Goal: Information Seeking & Learning: Learn about a topic

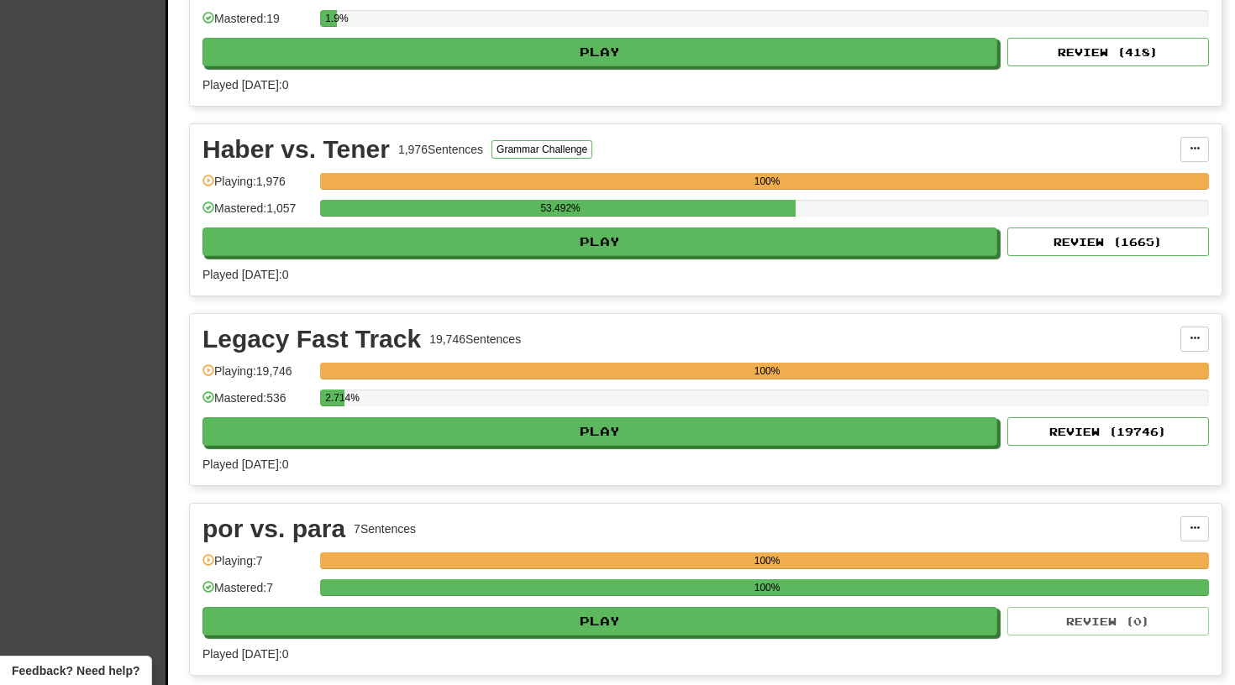
scroll to position [2560, 0]
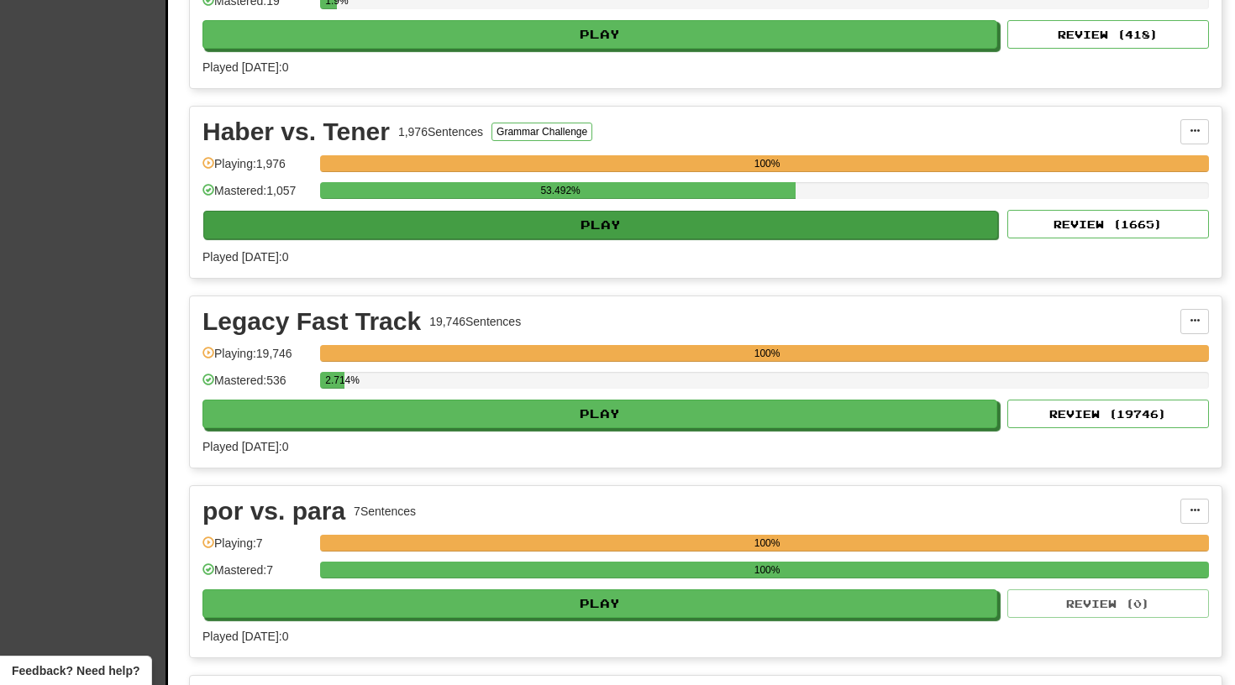
click at [607, 230] on button "Play" at bounding box center [600, 225] width 795 height 29
select select "**"
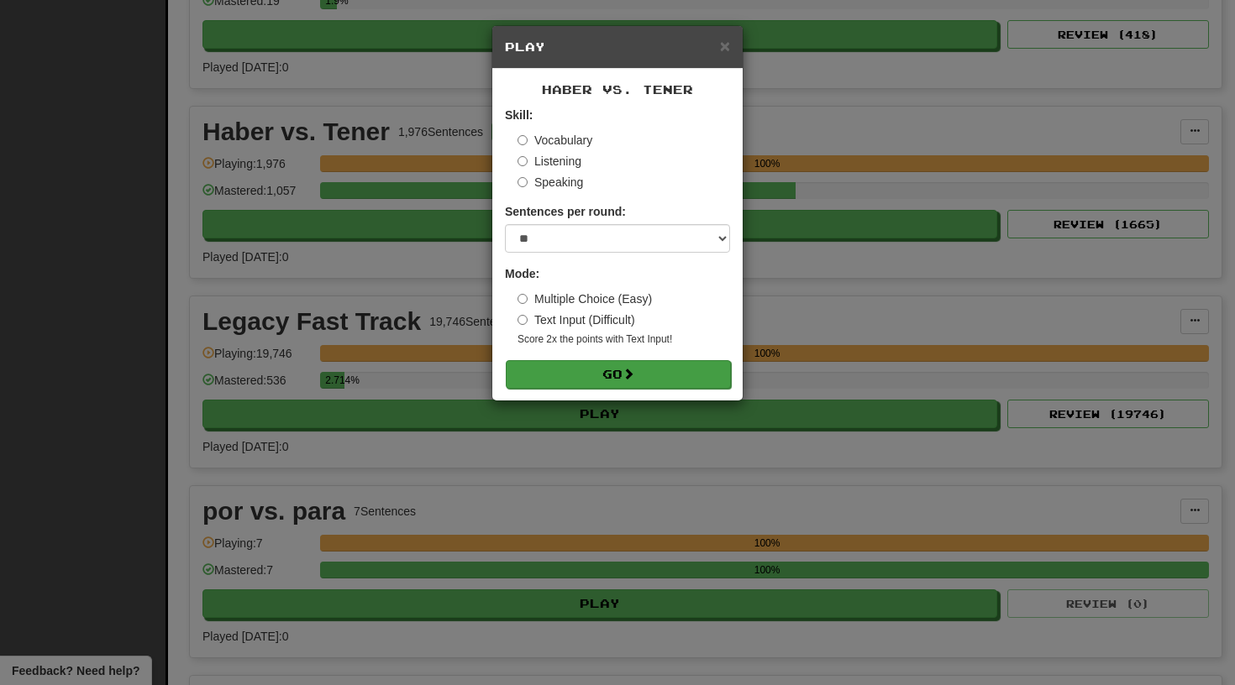
click at [594, 376] on button "Go" at bounding box center [618, 374] width 225 height 29
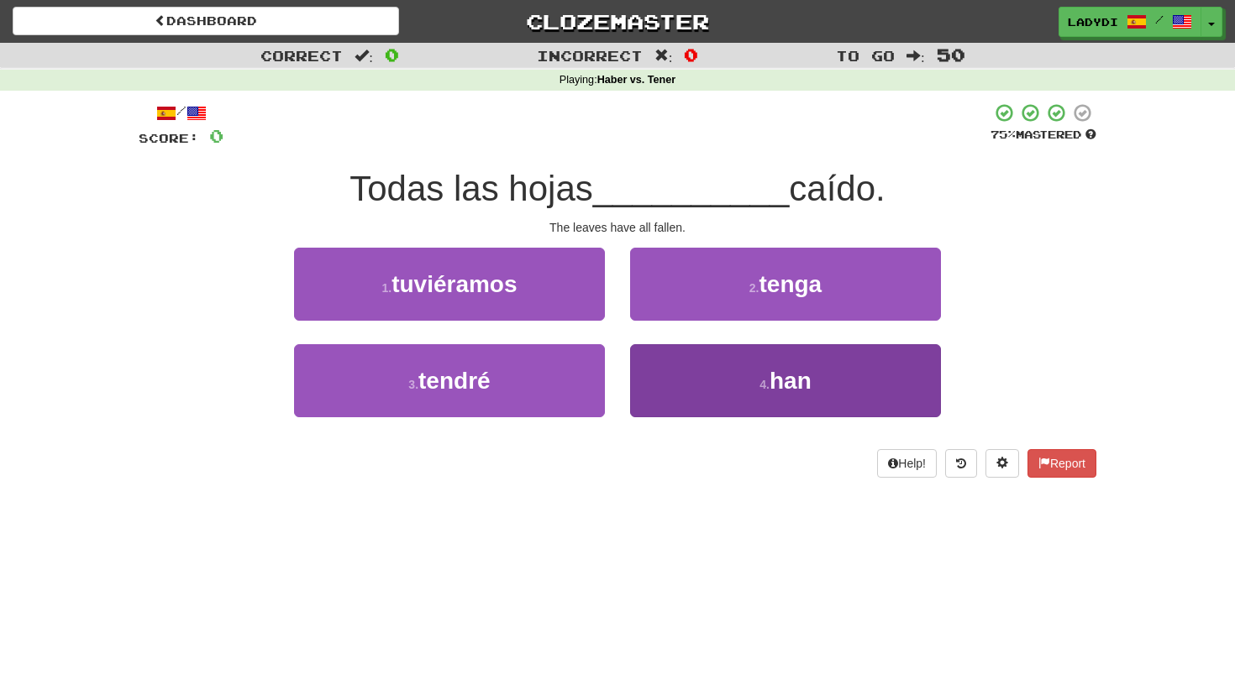
click at [675, 365] on button "4 . han" at bounding box center [785, 380] width 311 height 73
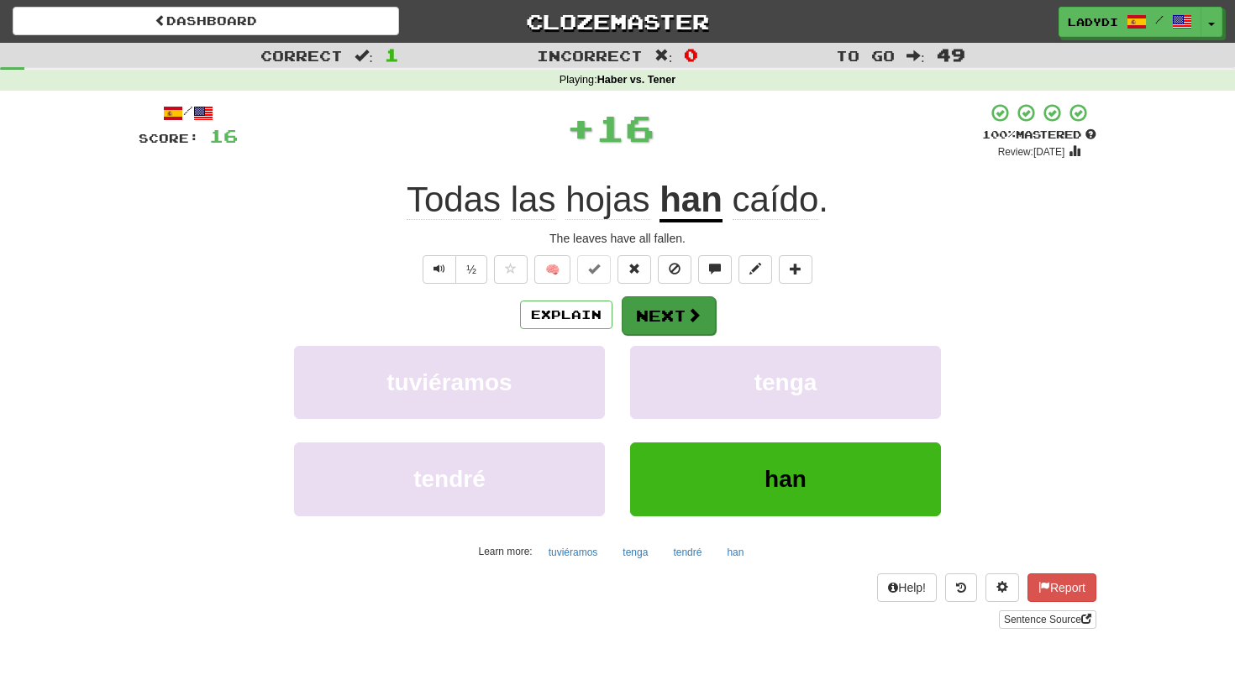
click at [667, 313] on button "Next" at bounding box center [669, 316] width 94 height 39
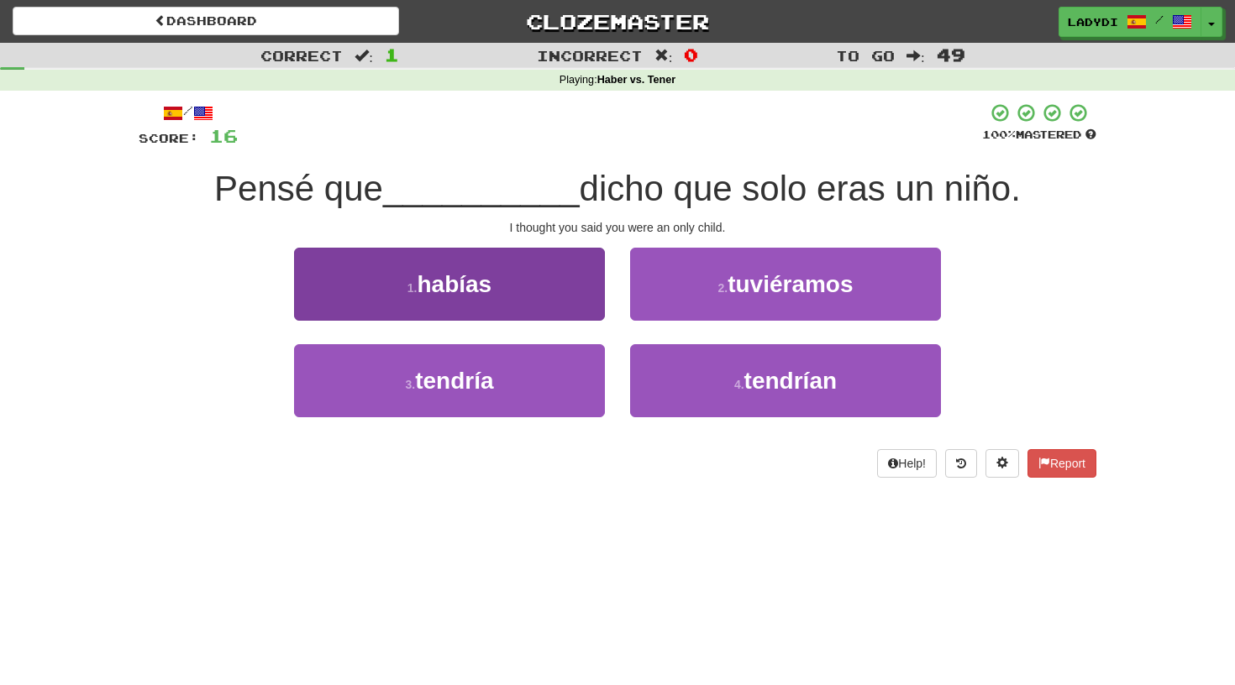
click at [568, 311] on button "1 . habías" at bounding box center [449, 284] width 311 height 73
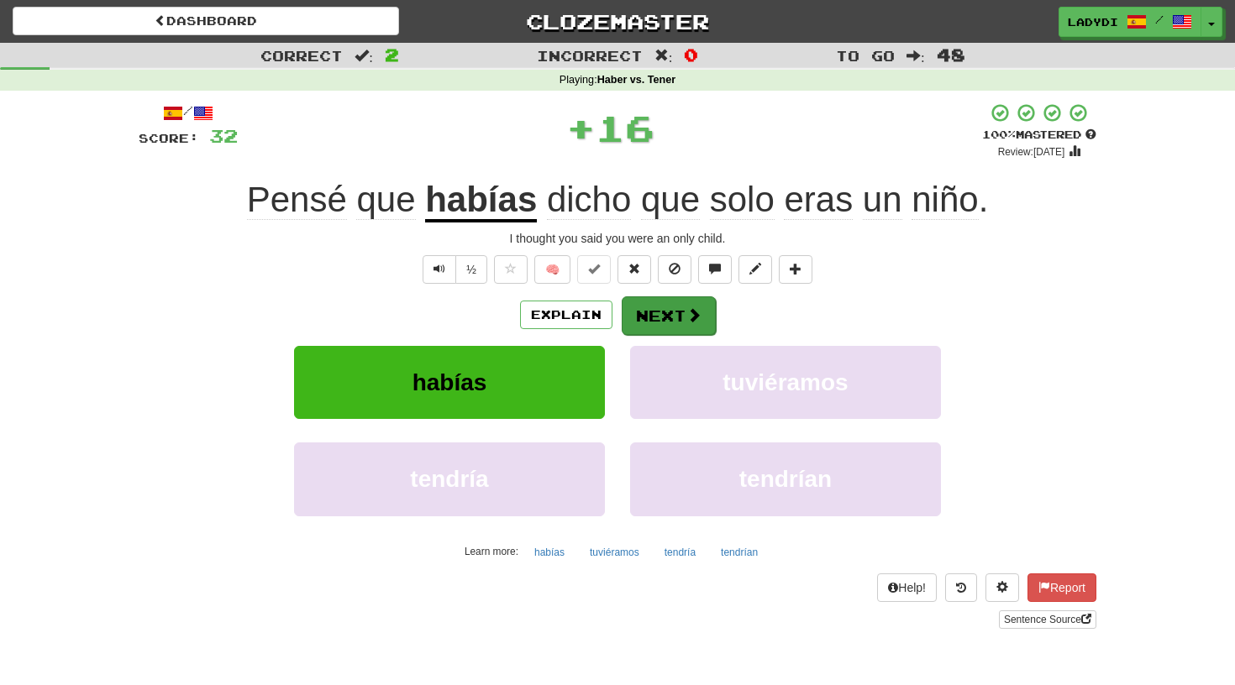
click at [658, 316] on button "Next" at bounding box center [669, 316] width 94 height 39
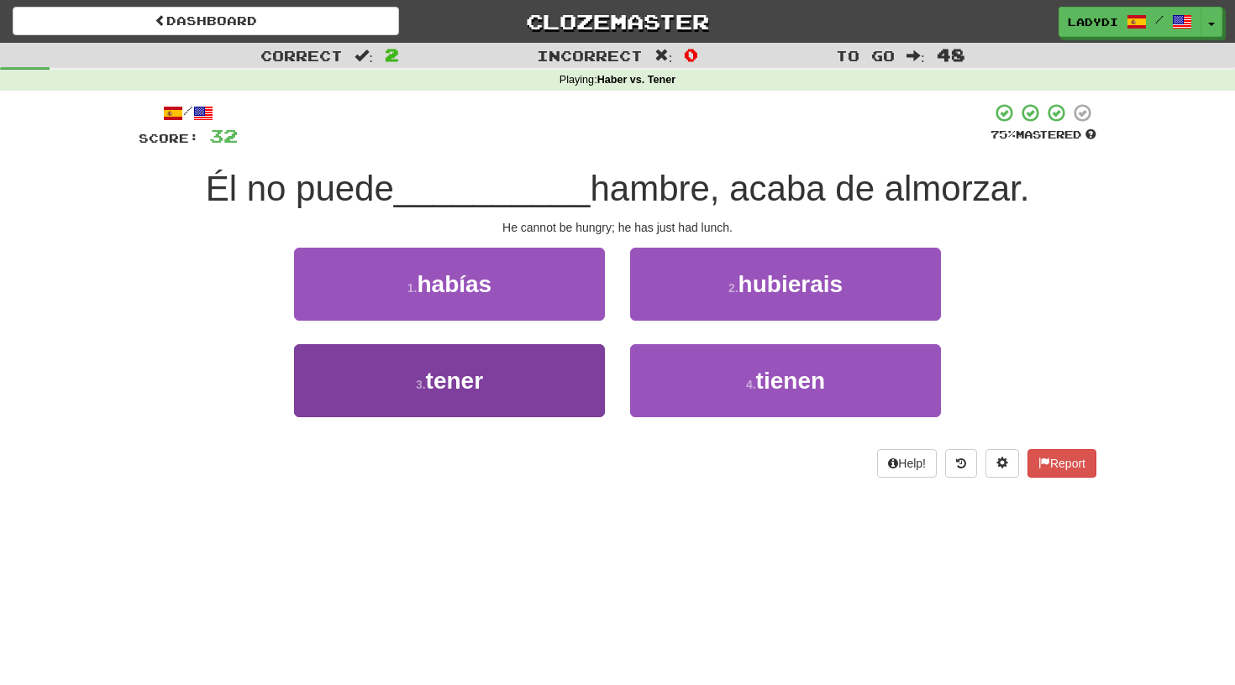
click at [539, 376] on button "3 . tener" at bounding box center [449, 380] width 311 height 73
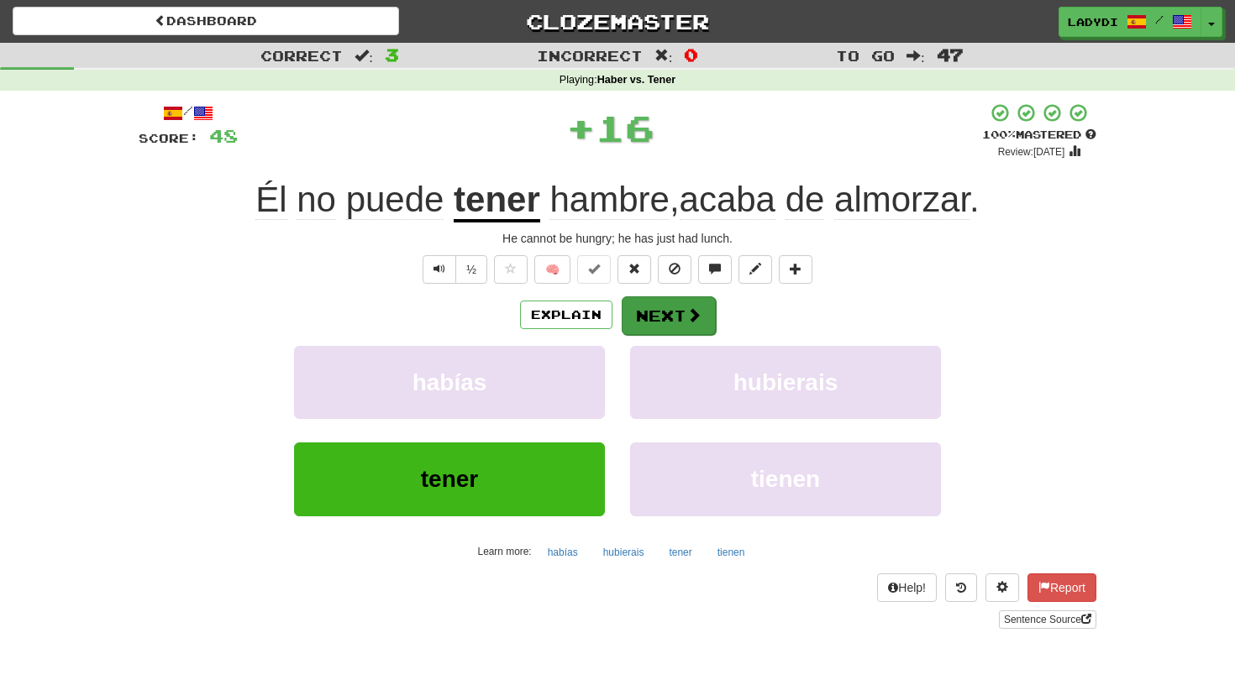
click at [659, 306] on button "Next" at bounding box center [669, 316] width 94 height 39
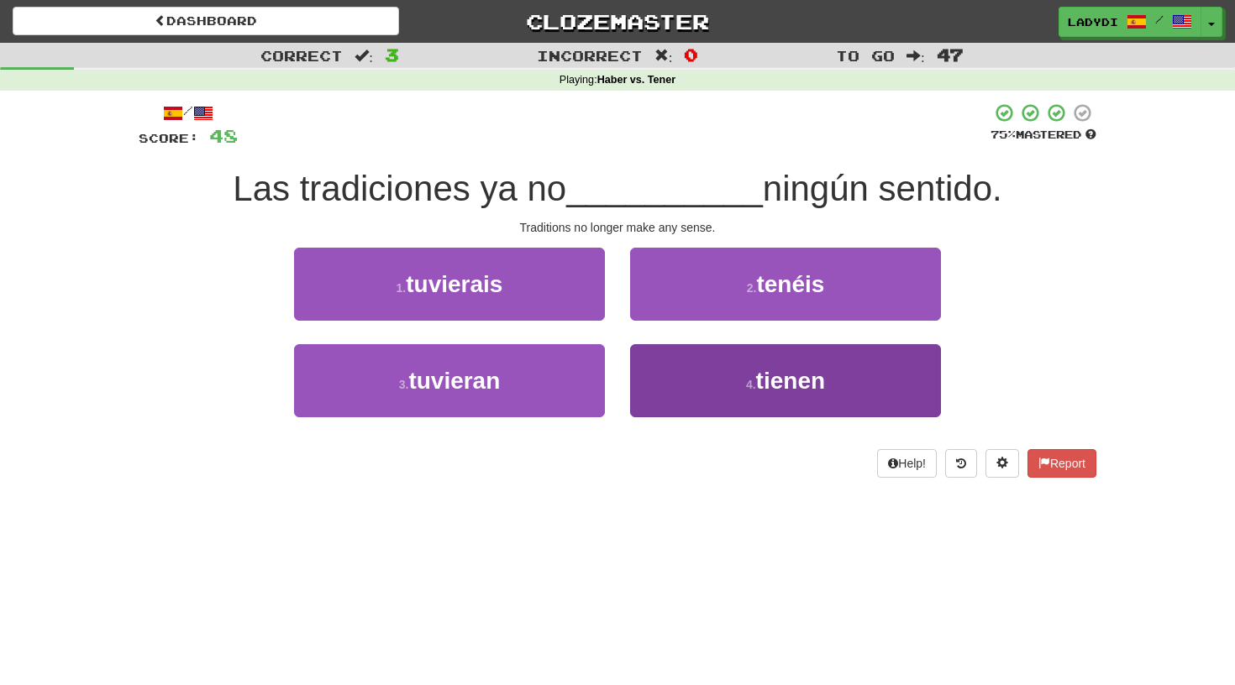
click at [775, 368] on span "tienen" at bounding box center [790, 381] width 69 height 26
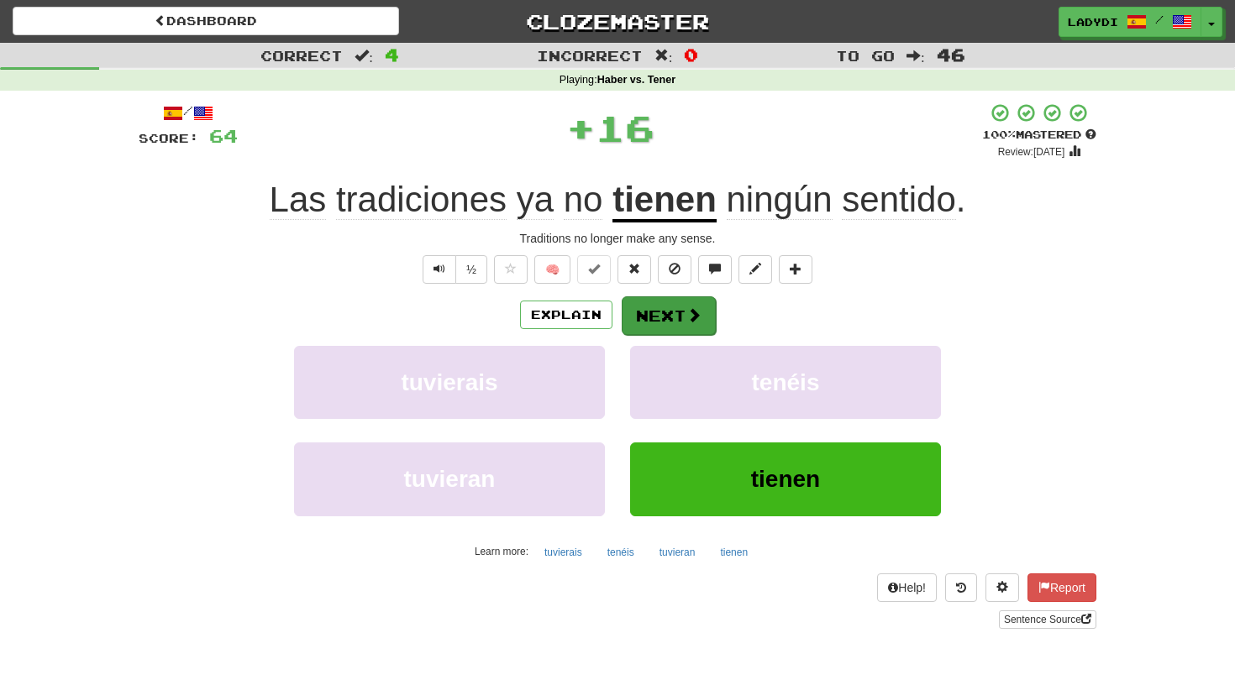
click at [697, 307] on span at bounding box center [693, 314] width 15 height 15
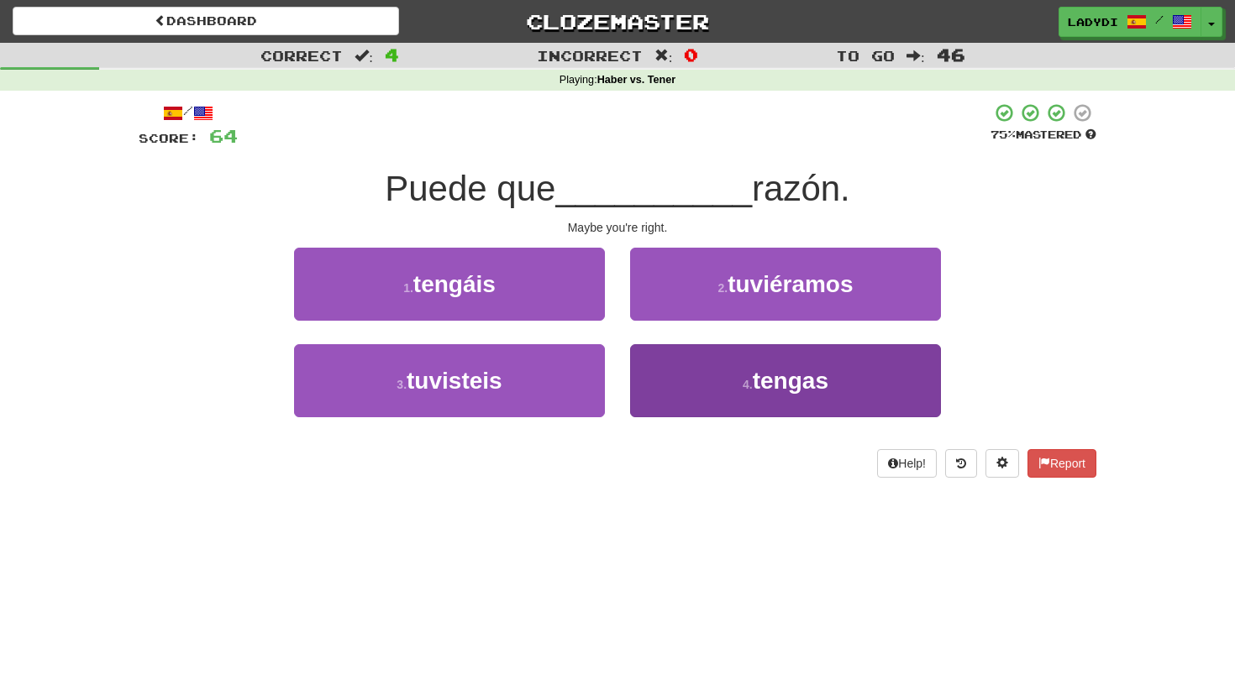
click at [675, 369] on button "4 . tengas" at bounding box center [785, 380] width 311 height 73
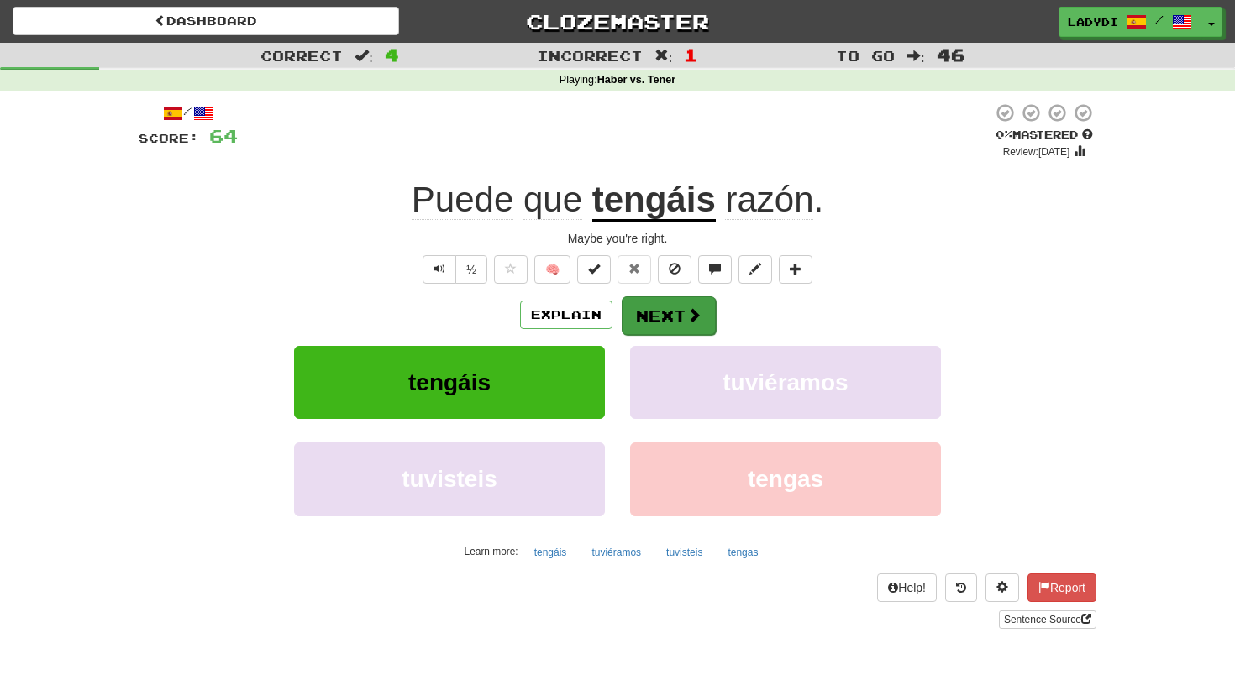
click at [670, 319] on button "Next" at bounding box center [669, 316] width 94 height 39
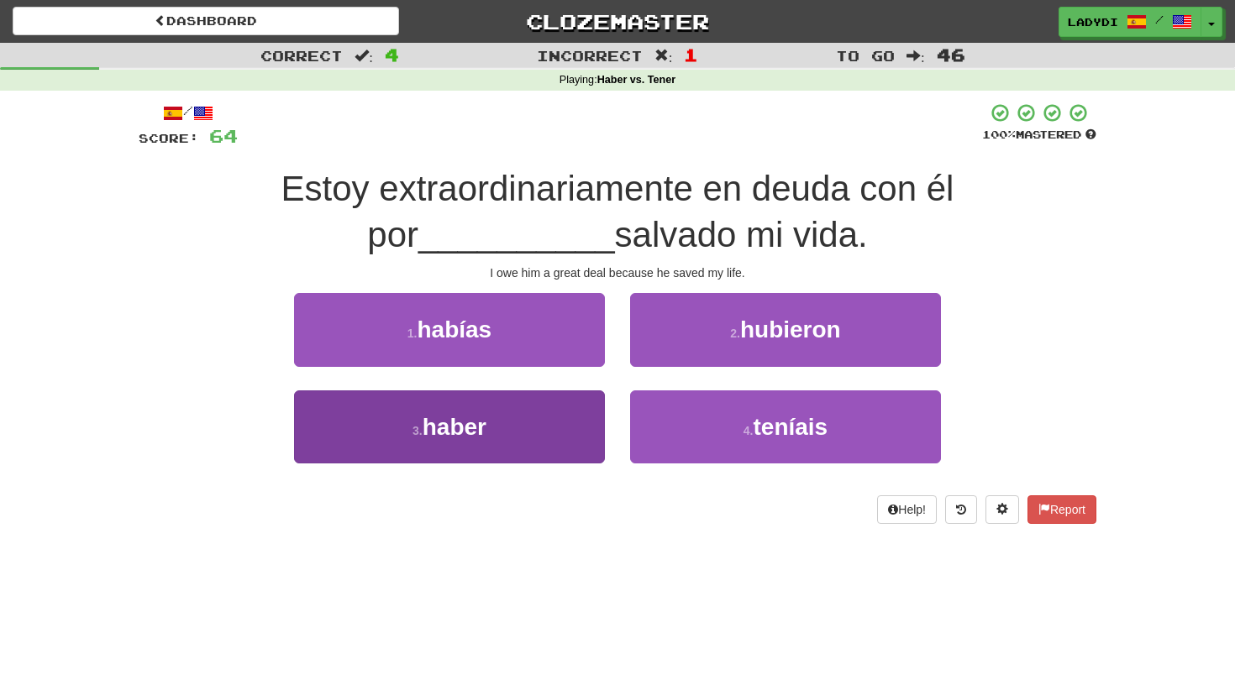
click at [513, 413] on button "3 . haber" at bounding box center [449, 427] width 311 height 73
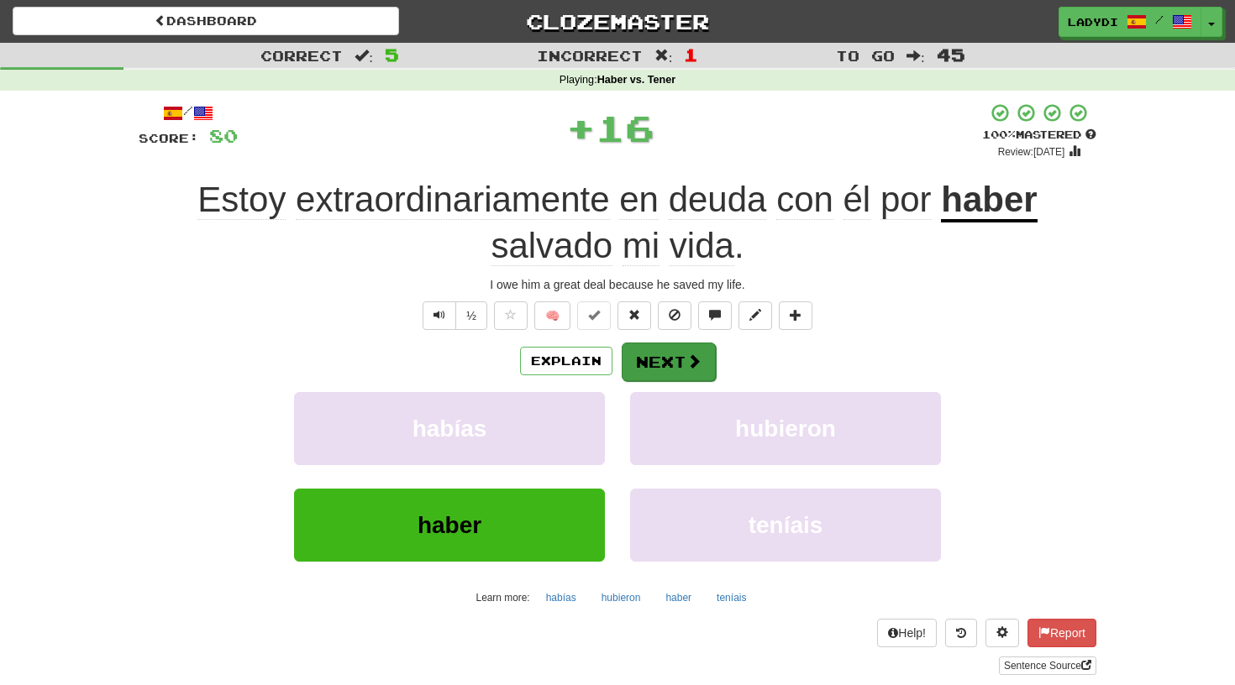
click at [661, 370] on button "Next" at bounding box center [669, 362] width 94 height 39
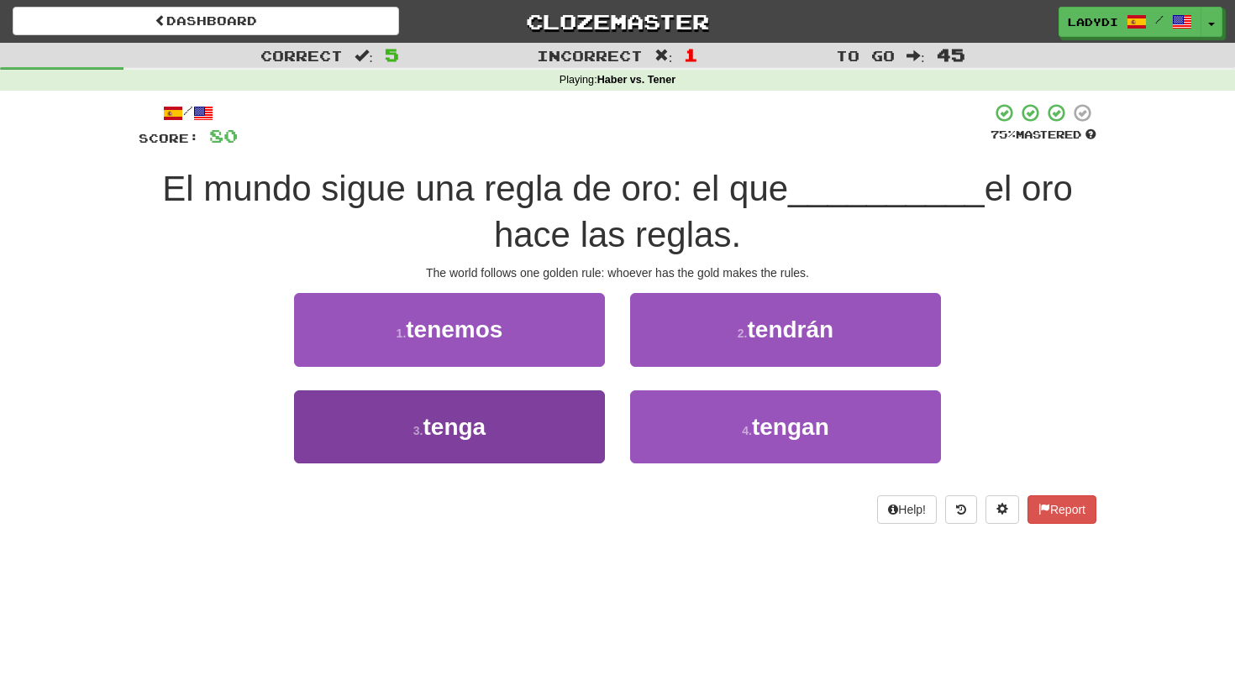
click at [544, 419] on button "3 . tenga" at bounding box center [449, 427] width 311 height 73
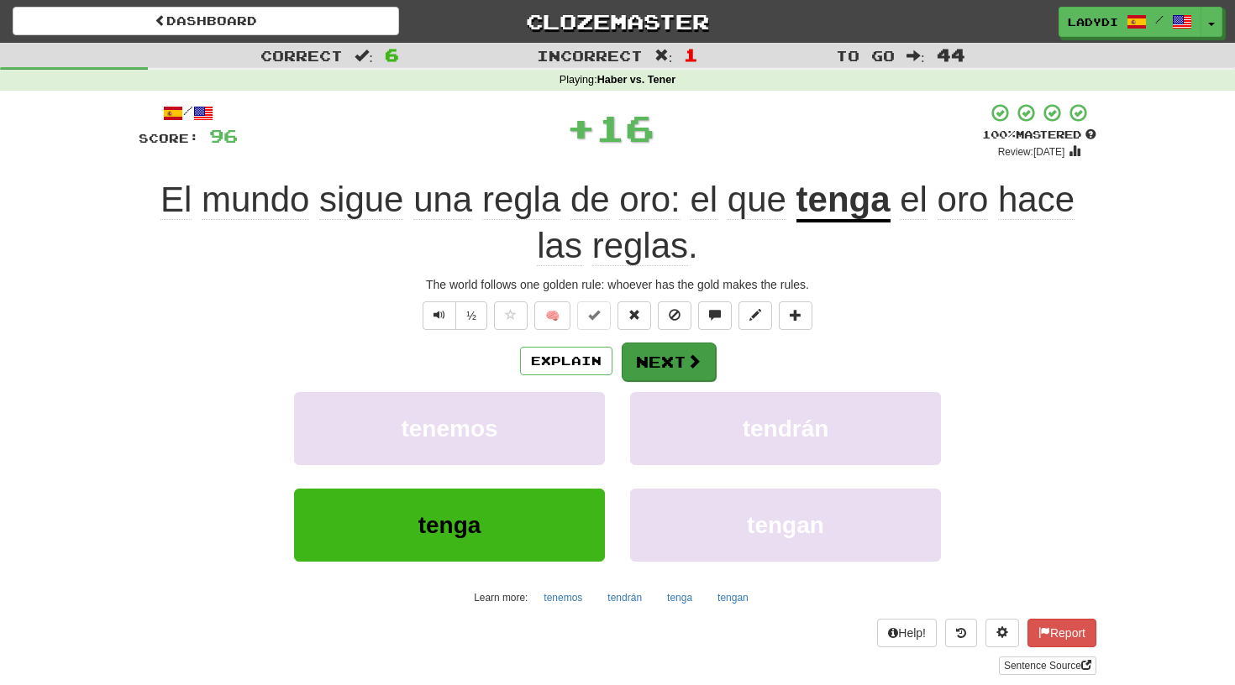
click at [674, 343] on button "Next" at bounding box center [669, 362] width 94 height 39
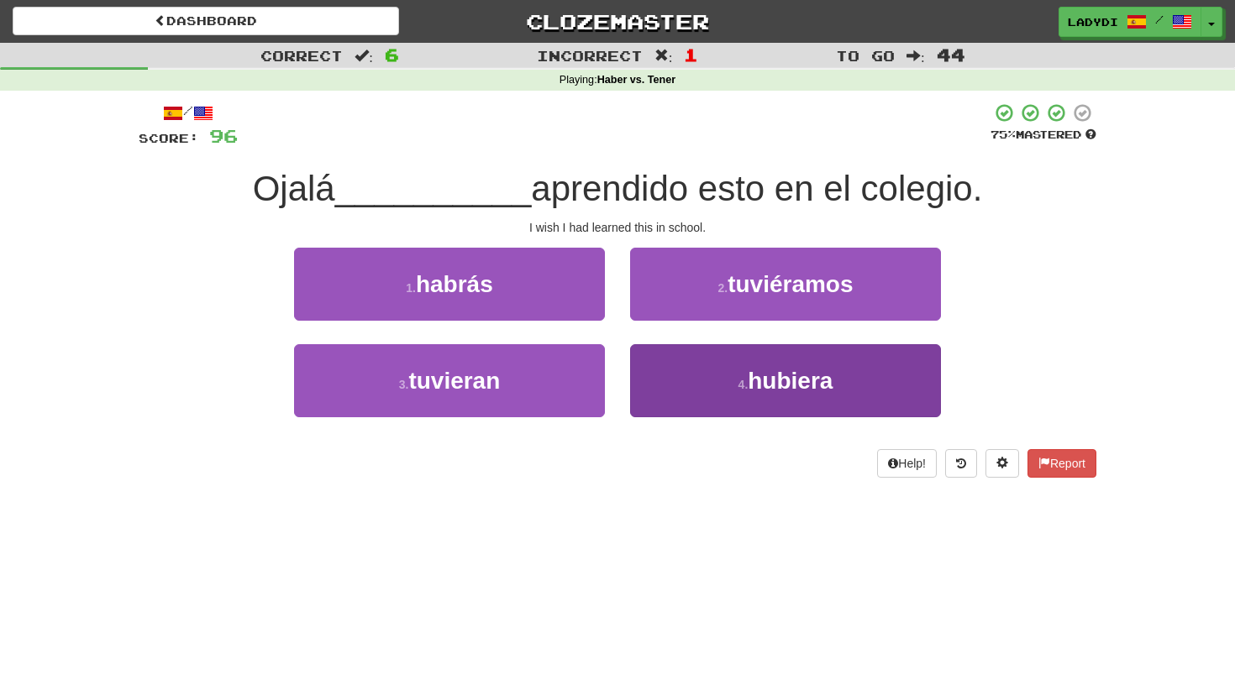
click at [675, 387] on button "4 . hubiera" at bounding box center [785, 380] width 311 height 73
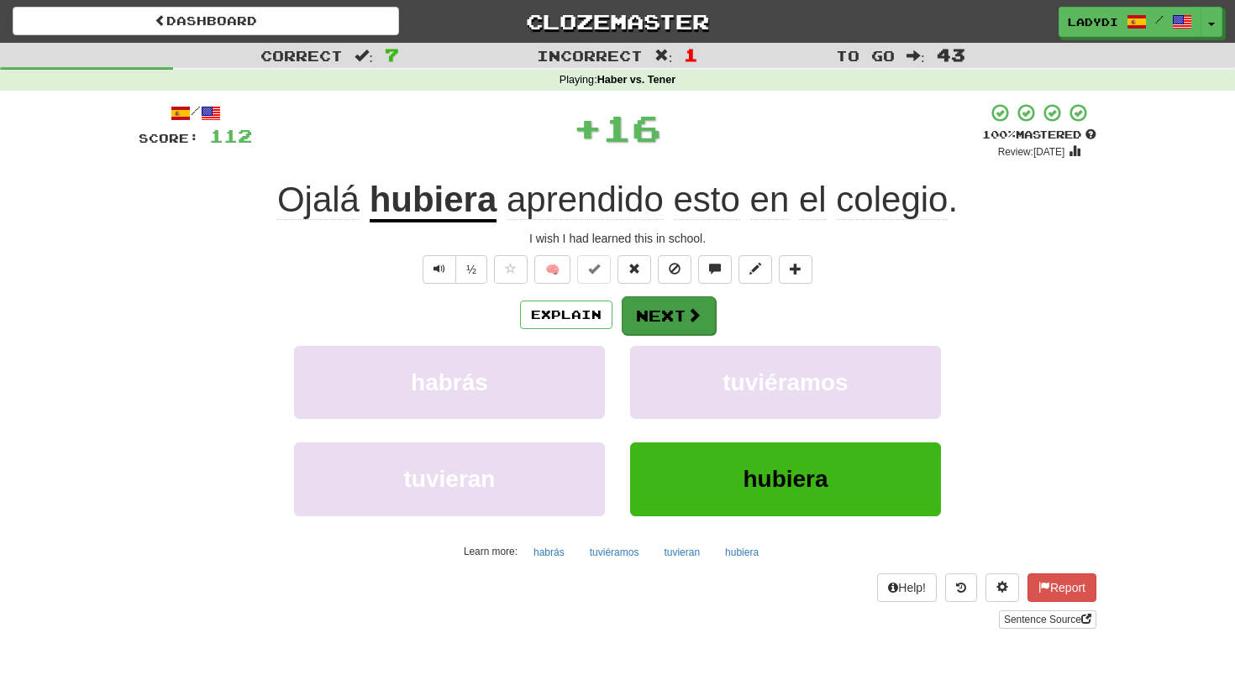
click at [659, 310] on button "Next" at bounding box center [669, 316] width 94 height 39
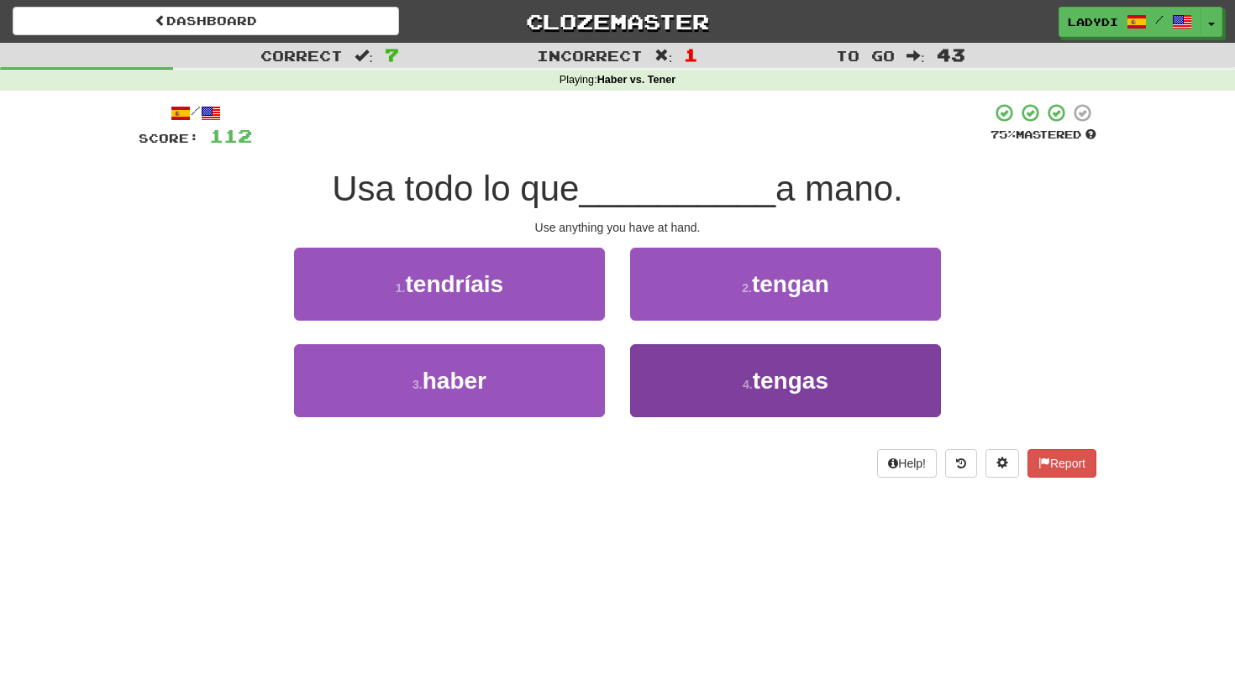
click at [656, 375] on button "4 . tengas" at bounding box center [785, 380] width 311 height 73
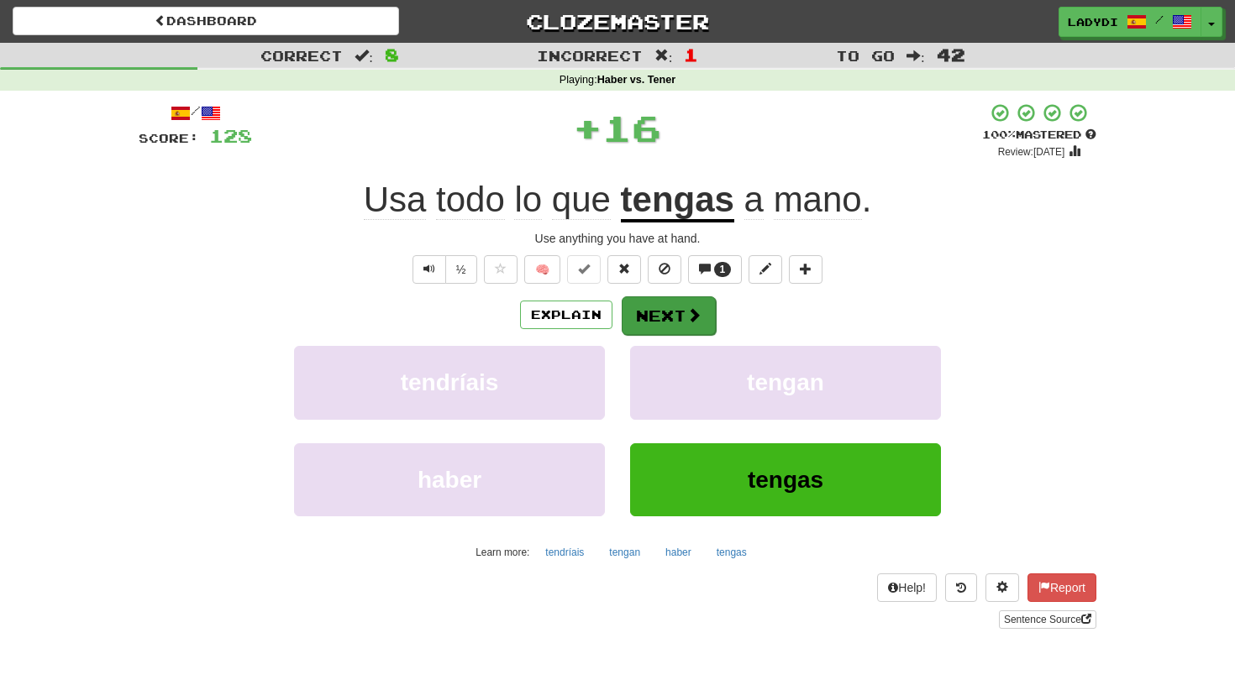
click at [651, 304] on button "Next" at bounding box center [669, 316] width 94 height 39
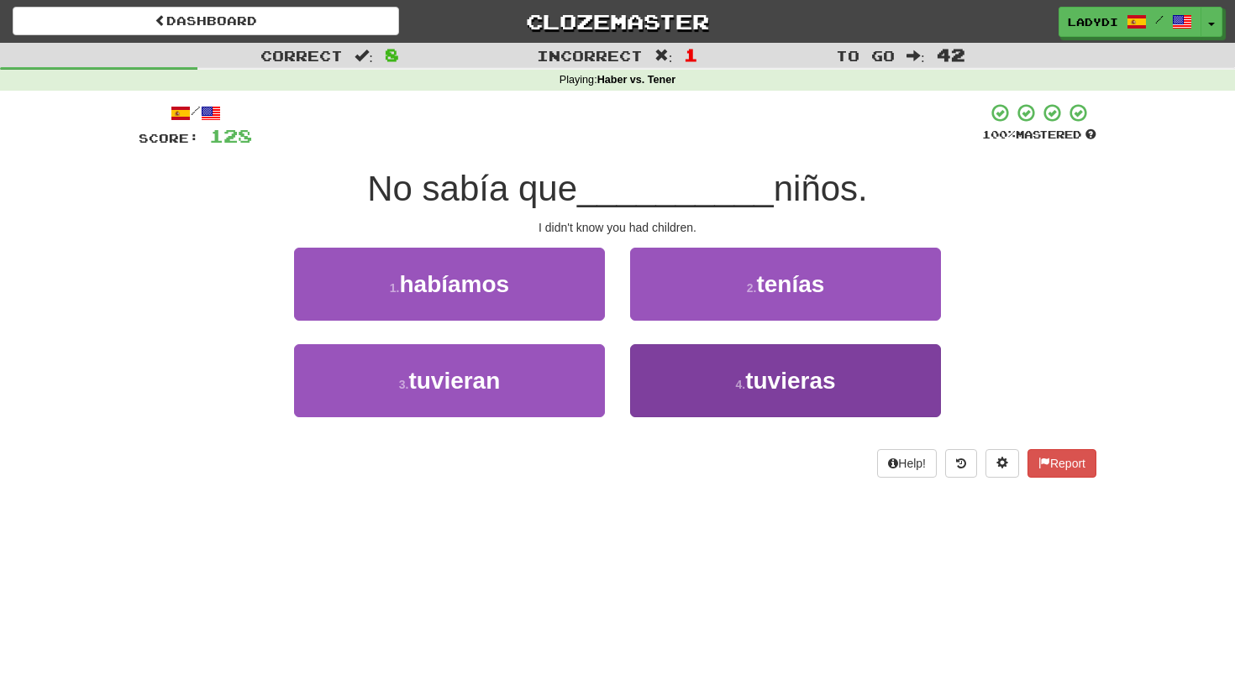
click at [649, 371] on button "4 . tuvieras" at bounding box center [785, 380] width 311 height 73
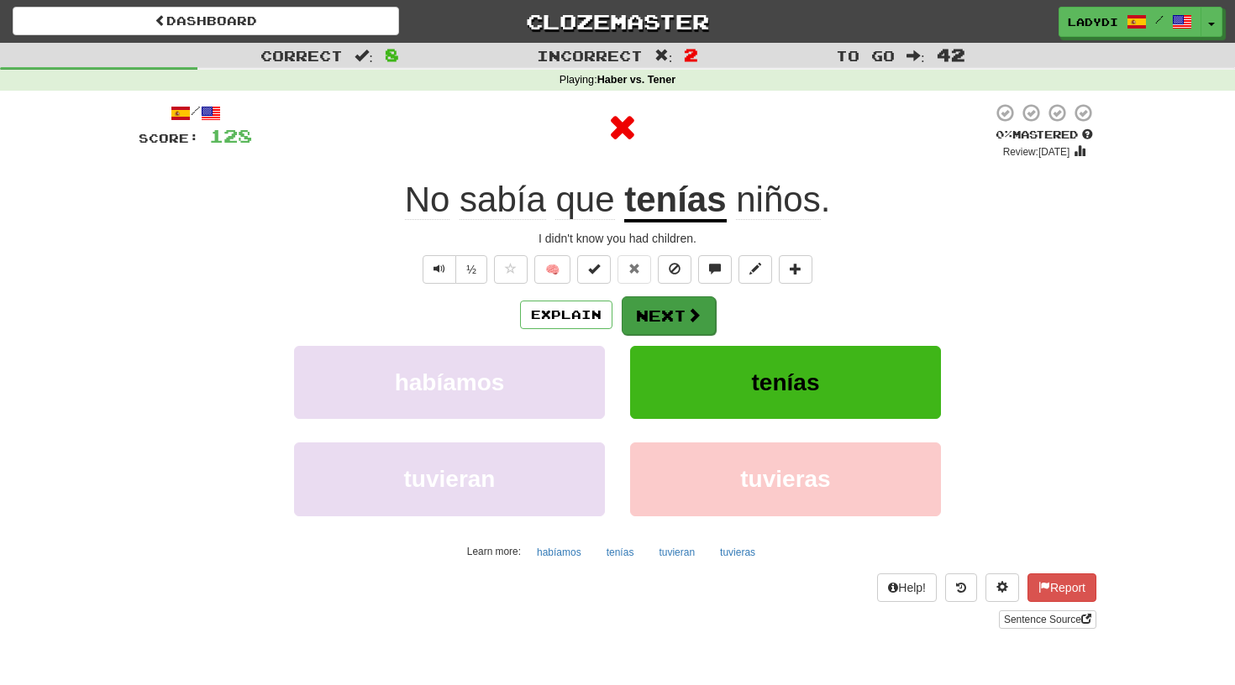
click at [645, 307] on button "Next" at bounding box center [669, 316] width 94 height 39
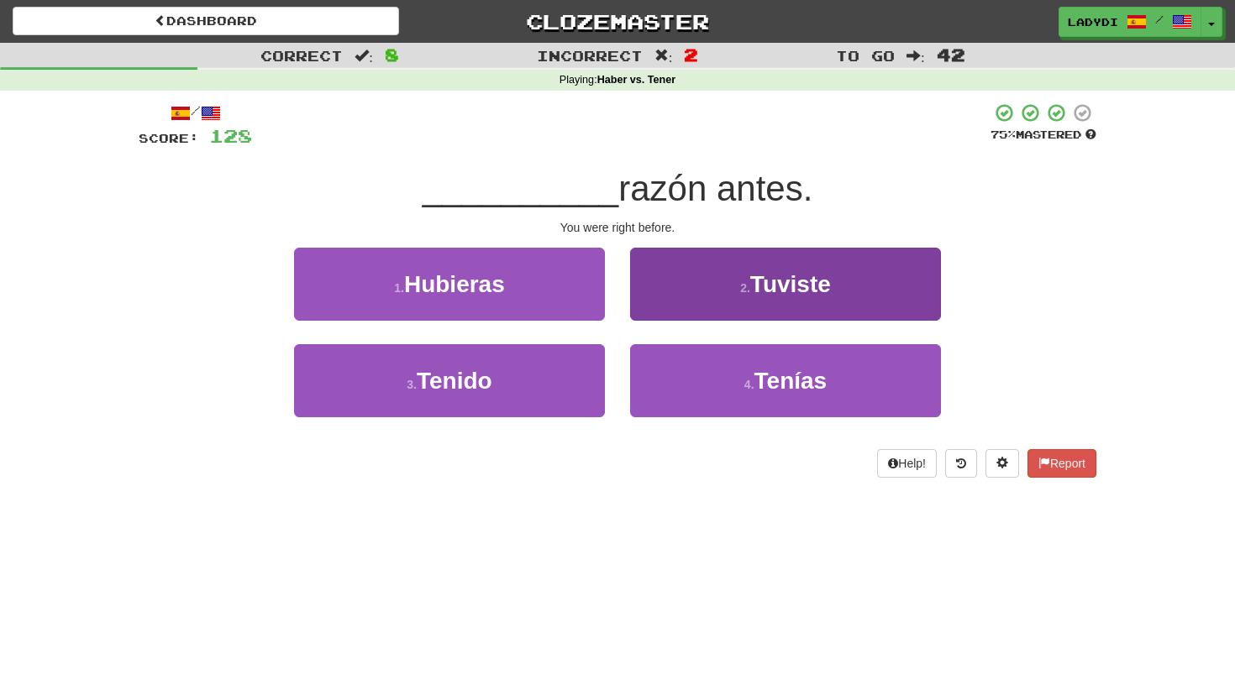
click at [696, 285] on button "2 . Tuviste" at bounding box center [785, 284] width 311 height 73
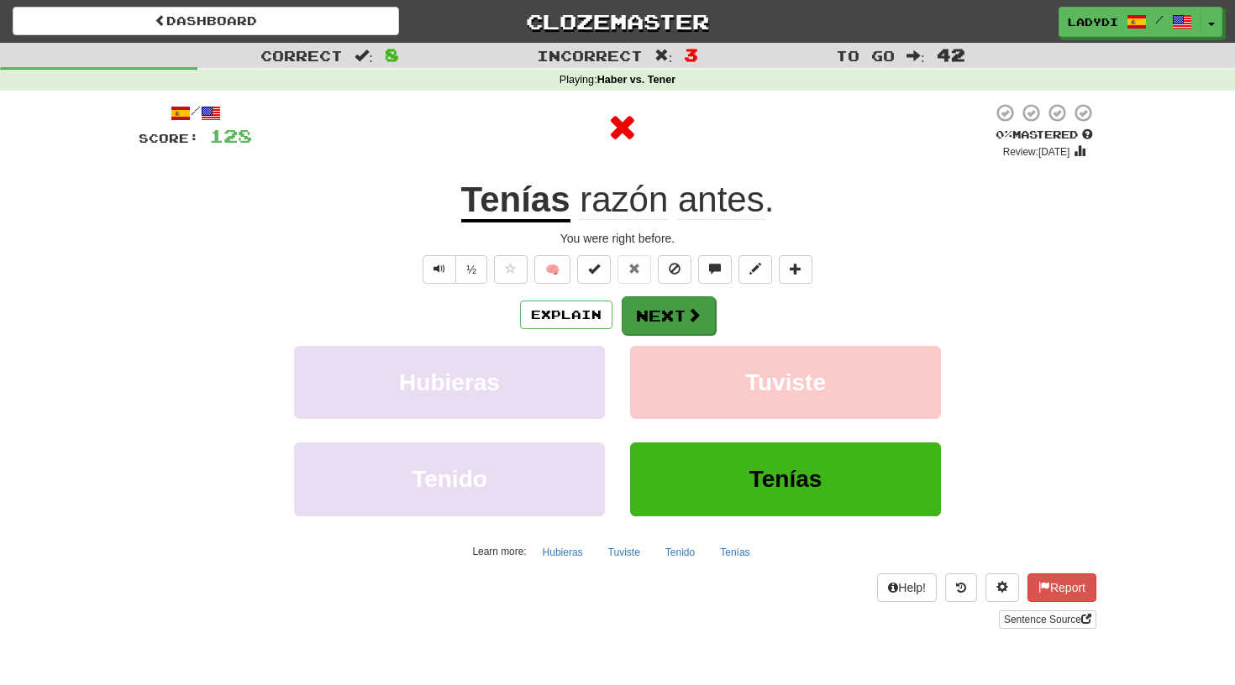
click at [667, 307] on button "Next" at bounding box center [669, 316] width 94 height 39
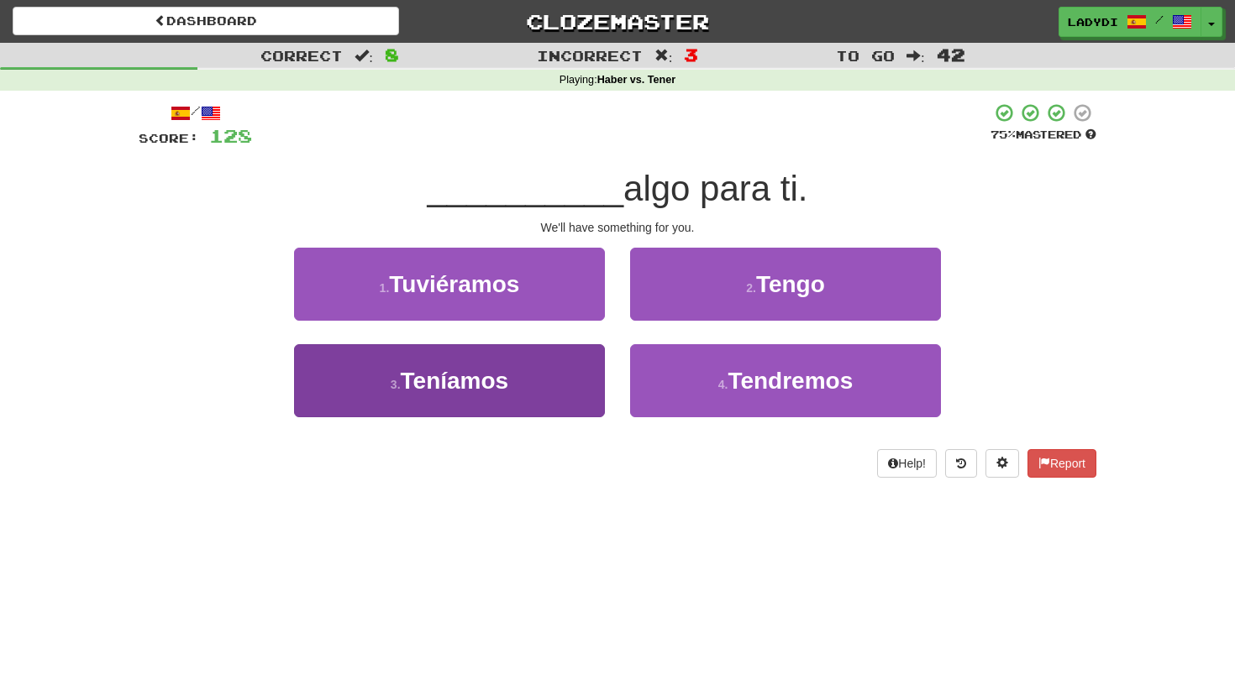
click at [568, 365] on button "3 . Teníamos" at bounding box center [449, 380] width 311 height 73
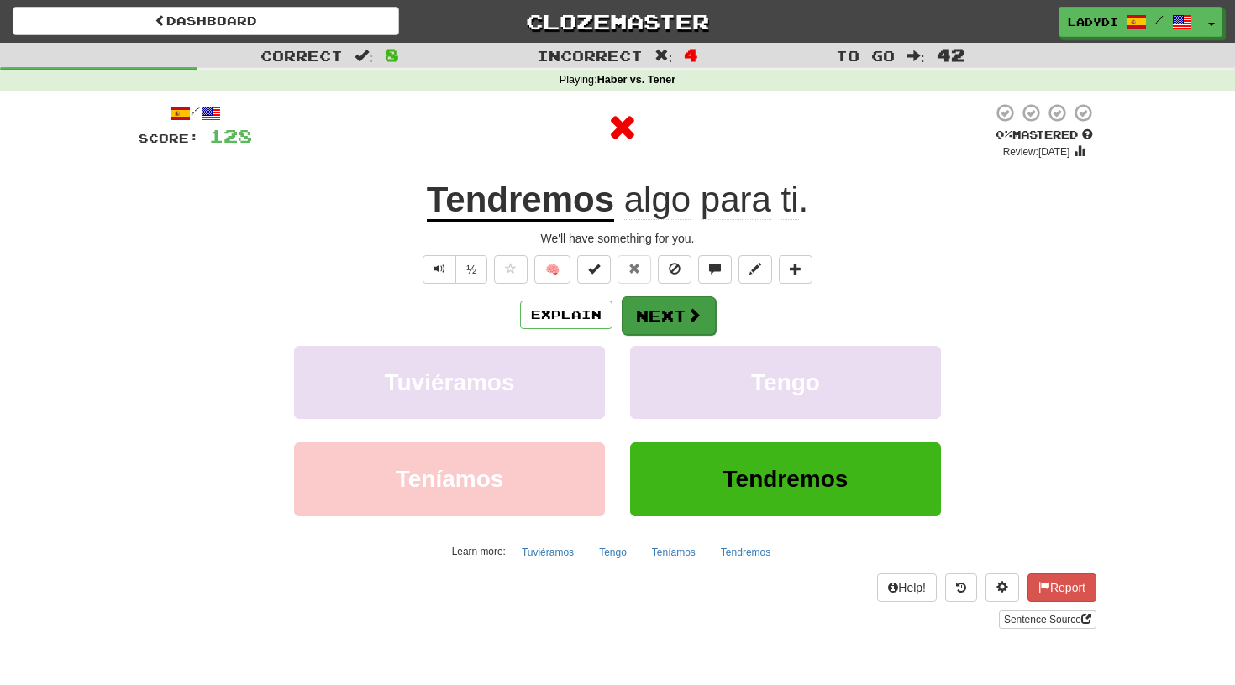
click at [659, 302] on button "Next" at bounding box center [669, 316] width 94 height 39
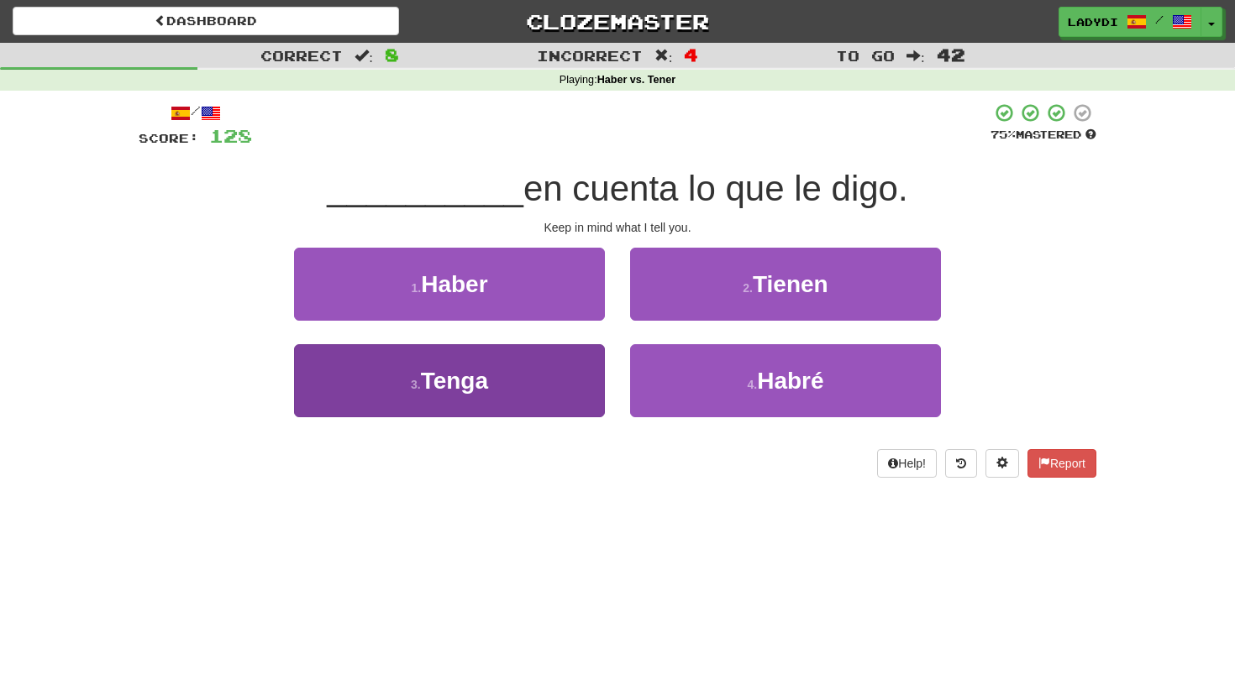
click at [543, 368] on button "3 . Tenga" at bounding box center [449, 380] width 311 height 73
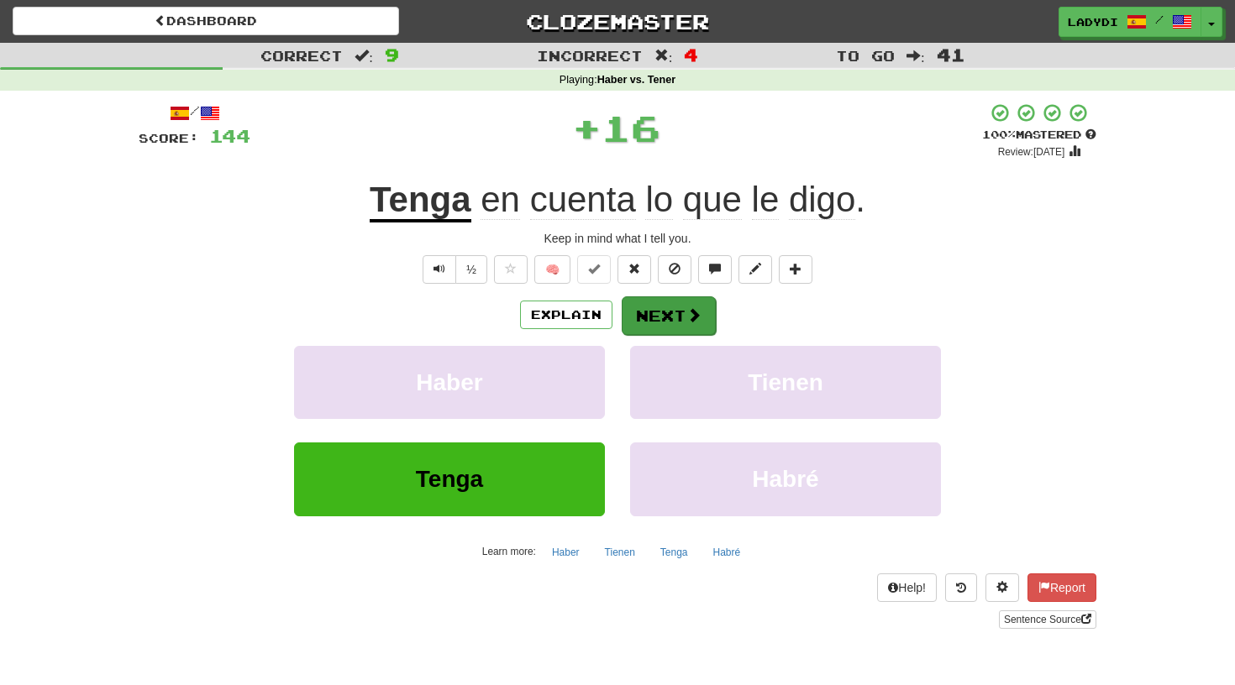
click at [667, 312] on button "Next" at bounding box center [669, 316] width 94 height 39
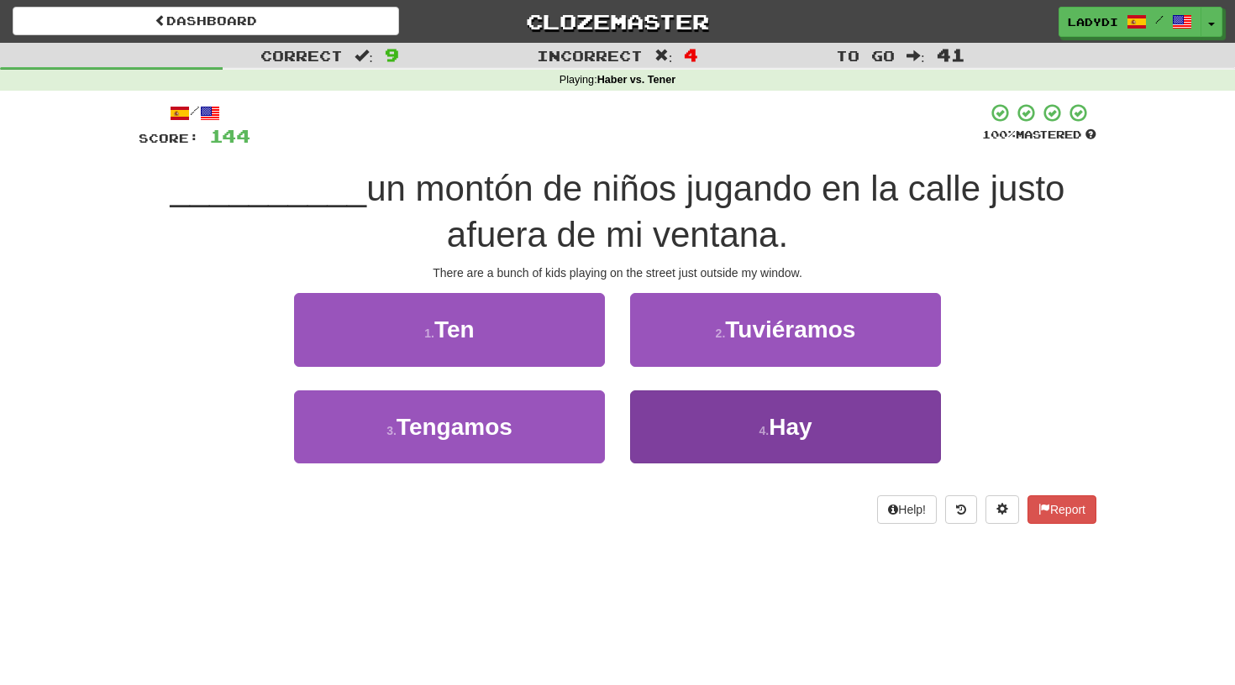
click at [670, 412] on button "4 . Hay" at bounding box center [785, 427] width 311 height 73
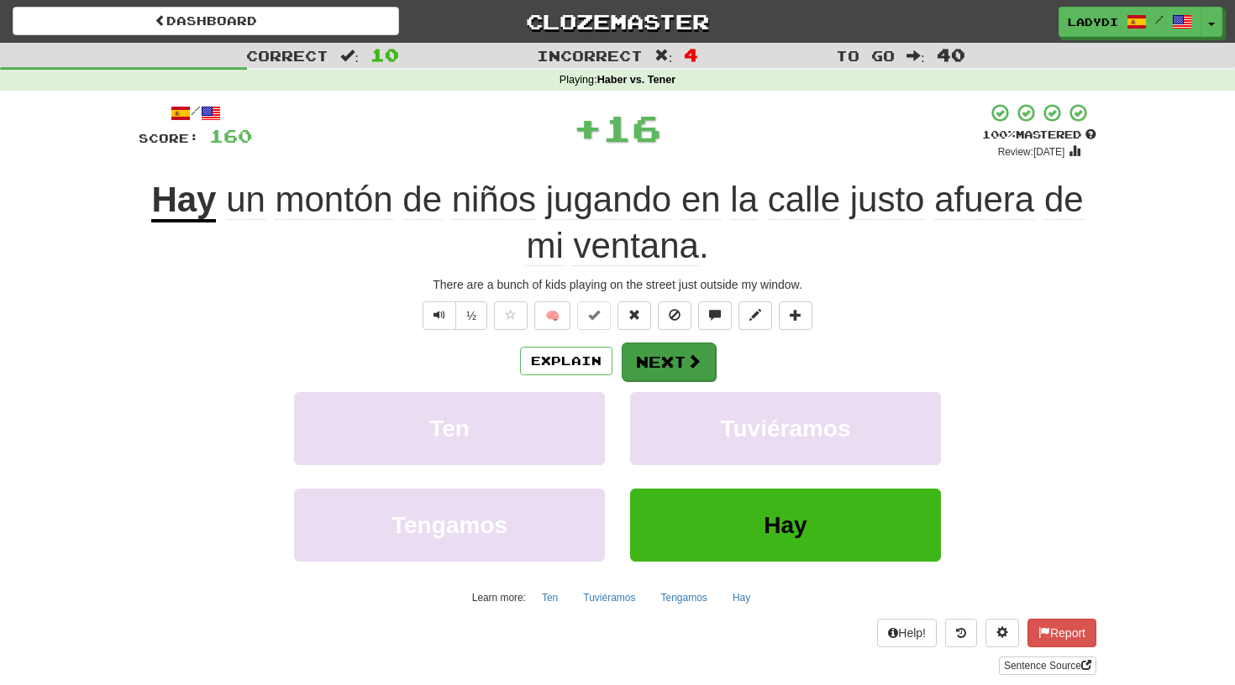
click at [654, 353] on button "Next" at bounding box center [669, 362] width 94 height 39
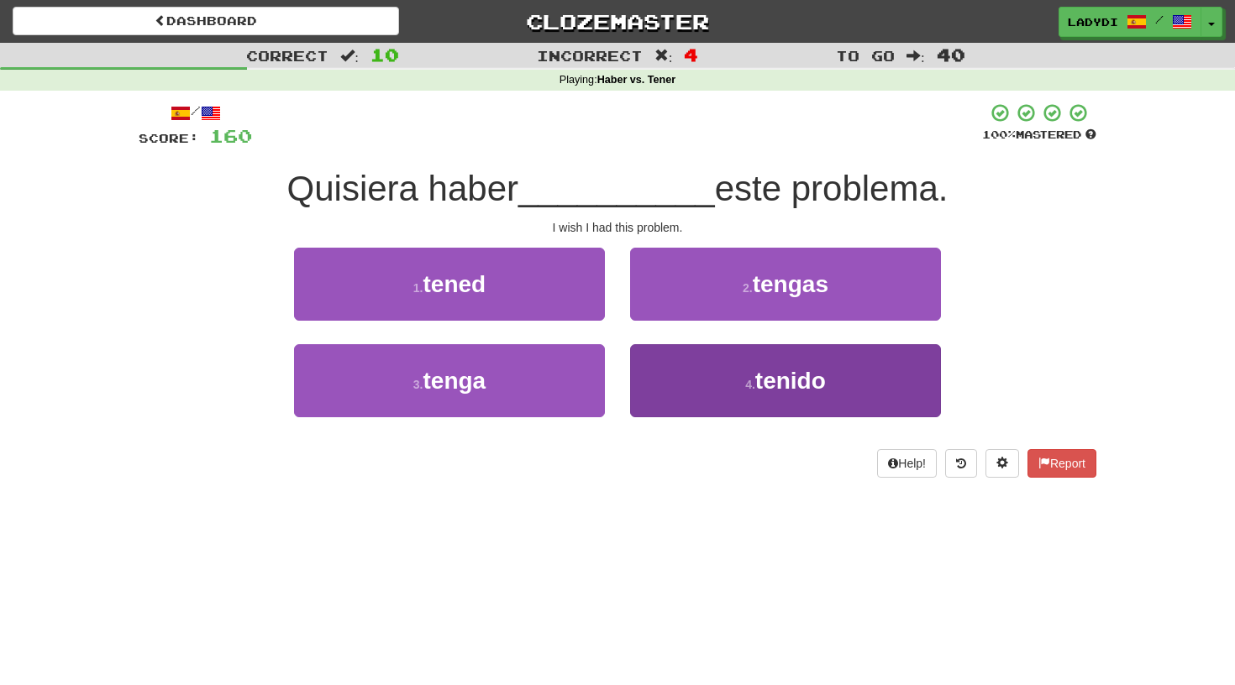
click at [672, 372] on button "4 . tenido" at bounding box center [785, 380] width 311 height 73
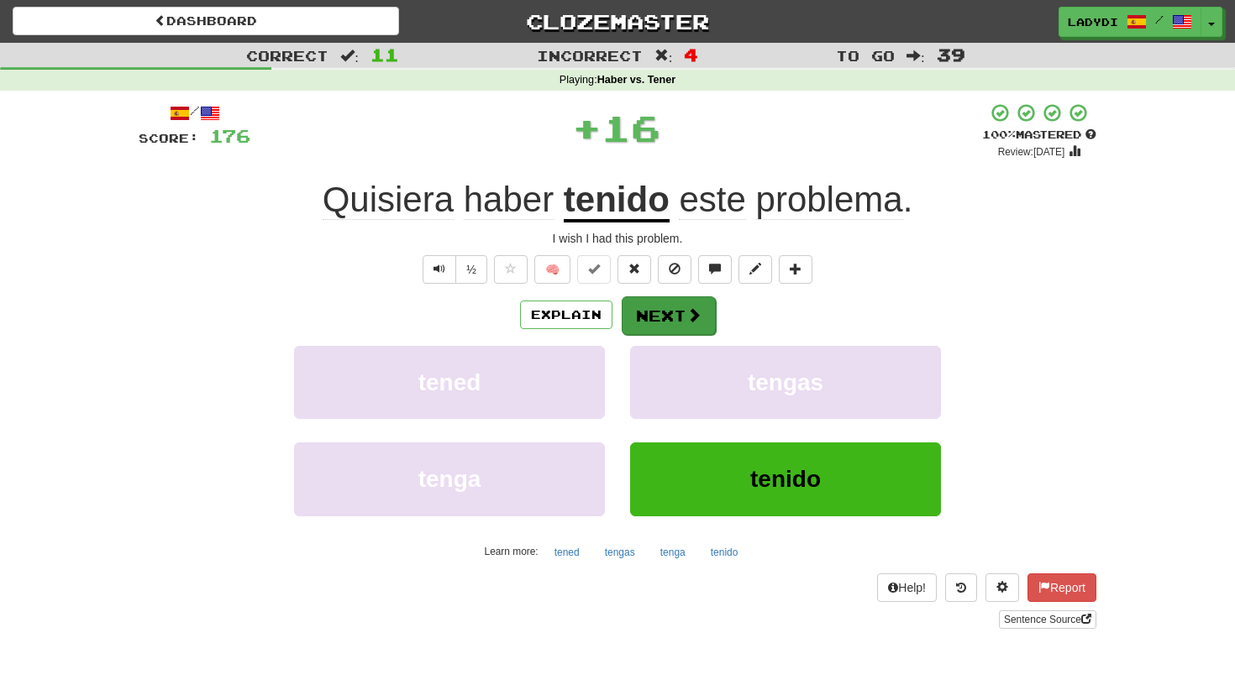
click at [663, 321] on button "Next" at bounding box center [669, 316] width 94 height 39
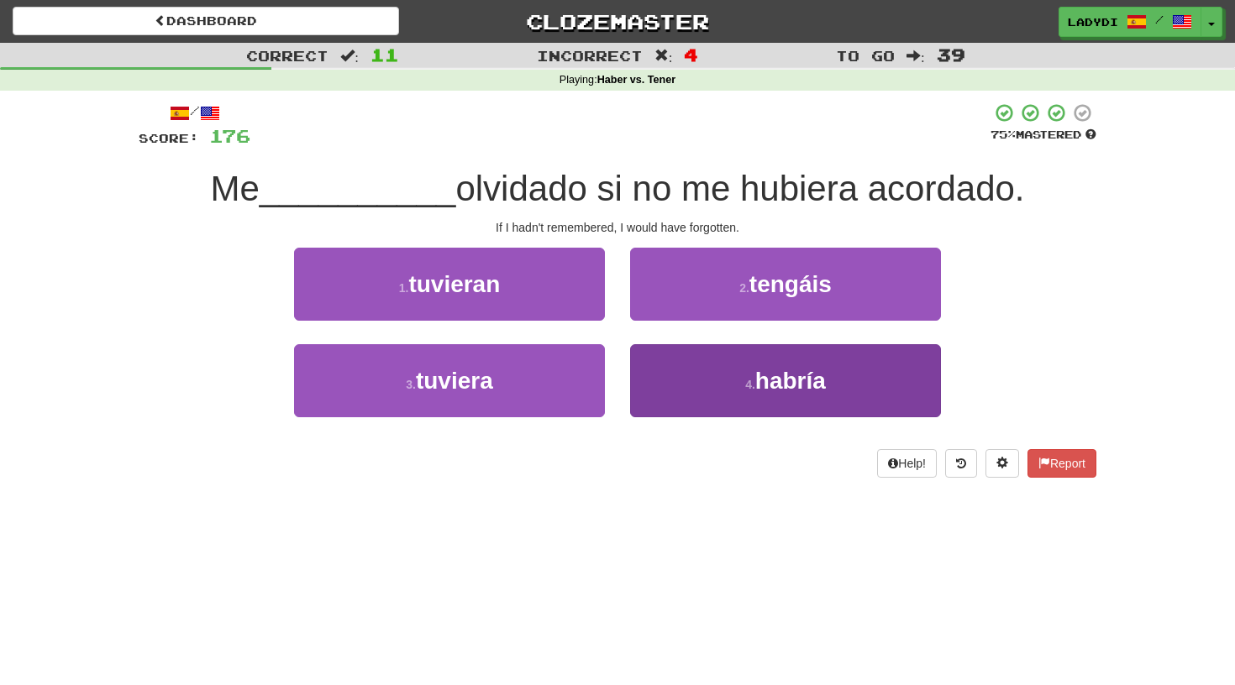
click at [707, 360] on button "4 . habría" at bounding box center [785, 380] width 311 height 73
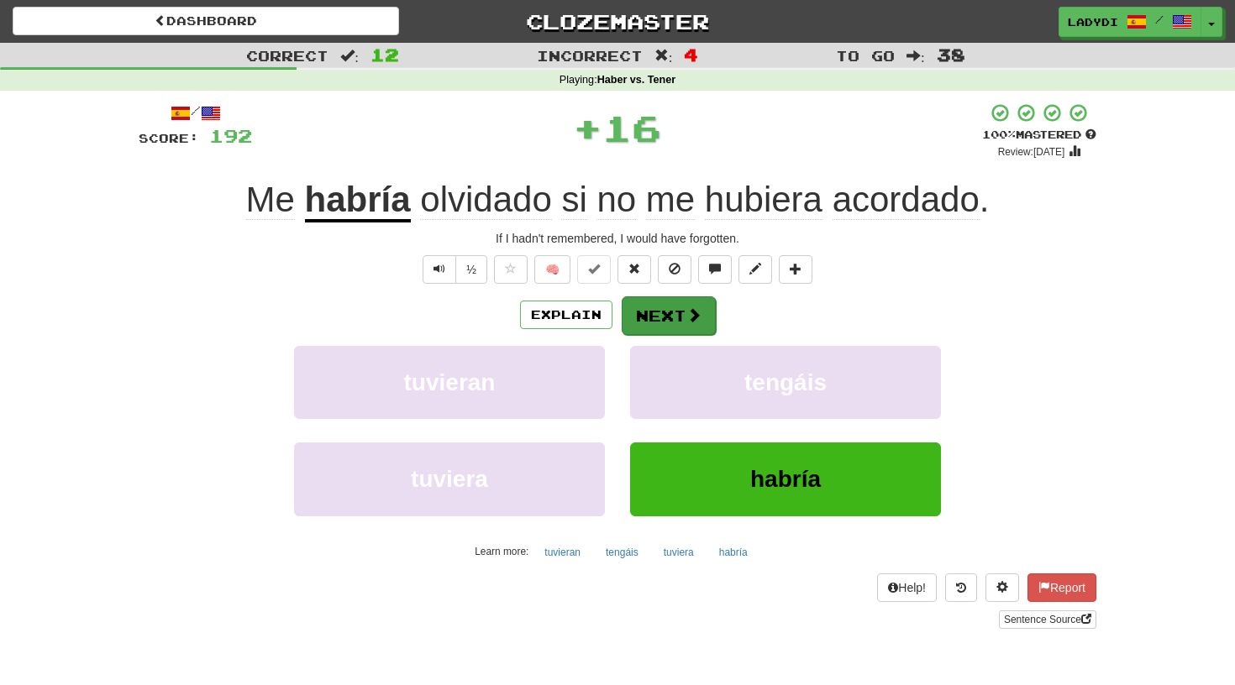
click at [664, 305] on button "Next" at bounding box center [669, 316] width 94 height 39
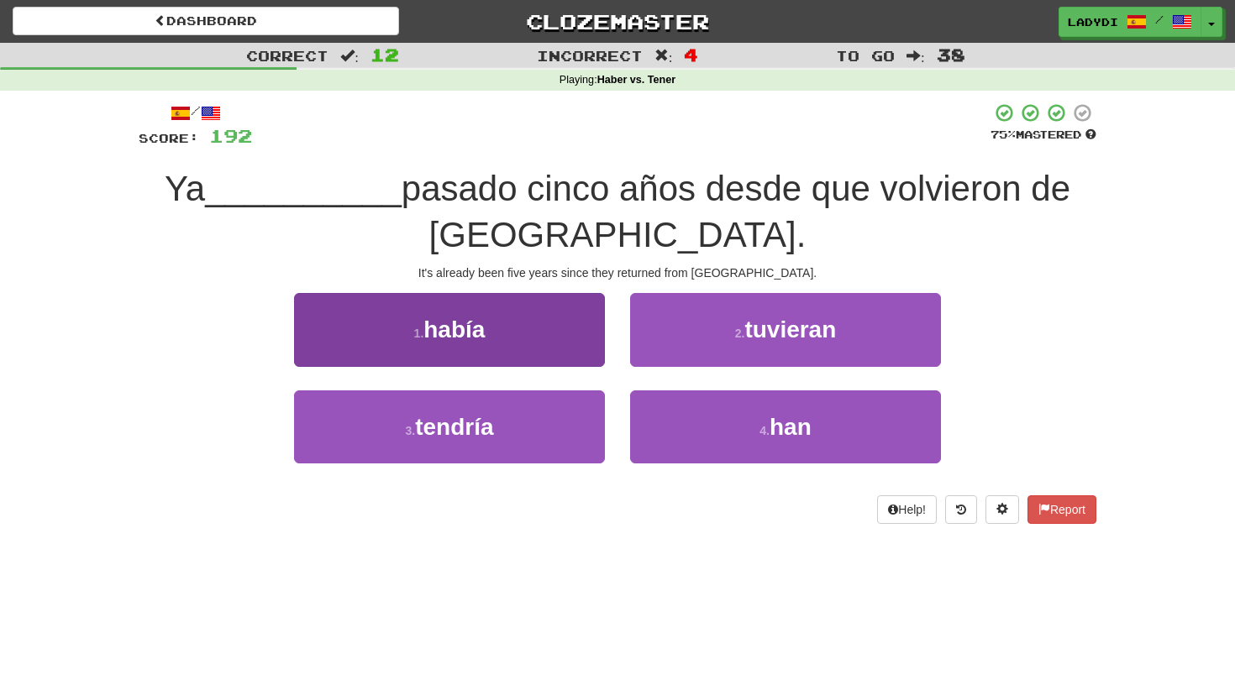
click at [565, 341] on button "1 . había" at bounding box center [449, 329] width 311 height 73
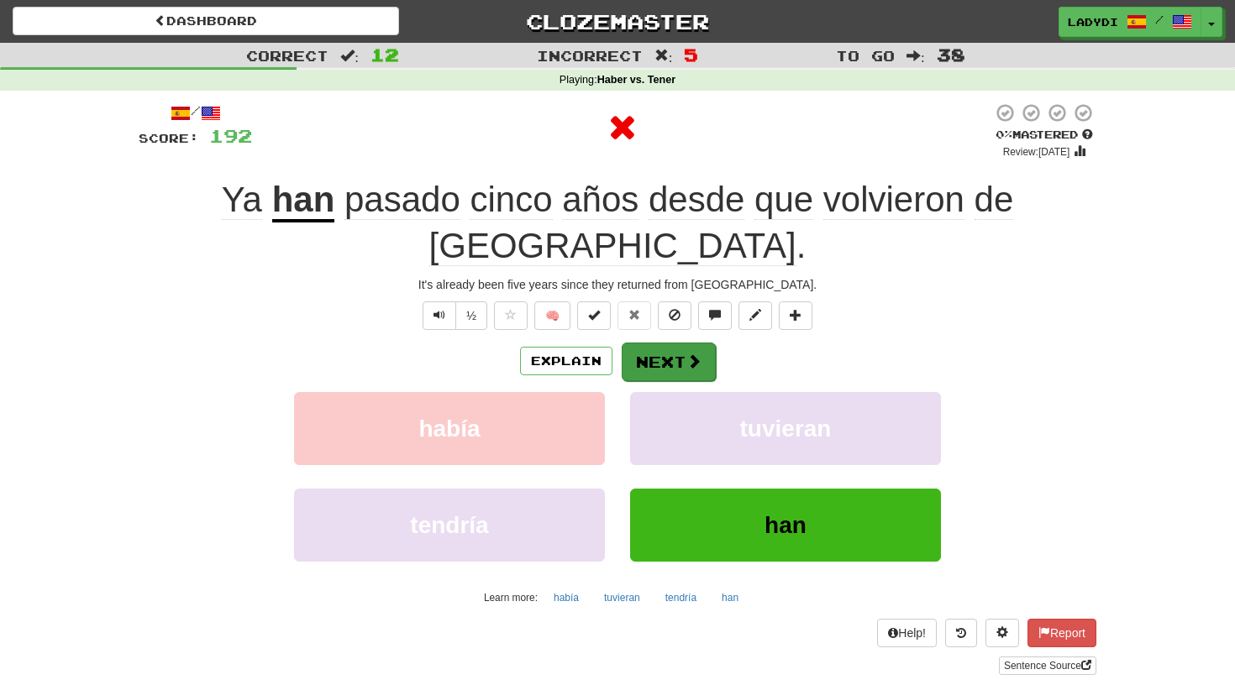
click at [658, 343] on button "Next" at bounding box center [669, 362] width 94 height 39
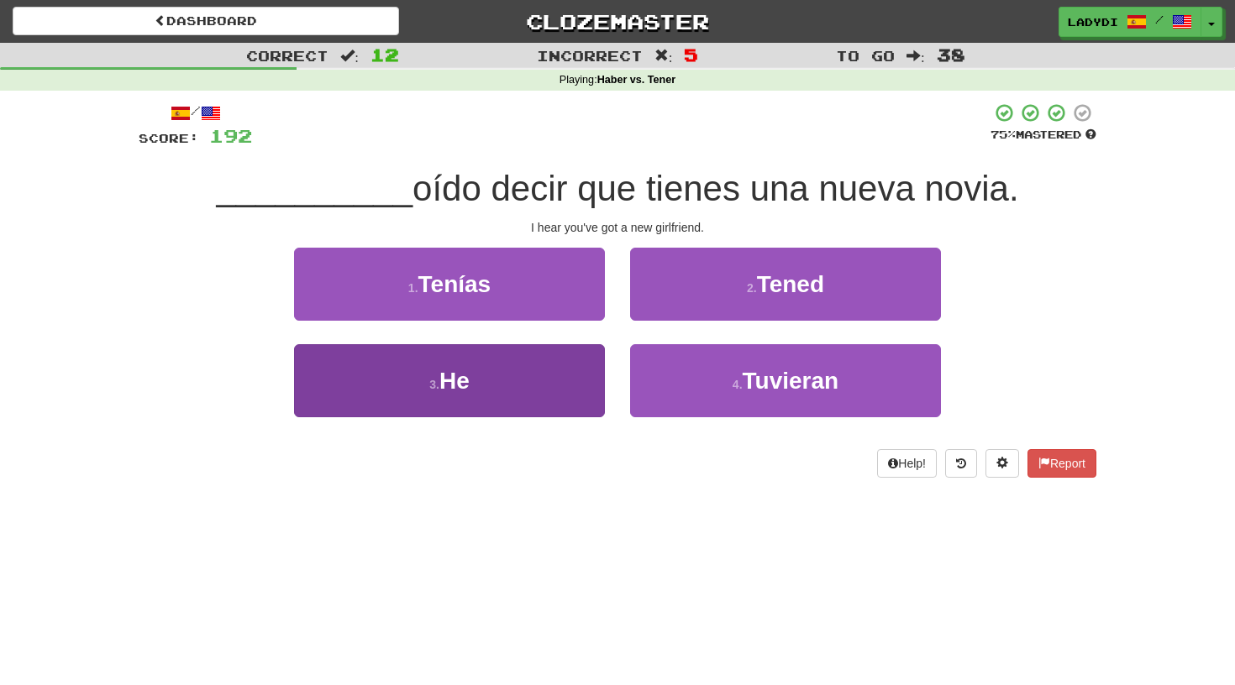
click at [551, 380] on button "3 . He" at bounding box center [449, 380] width 311 height 73
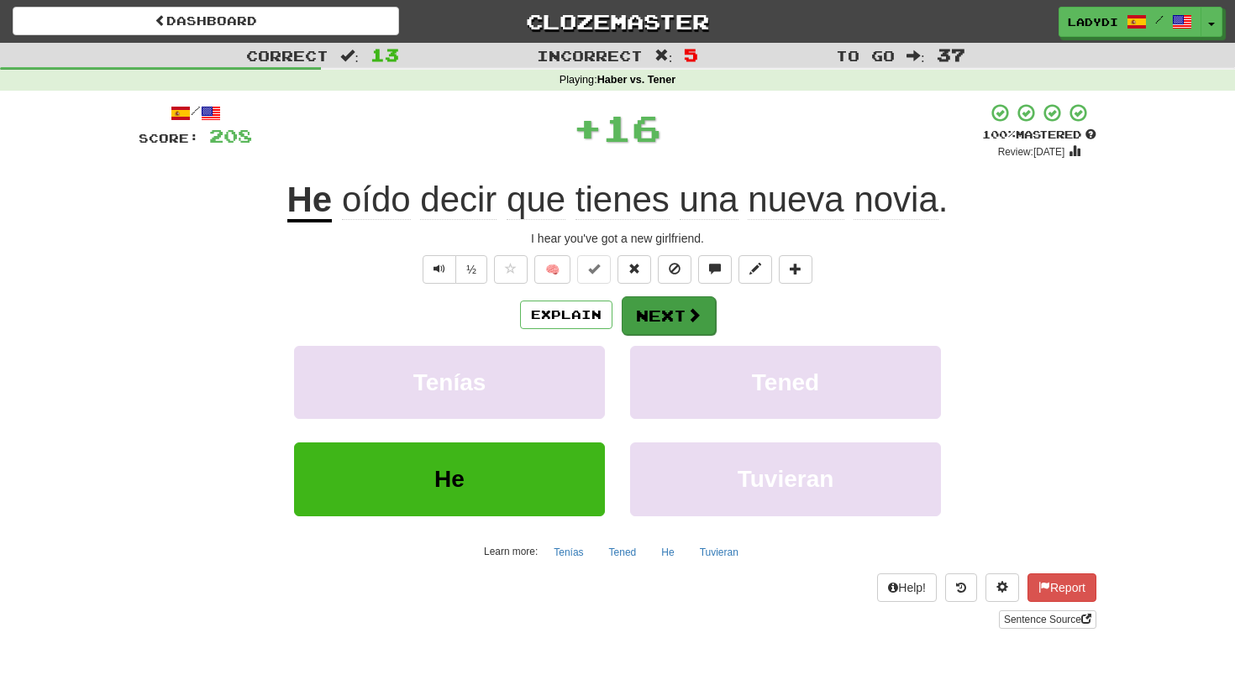
click at [659, 307] on button "Next" at bounding box center [669, 316] width 94 height 39
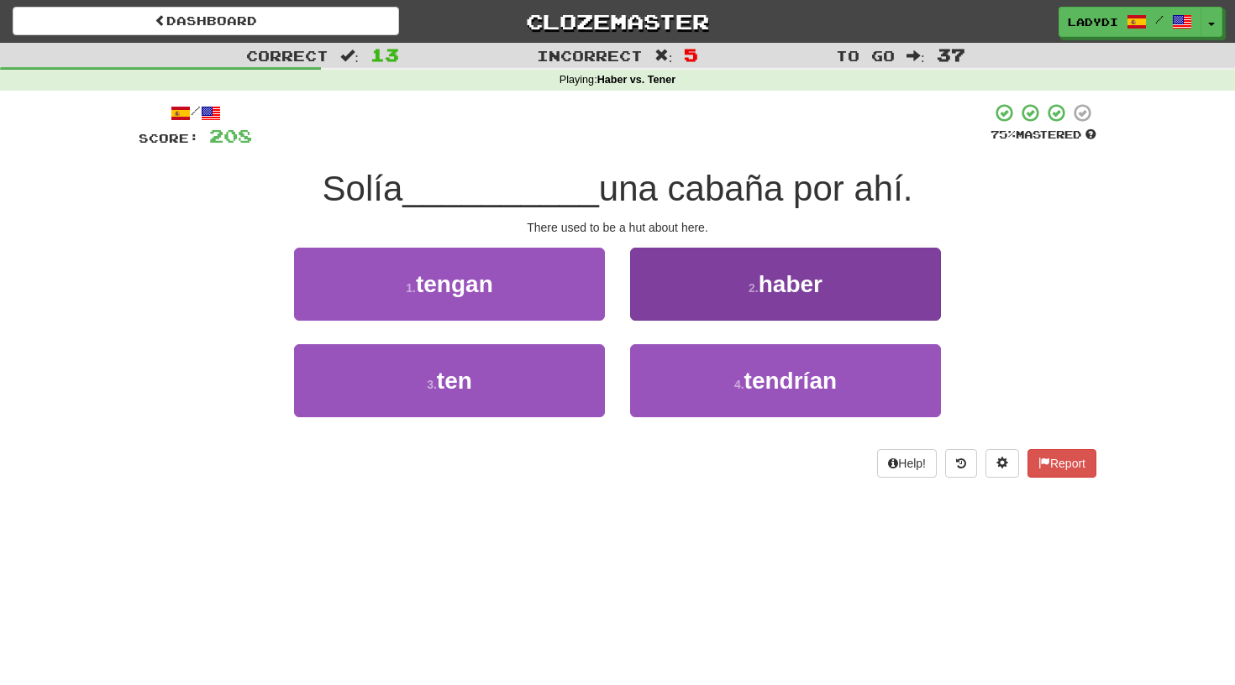
click at [708, 293] on button "2 . haber" at bounding box center [785, 284] width 311 height 73
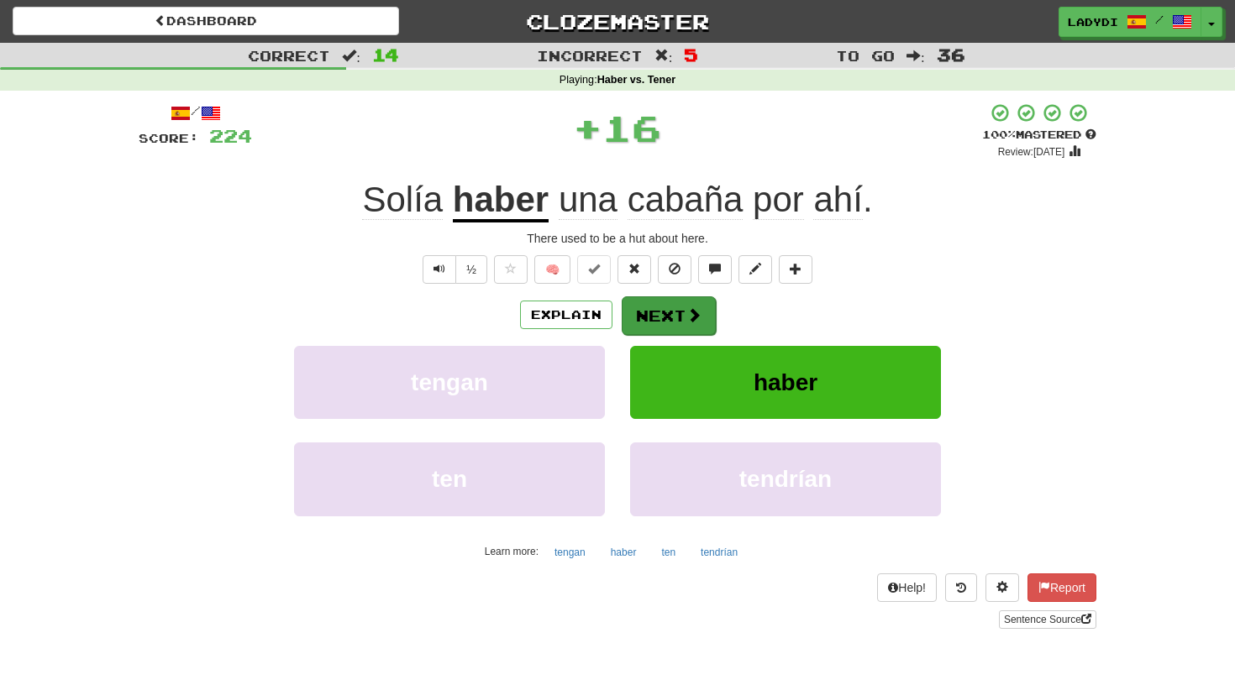
click at [666, 310] on button "Next" at bounding box center [669, 316] width 94 height 39
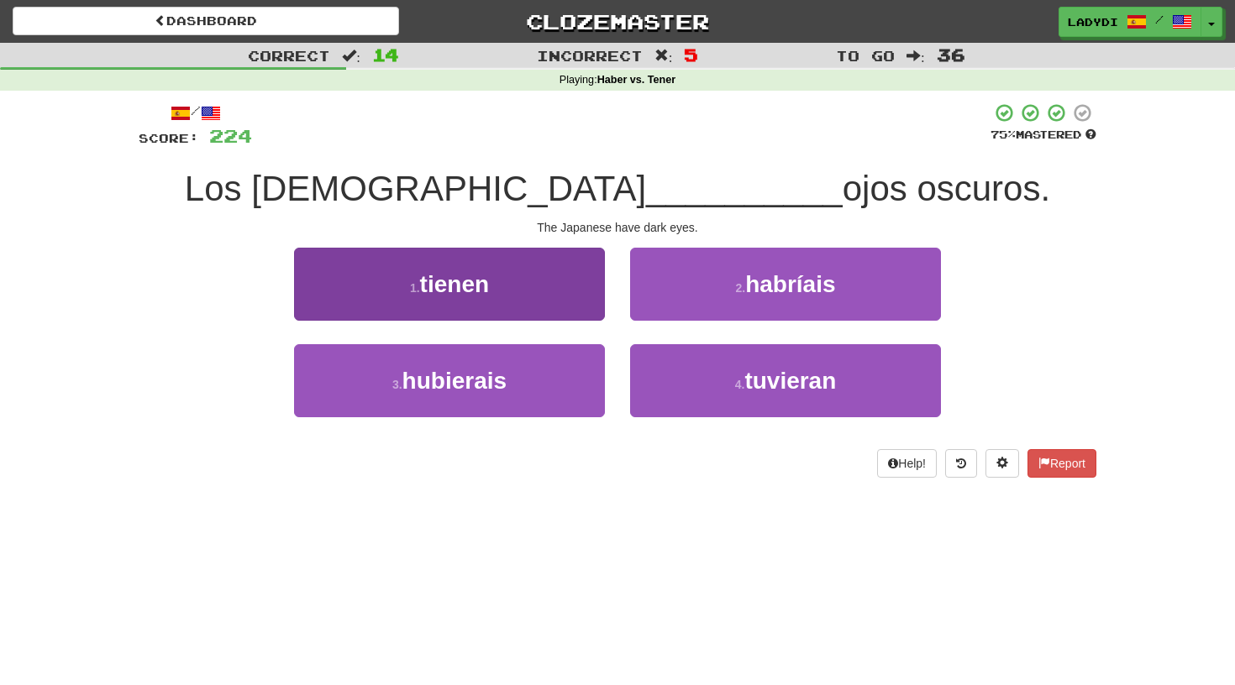
click at [523, 297] on button "1 . tienen" at bounding box center [449, 284] width 311 height 73
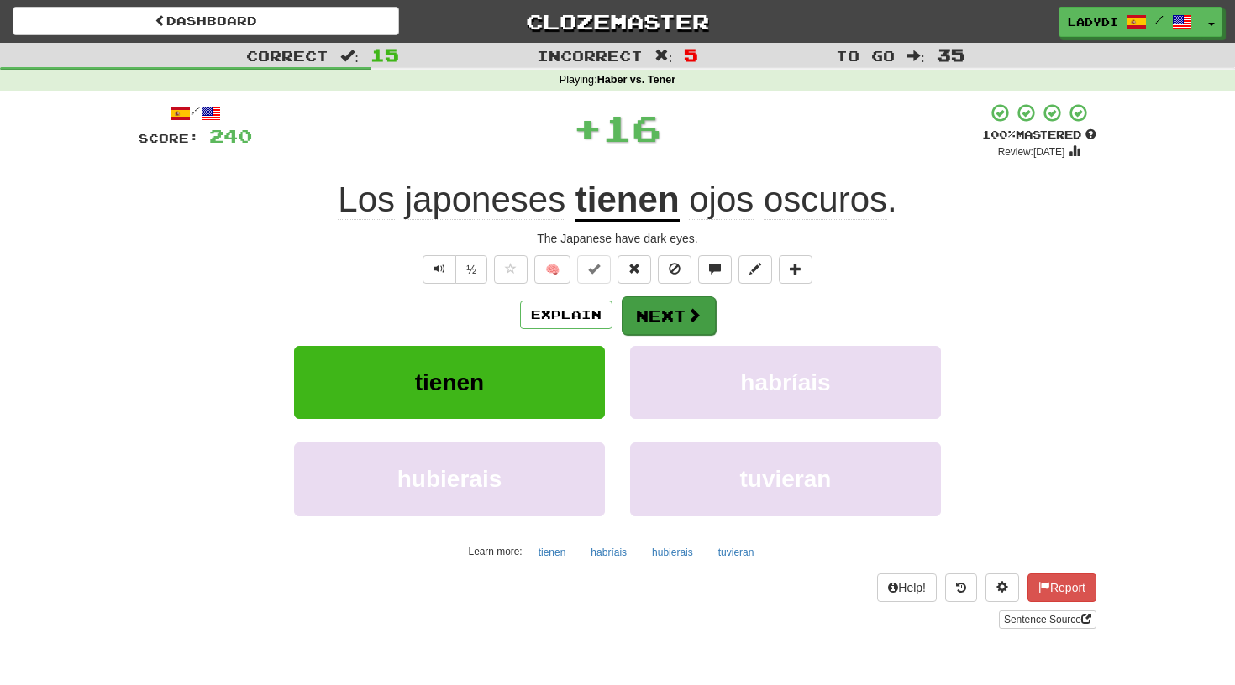
click at [681, 303] on button "Next" at bounding box center [669, 316] width 94 height 39
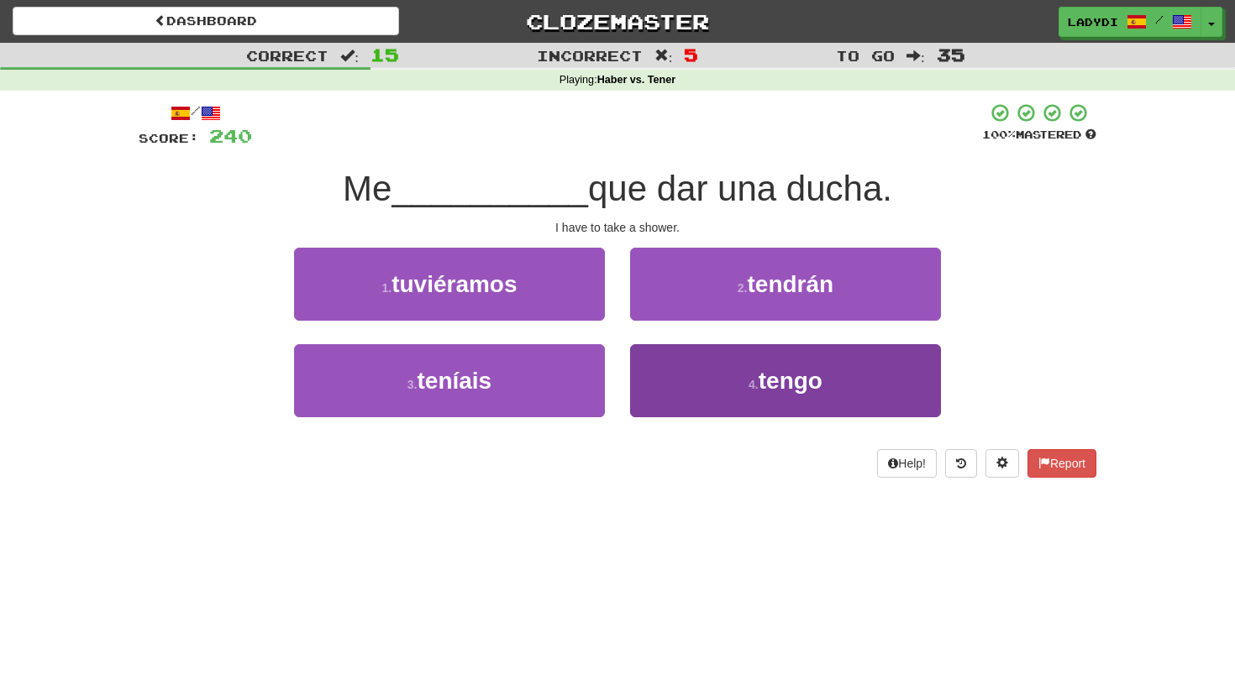
click at [674, 385] on button "4 . tengo" at bounding box center [785, 380] width 311 height 73
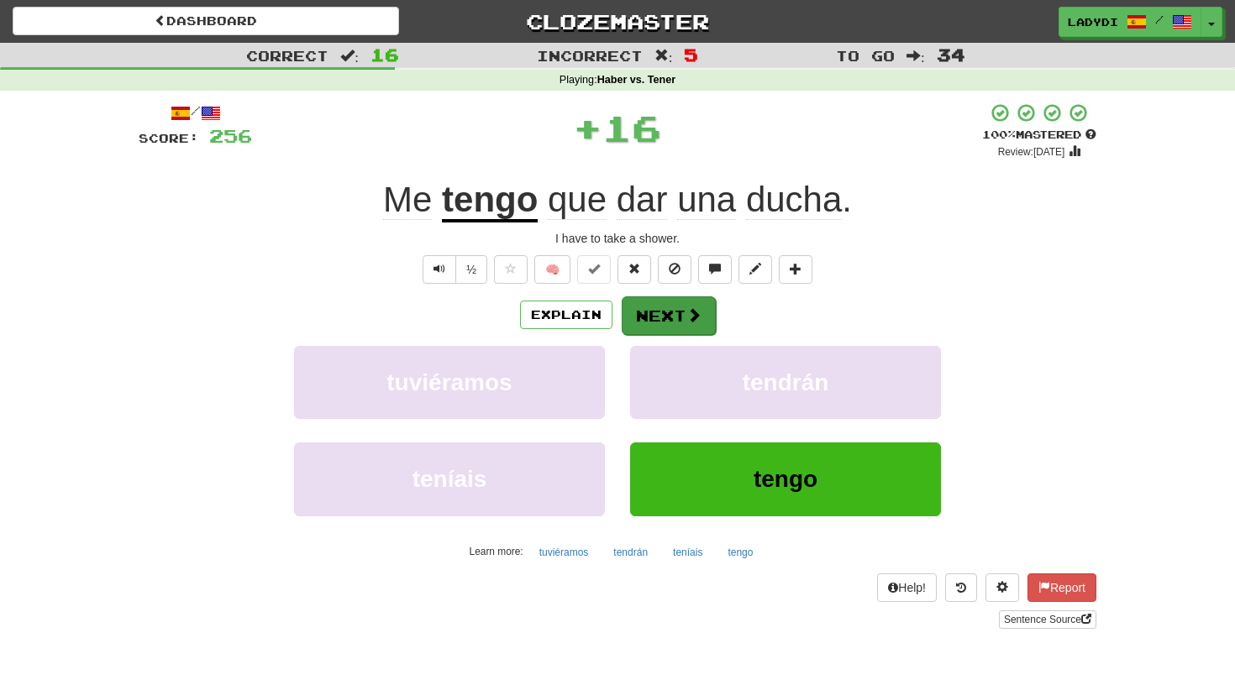
click at [645, 309] on button "Next" at bounding box center [669, 316] width 94 height 39
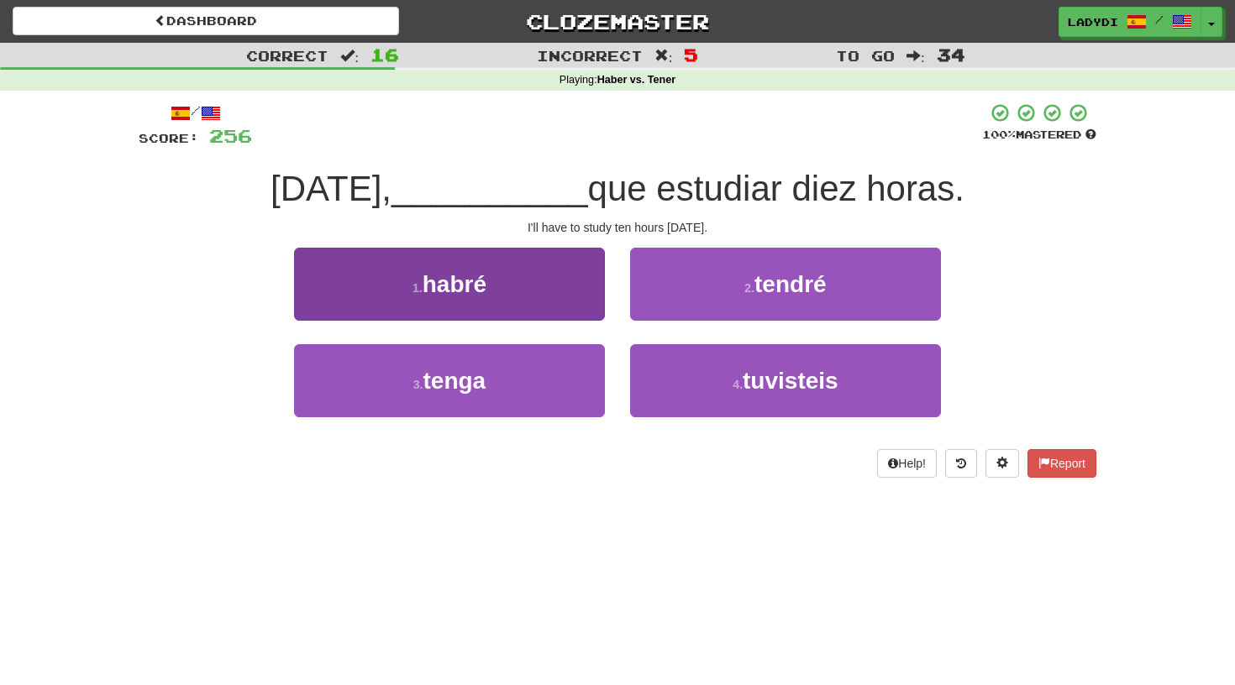
click at [544, 287] on button "1 . habré" at bounding box center [449, 284] width 311 height 73
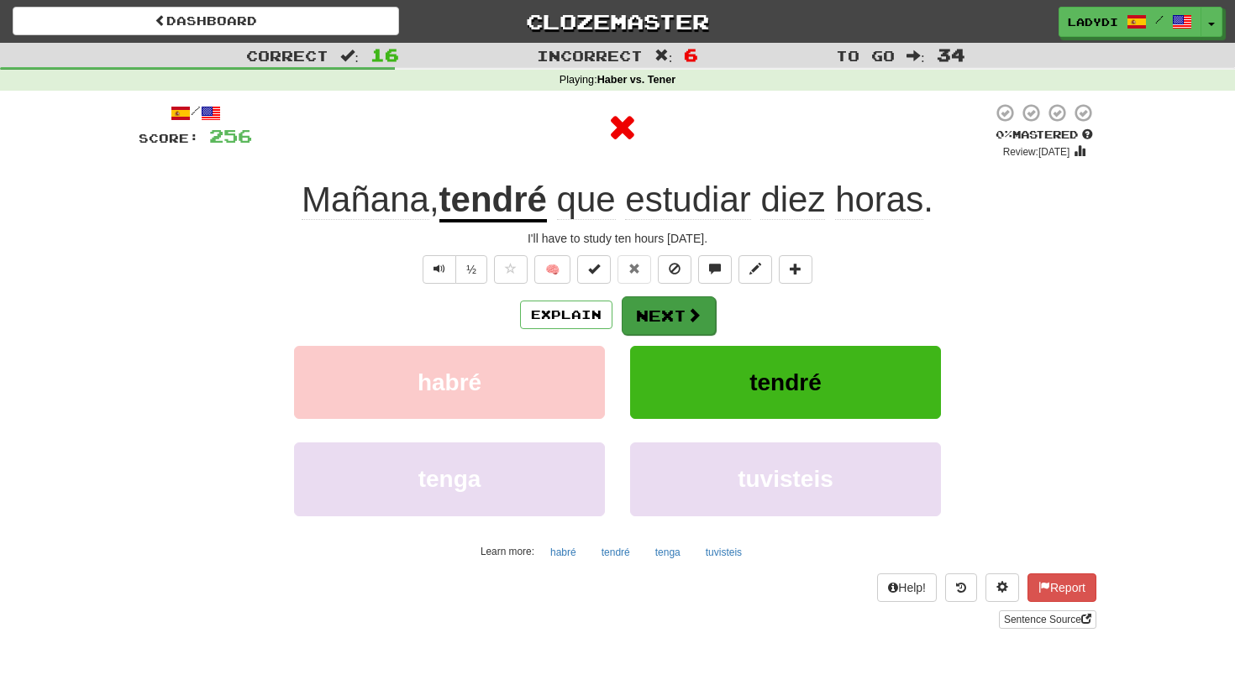
click at [654, 307] on button "Next" at bounding box center [669, 316] width 94 height 39
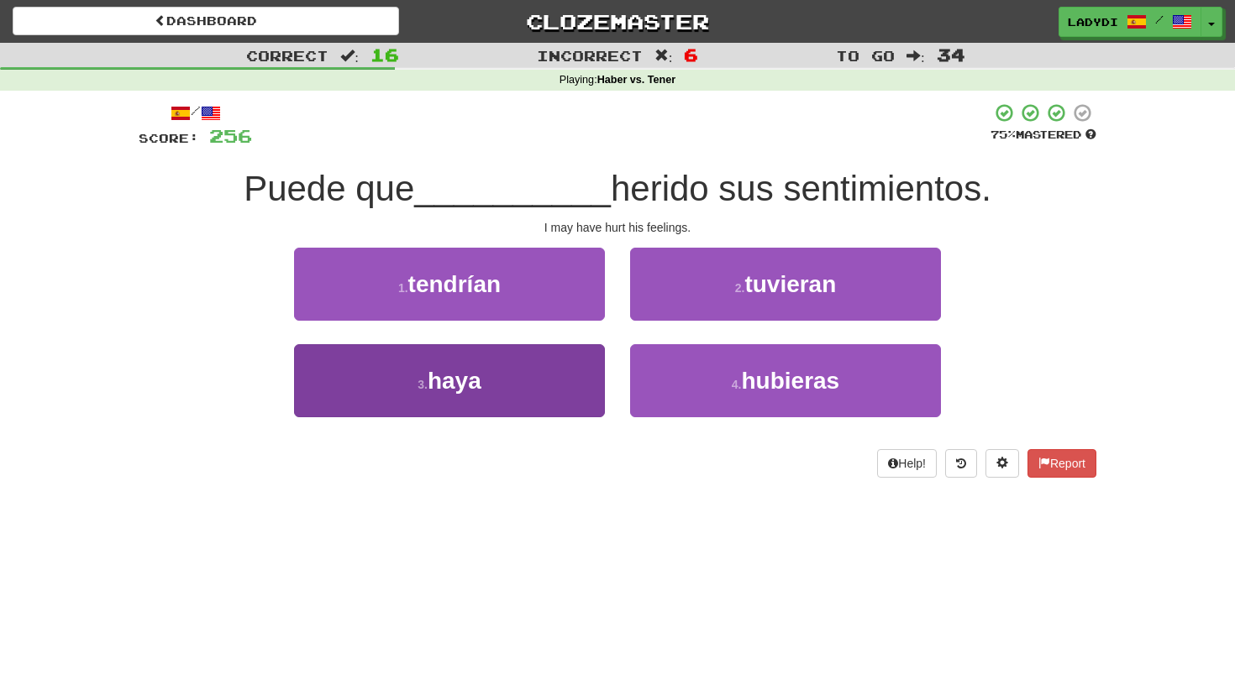
click at [569, 387] on button "3 . haya" at bounding box center [449, 380] width 311 height 73
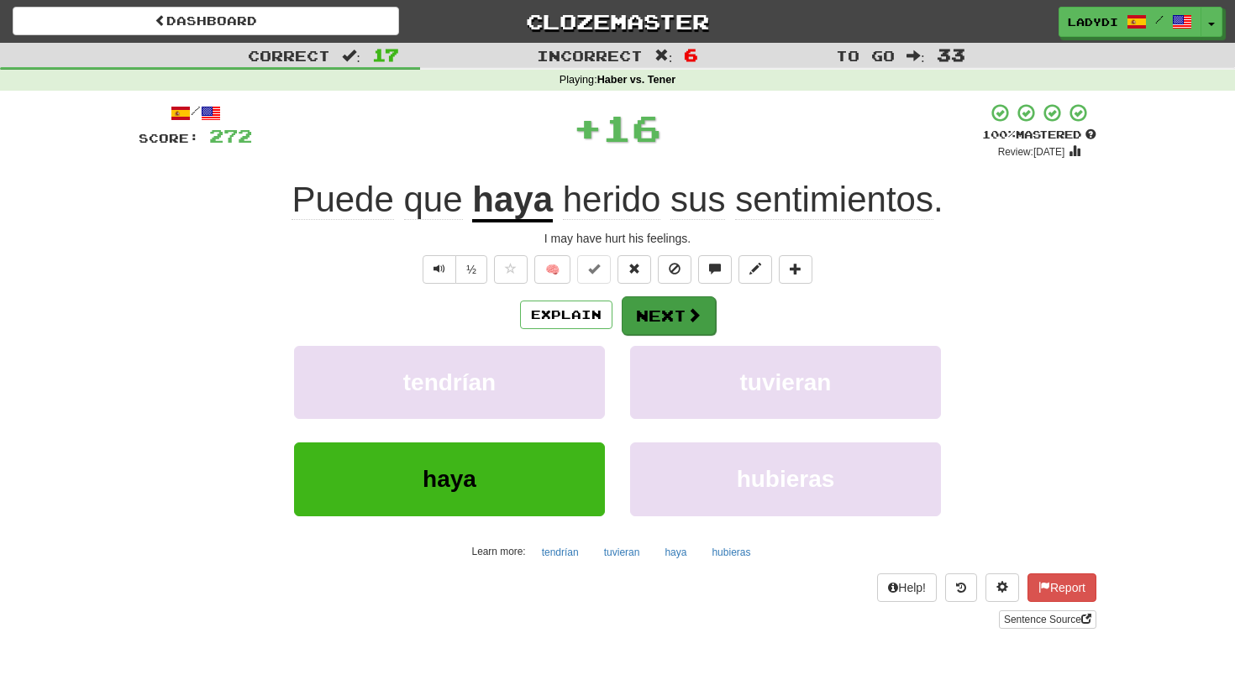
click at [659, 303] on button "Next" at bounding box center [669, 316] width 94 height 39
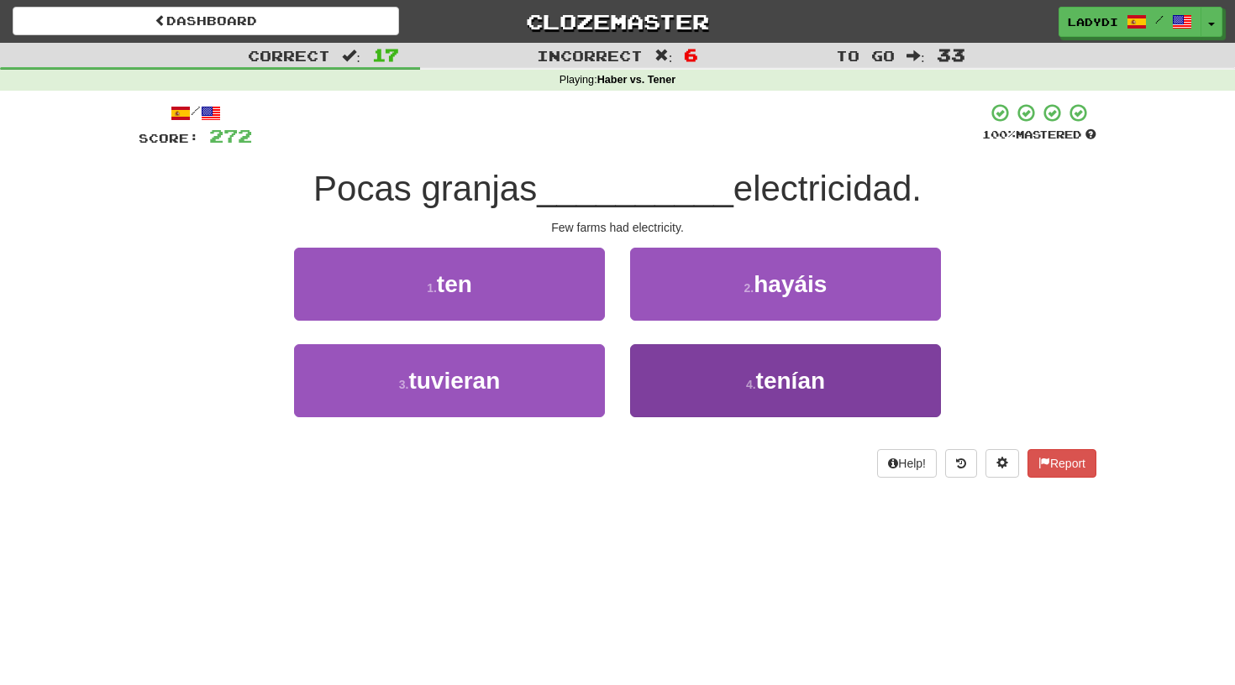
click at [672, 383] on button "4 . tenían" at bounding box center [785, 380] width 311 height 73
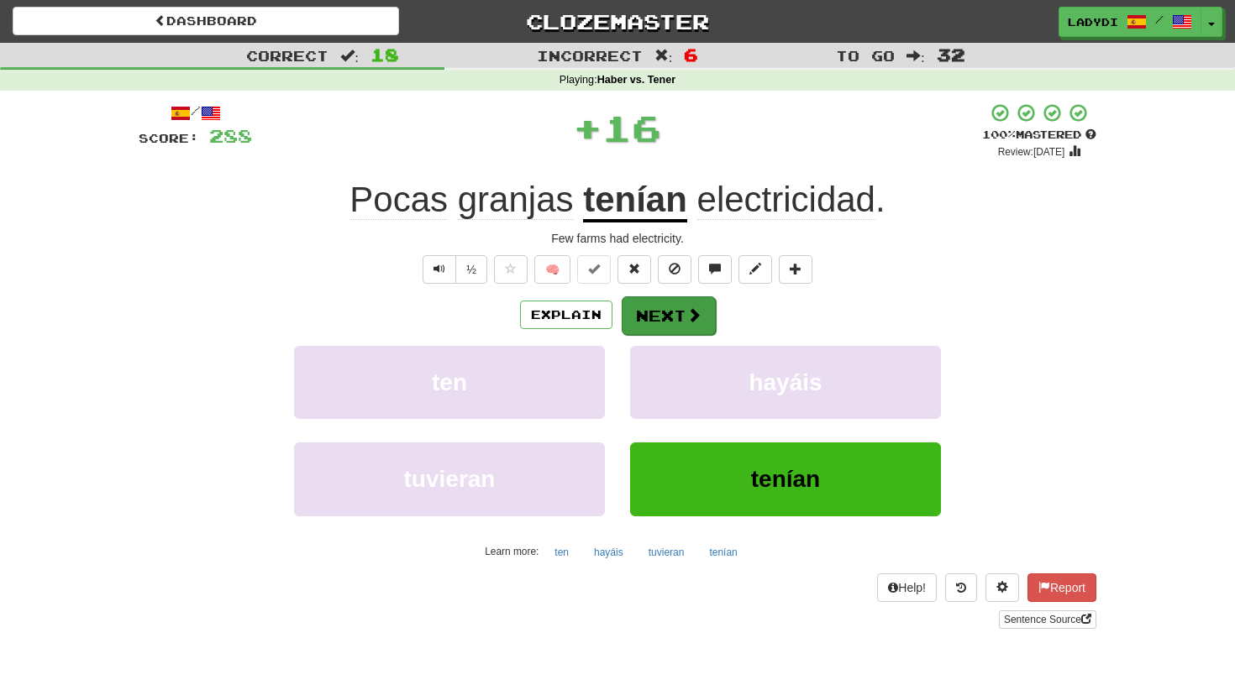
click at [664, 318] on button "Next" at bounding box center [669, 316] width 94 height 39
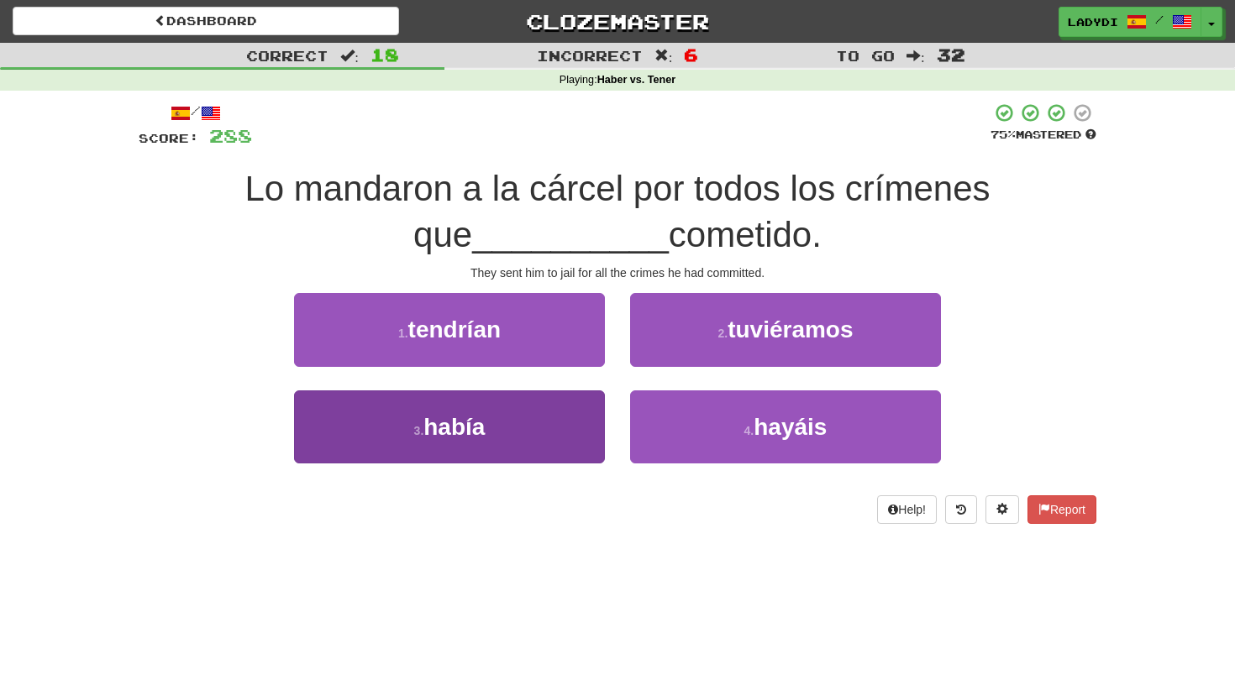
click at [538, 433] on button "3 . había" at bounding box center [449, 427] width 311 height 73
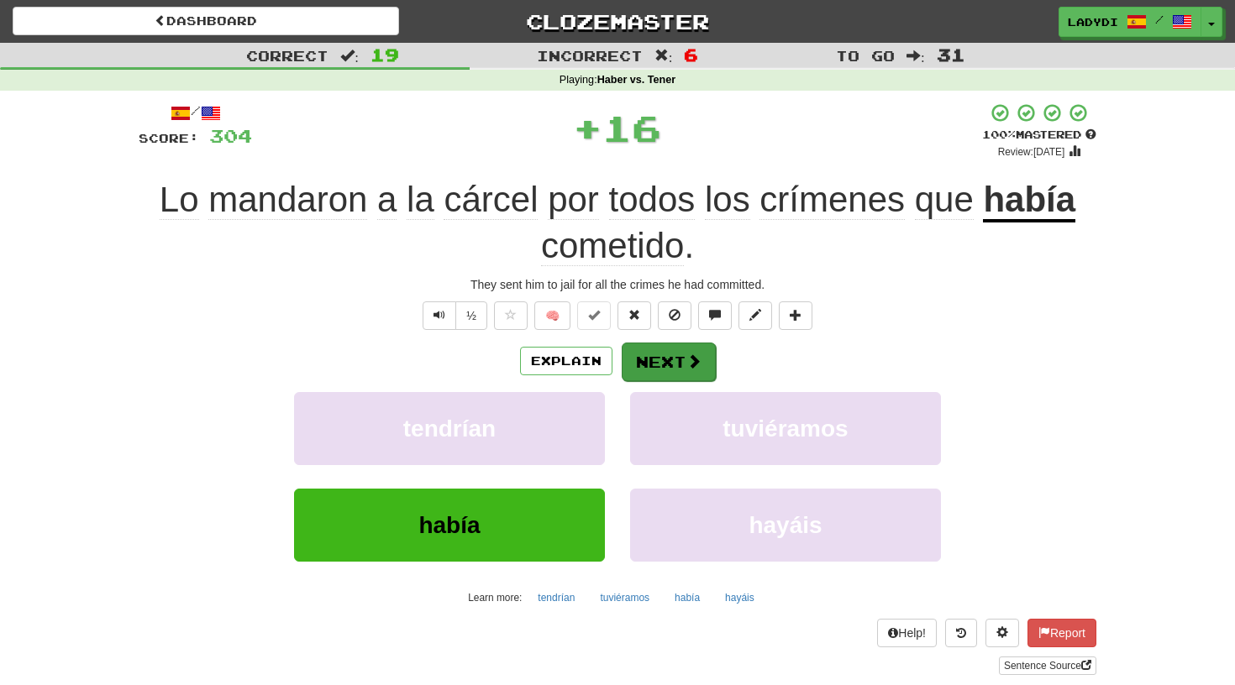
click at [656, 359] on button "Next" at bounding box center [669, 362] width 94 height 39
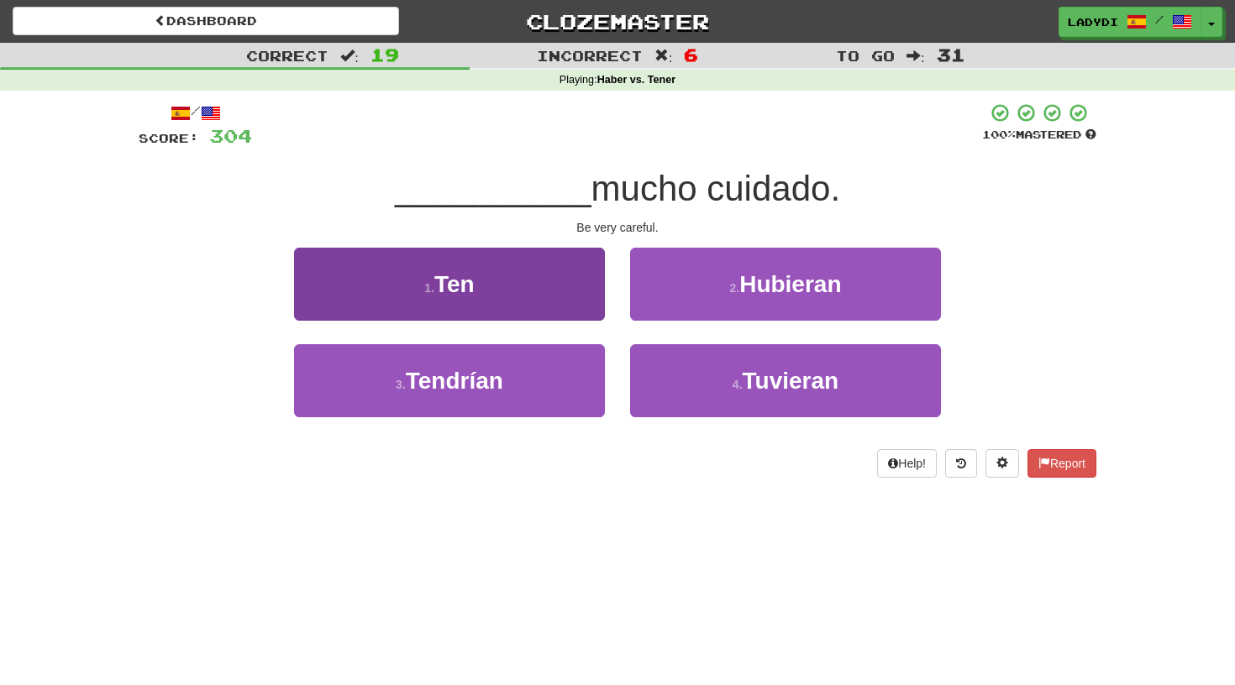
click at [581, 313] on button "1 . Ten" at bounding box center [449, 284] width 311 height 73
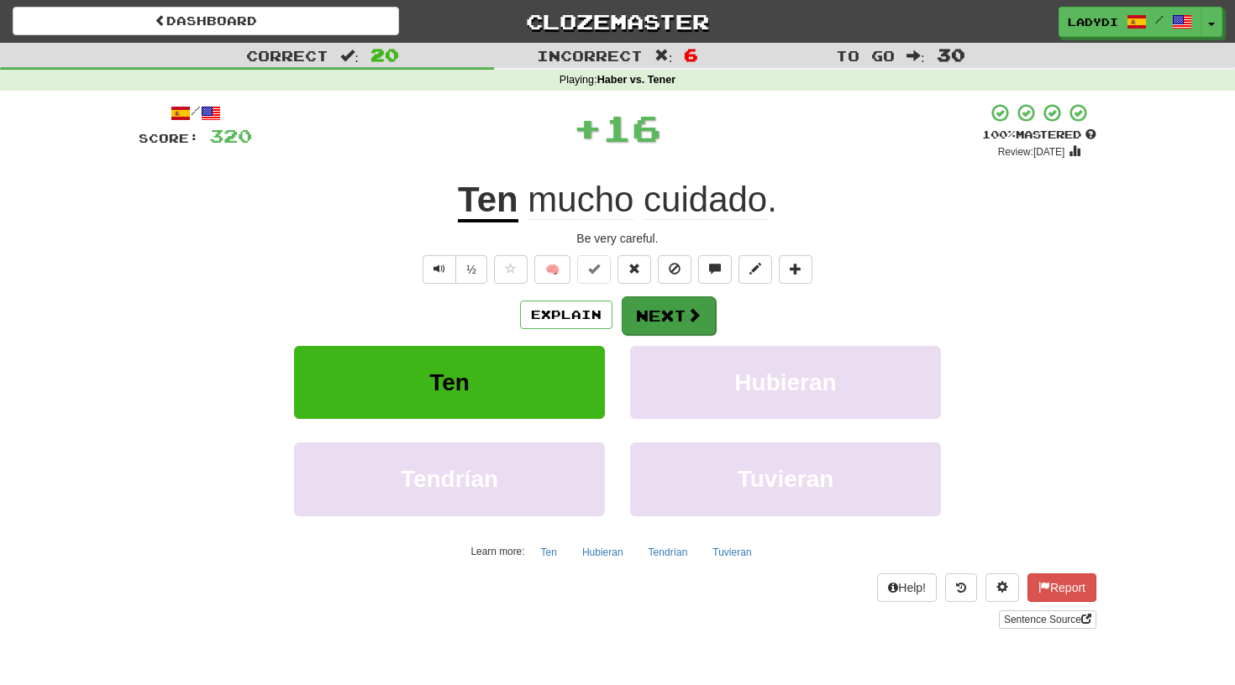
click at [659, 312] on button "Next" at bounding box center [669, 316] width 94 height 39
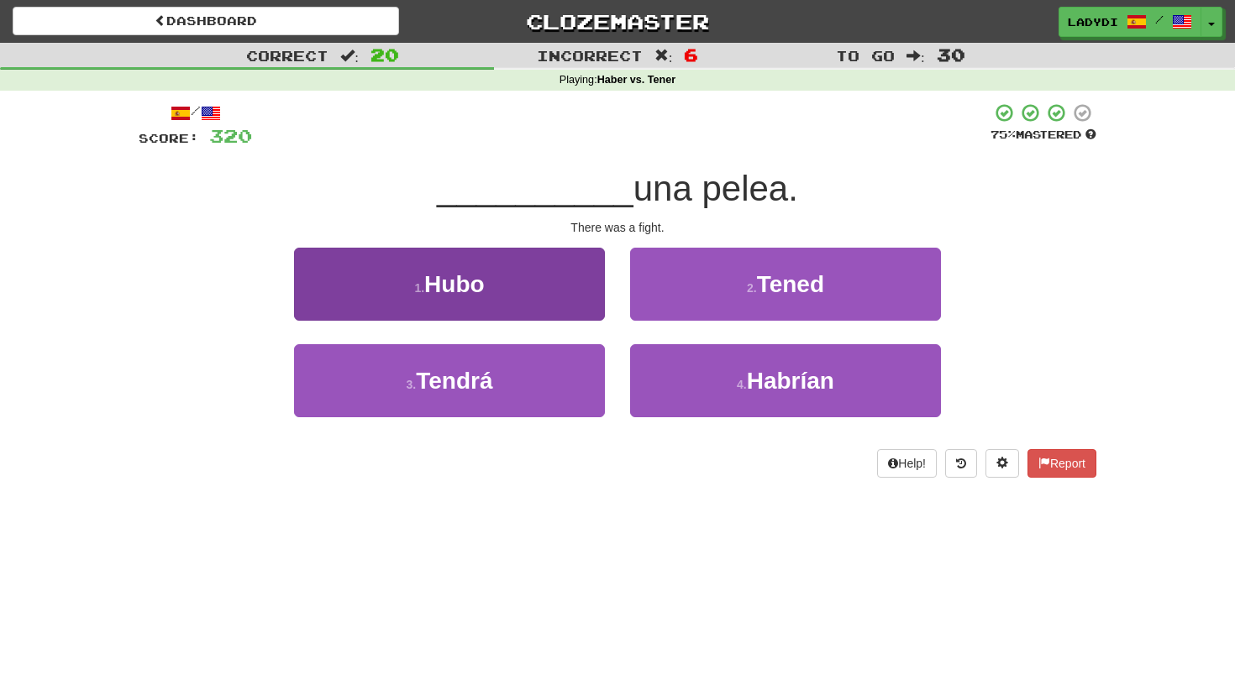
click at [572, 295] on button "1 . Hubo" at bounding box center [449, 284] width 311 height 73
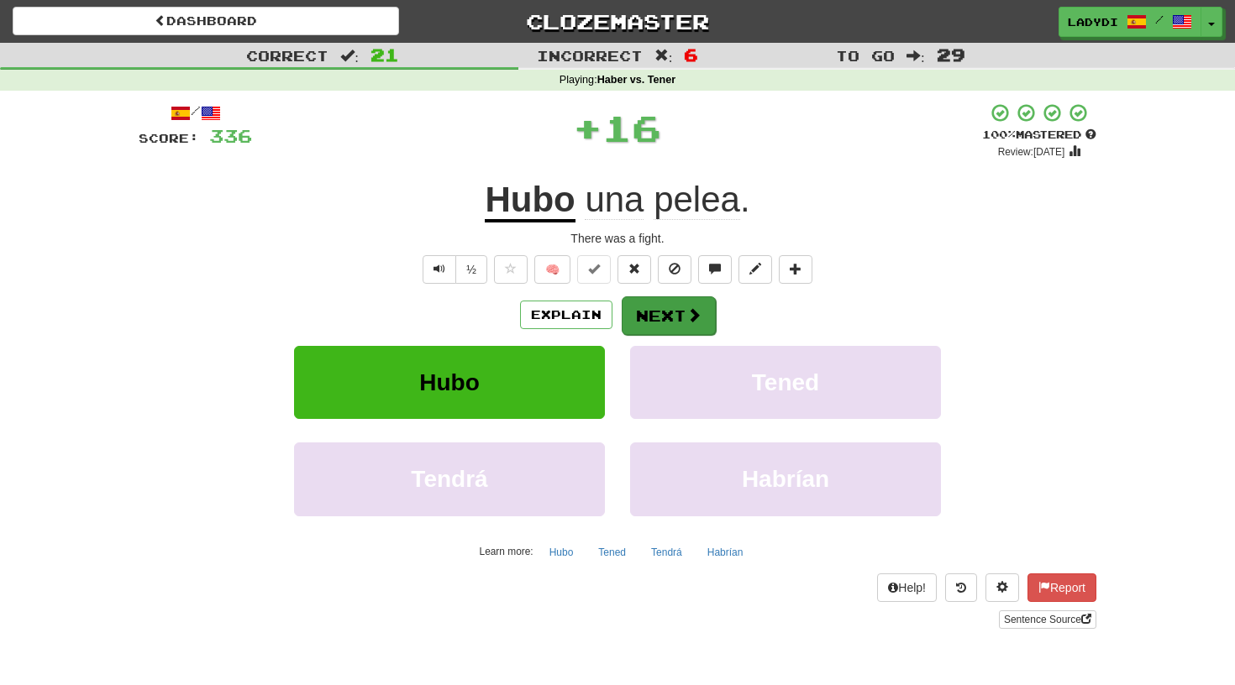
click at [644, 297] on button "Next" at bounding box center [669, 316] width 94 height 39
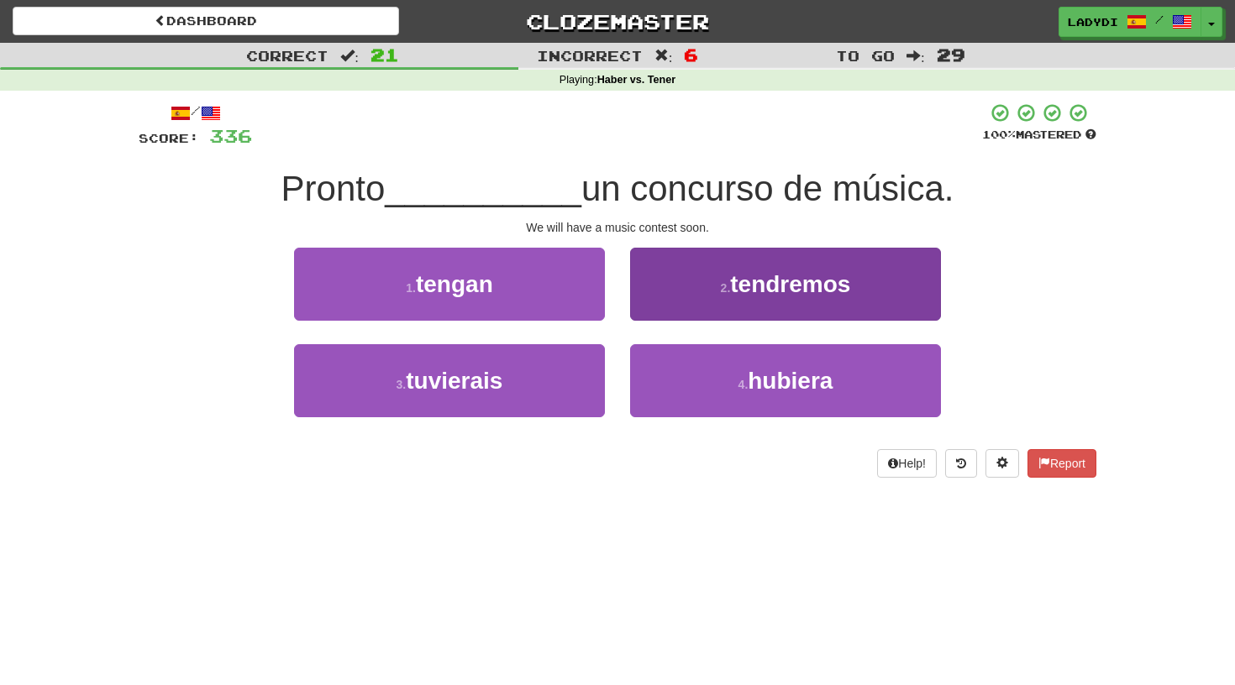
click at [670, 285] on button "2 . tendremos" at bounding box center [785, 284] width 311 height 73
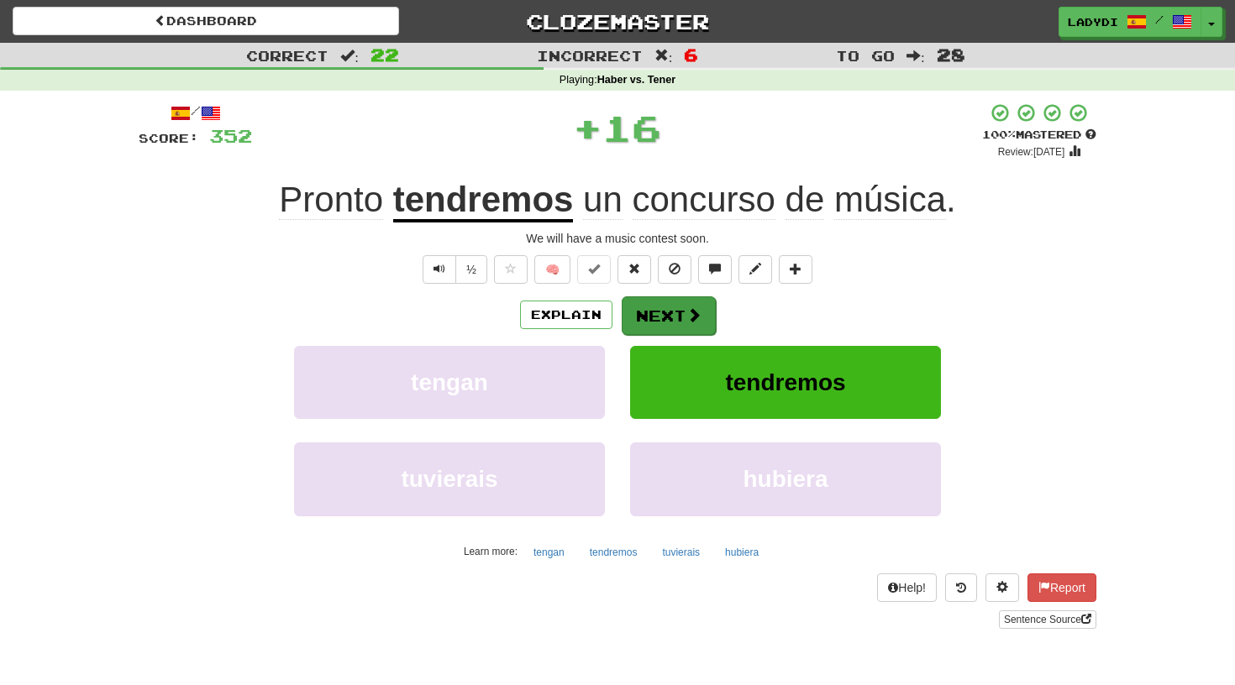
click at [650, 313] on button "Next" at bounding box center [669, 316] width 94 height 39
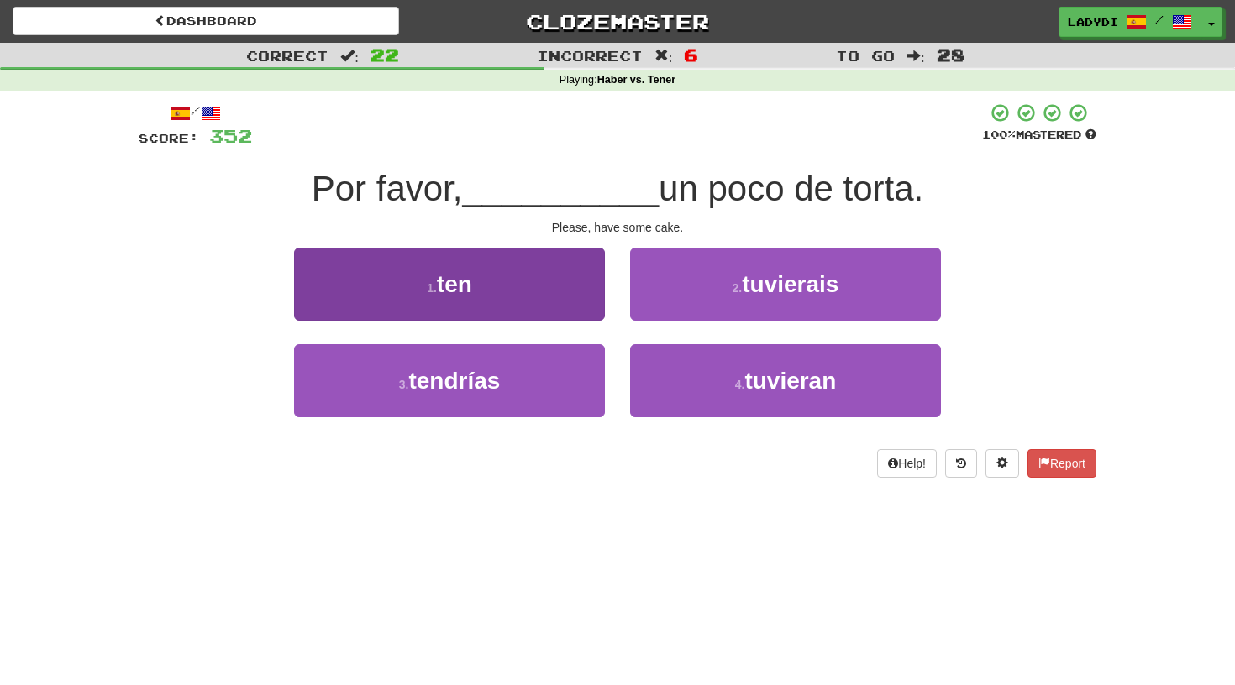
click at [570, 307] on button "1 . ten" at bounding box center [449, 284] width 311 height 73
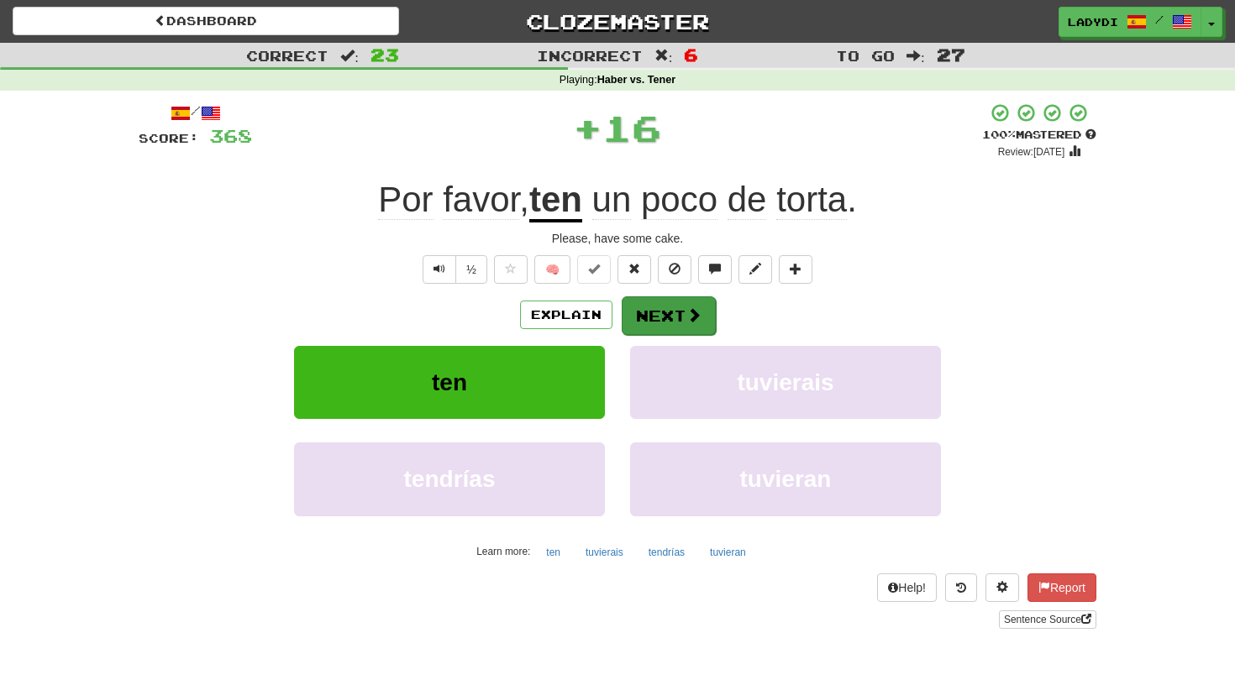
click at [656, 308] on button "Next" at bounding box center [669, 316] width 94 height 39
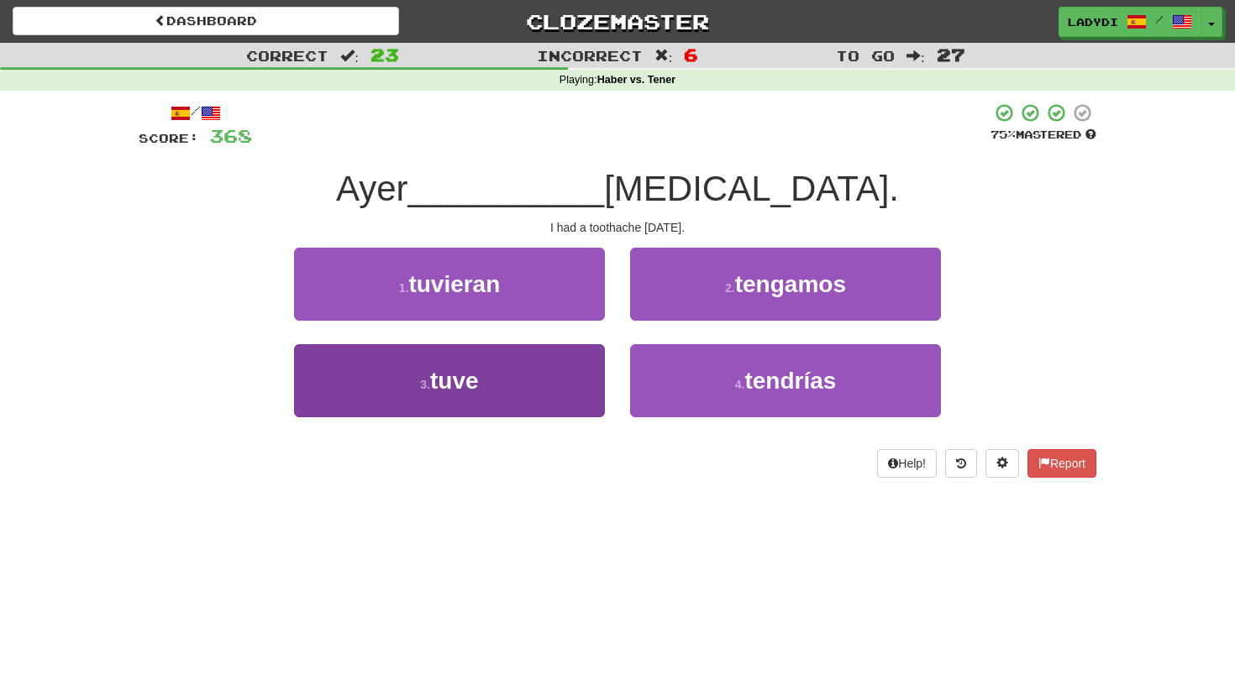
click at [565, 361] on button "3 . tuve" at bounding box center [449, 380] width 311 height 73
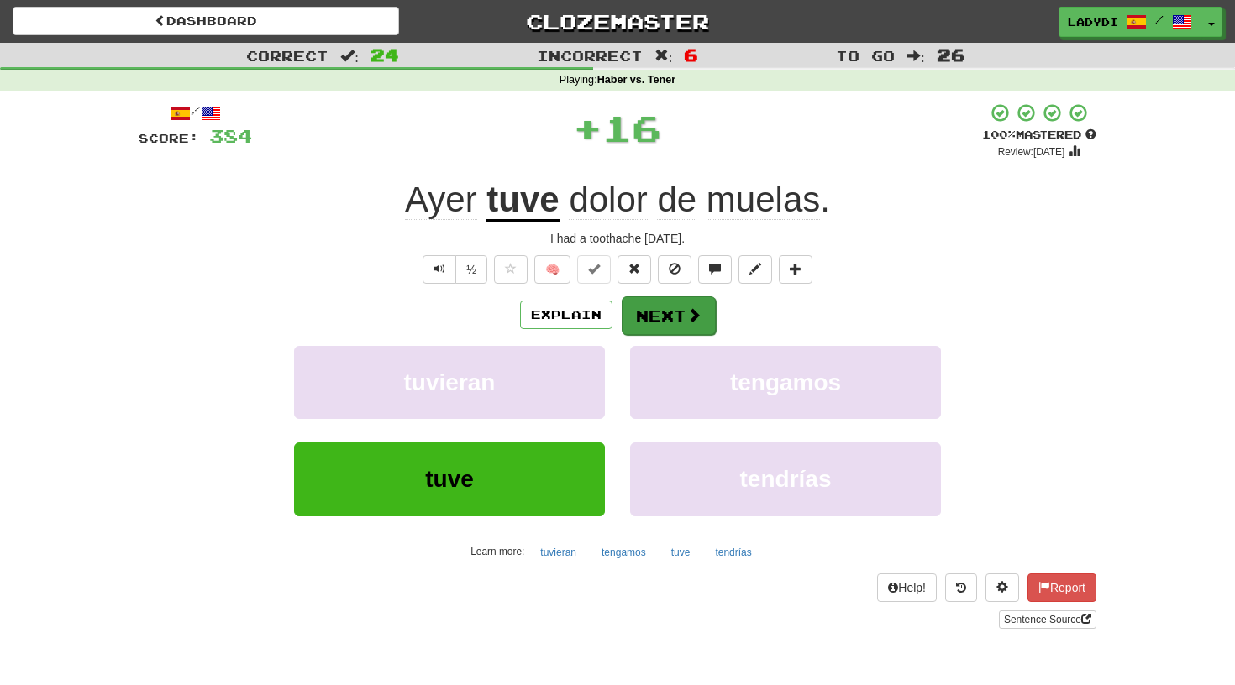
click at [649, 298] on button "Next" at bounding box center [669, 316] width 94 height 39
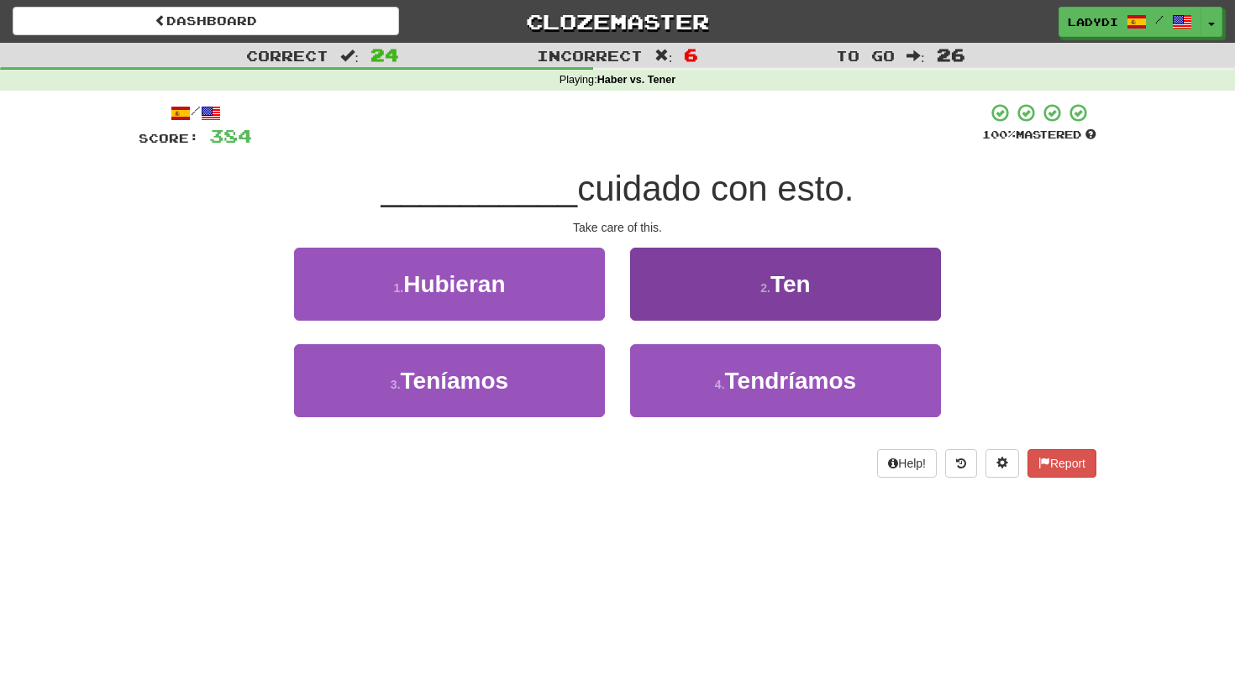
click at [685, 285] on button "2 . Ten" at bounding box center [785, 284] width 311 height 73
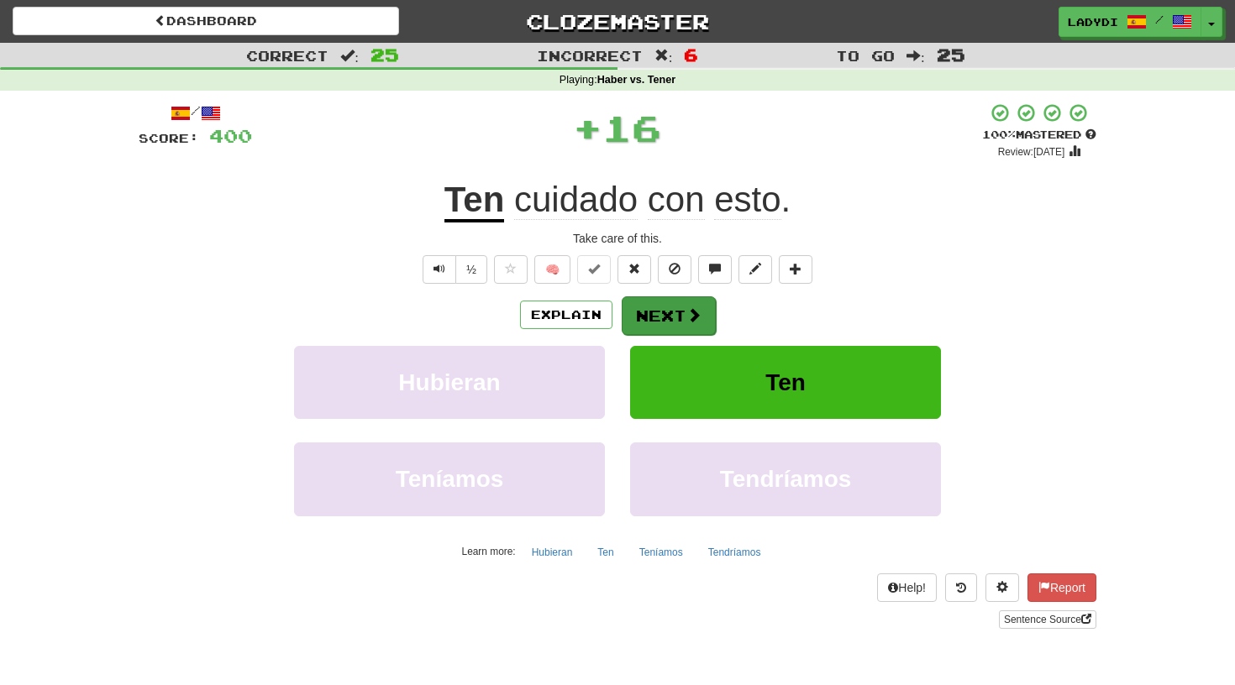
click at [652, 309] on button "Next" at bounding box center [669, 316] width 94 height 39
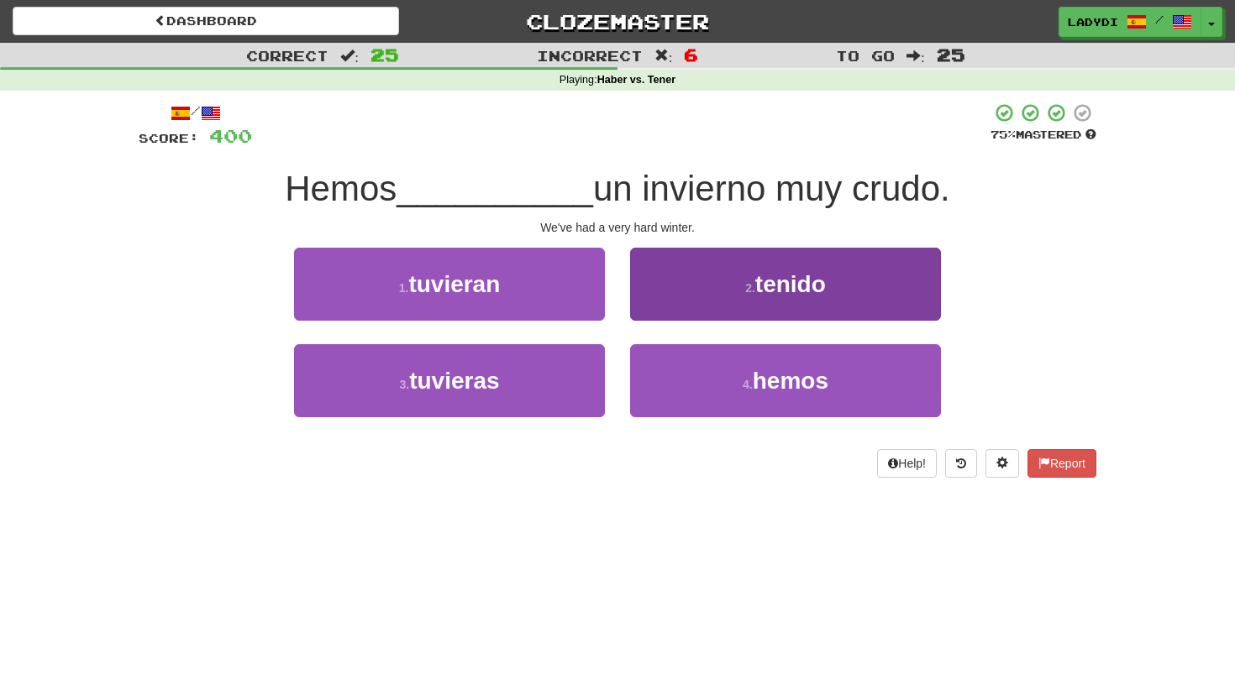
click at [706, 281] on button "2 . tenido" at bounding box center [785, 284] width 311 height 73
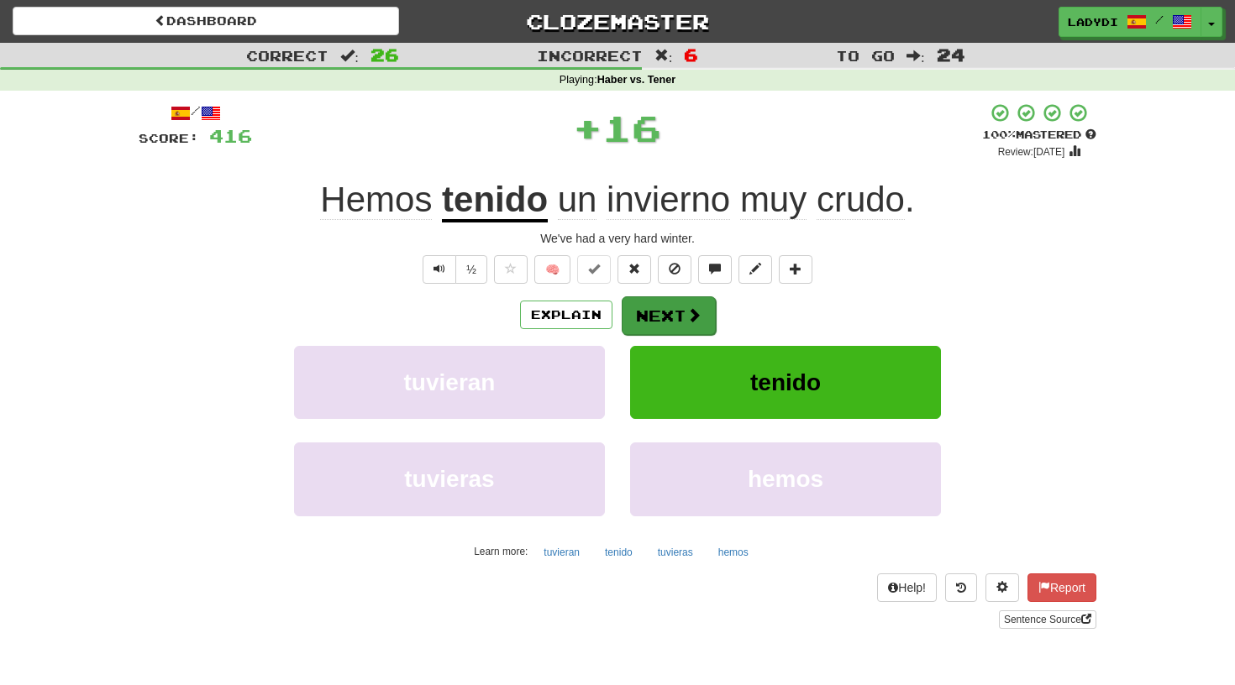
click at [655, 317] on button "Next" at bounding box center [669, 316] width 94 height 39
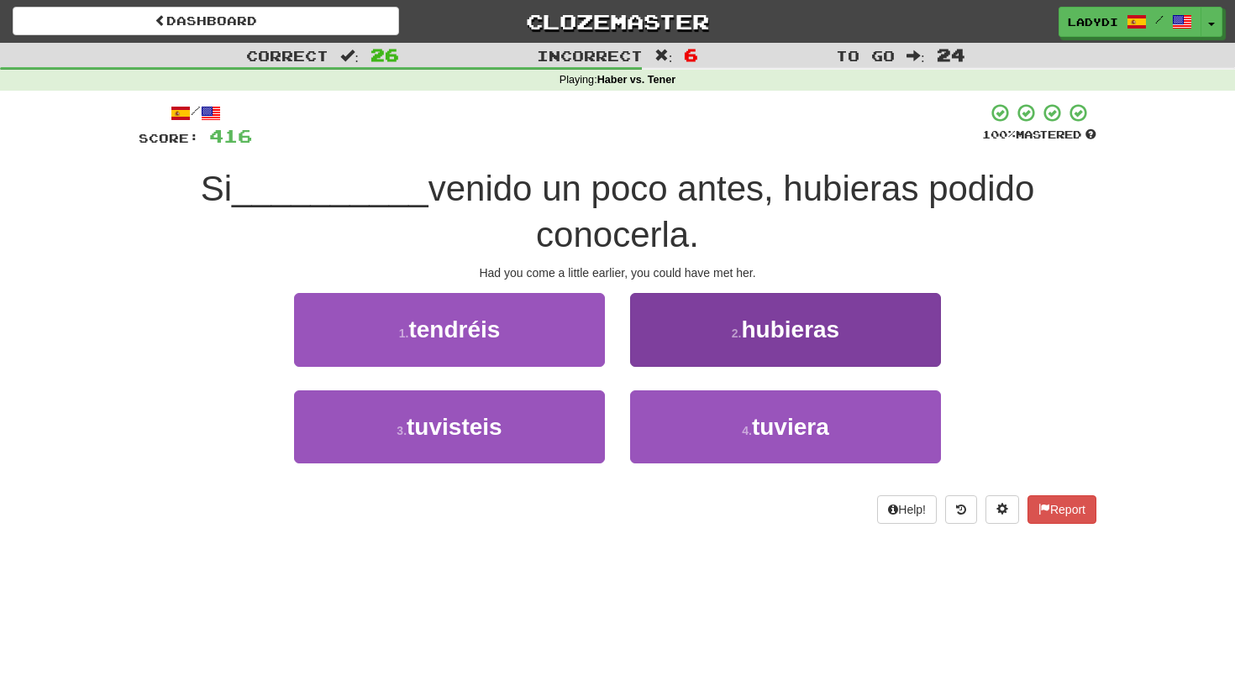
click at [664, 333] on button "2 . hubieras" at bounding box center [785, 329] width 311 height 73
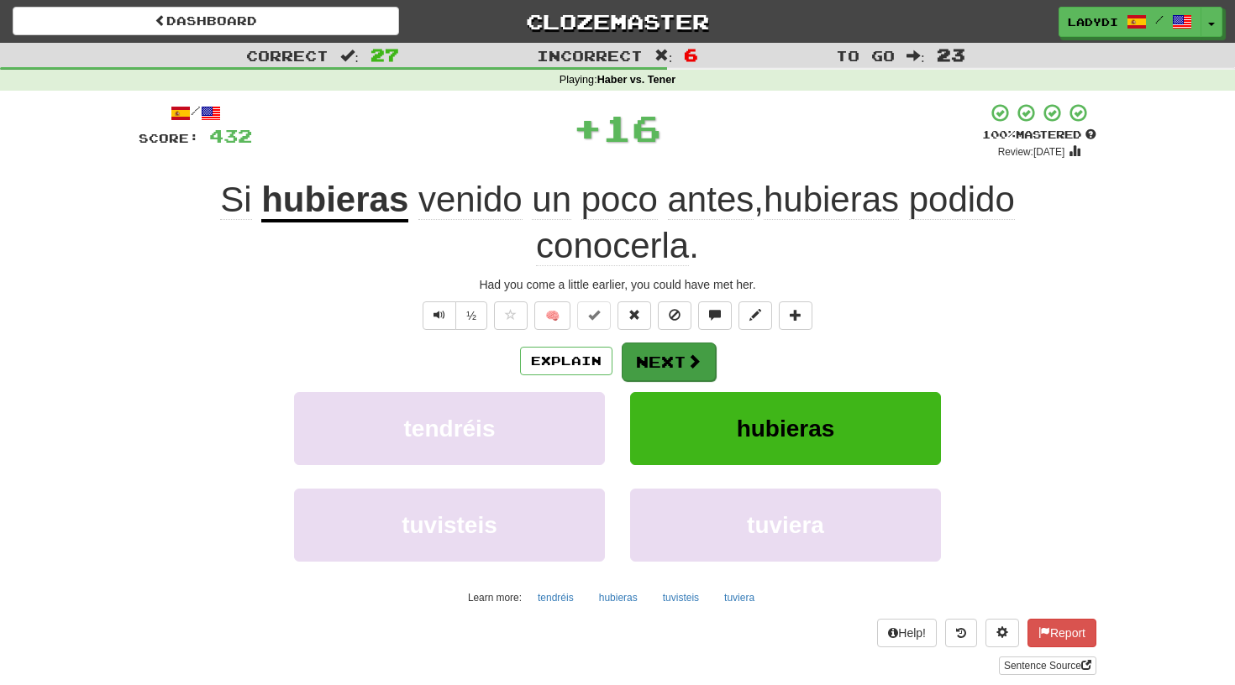
click at [656, 350] on button "Next" at bounding box center [669, 362] width 94 height 39
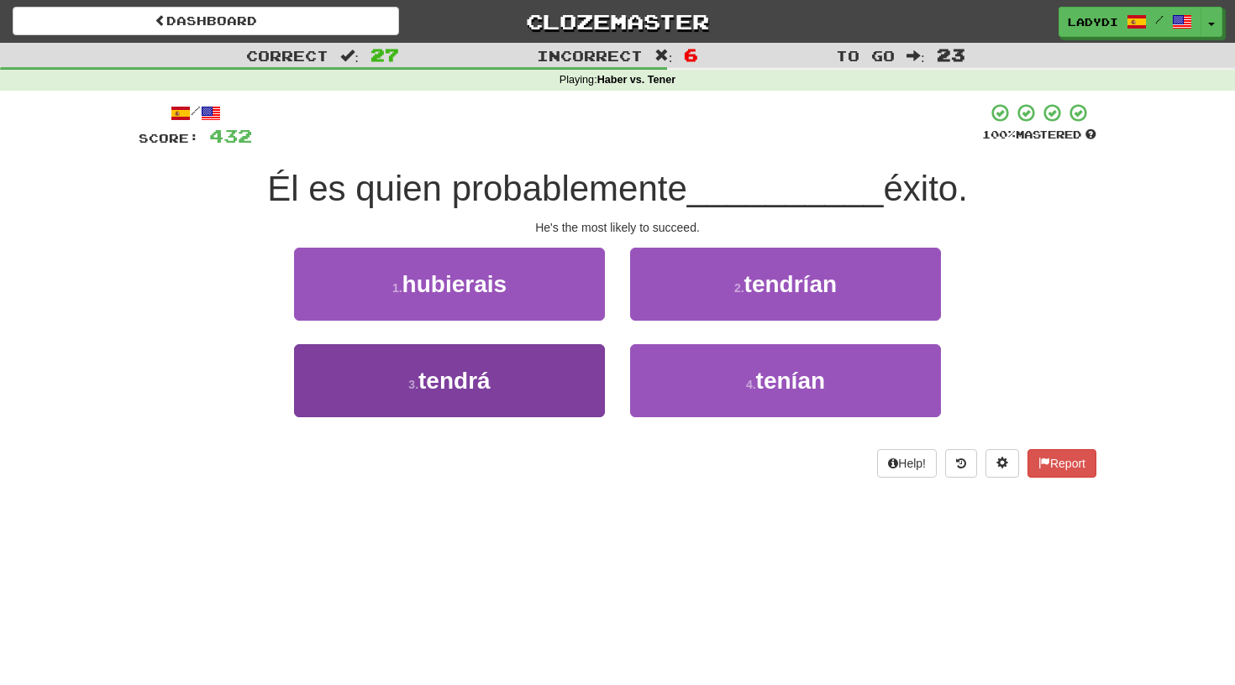
click at [554, 370] on button "3 . tendrá" at bounding box center [449, 380] width 311 height 73
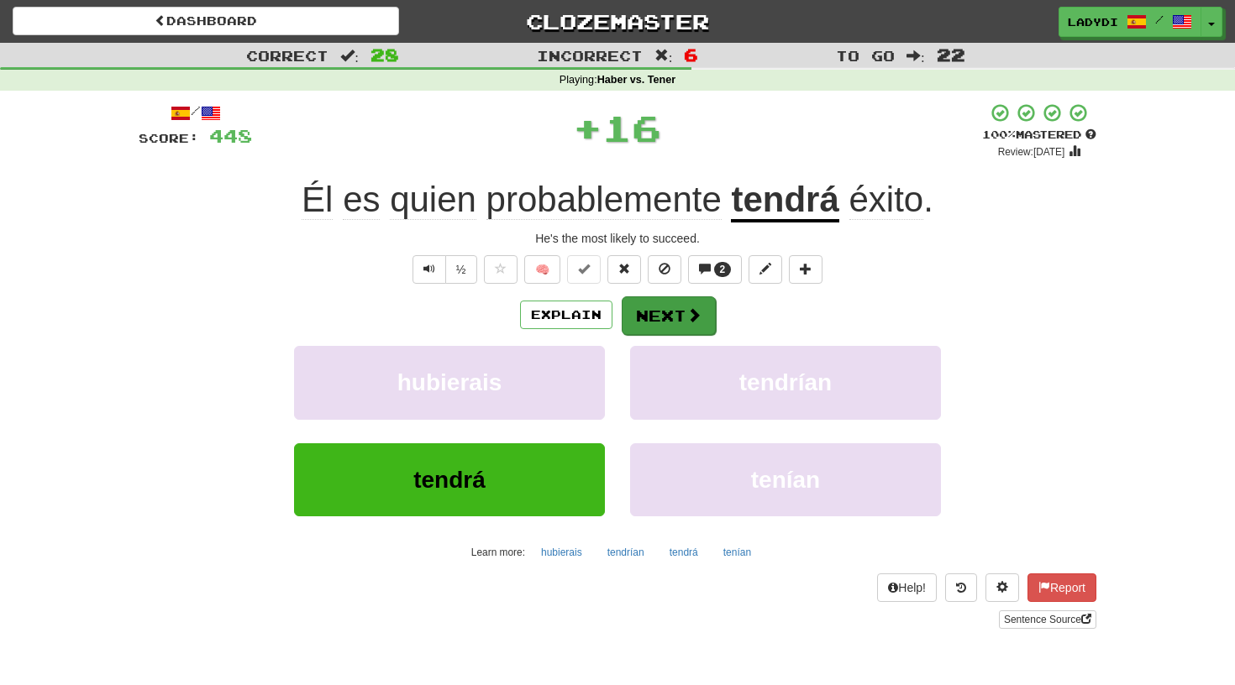
click at [642, 317] on button "Next" at bounding box center [669, 316] width 94 height 39
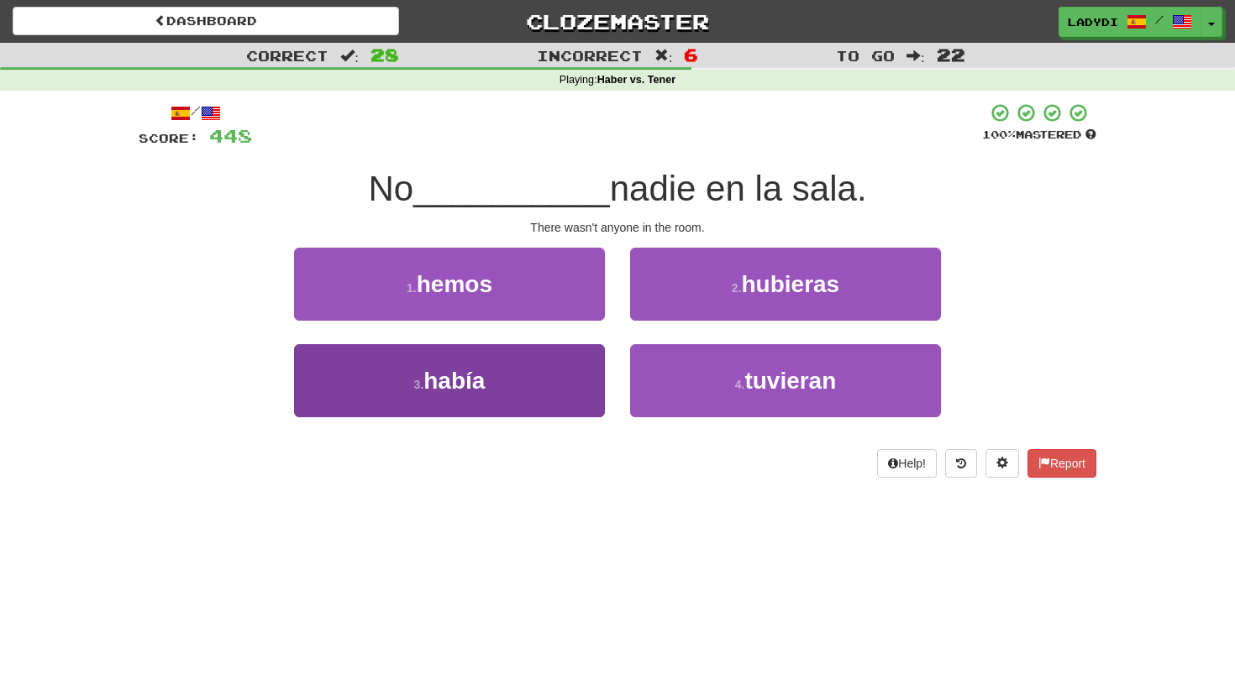
click at [540, 361] on button "3 . había" at bounding box center [449, 380] width 311 height 73
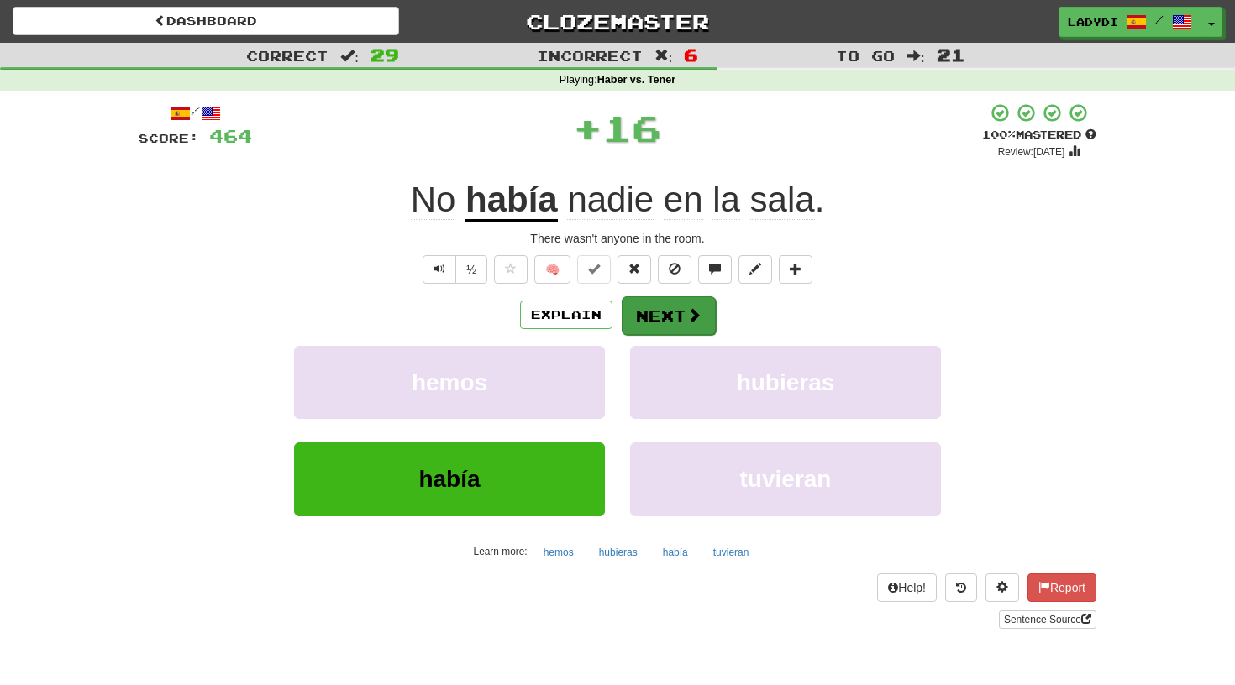
click at [638, 316] on button "Next" at bounding box center [669, 316] width 94 height 39
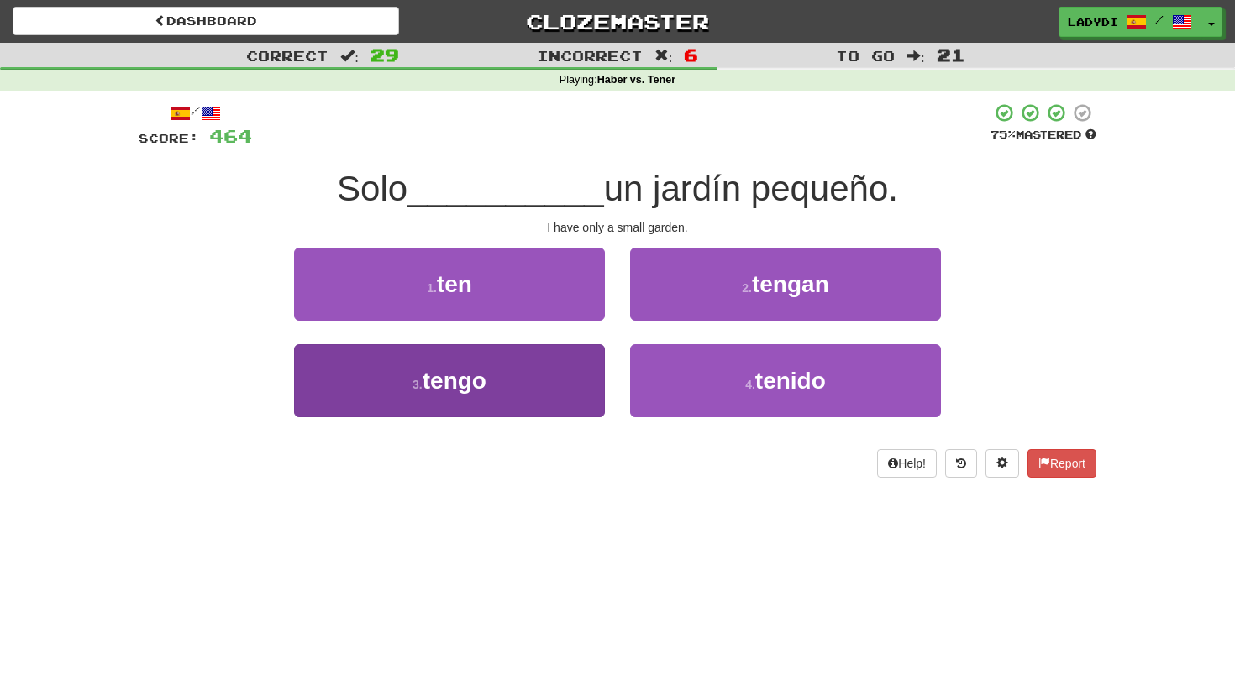
click at [544, 375] on button "3 . tengo" at bounding box center [449, 380] width 311 height 73
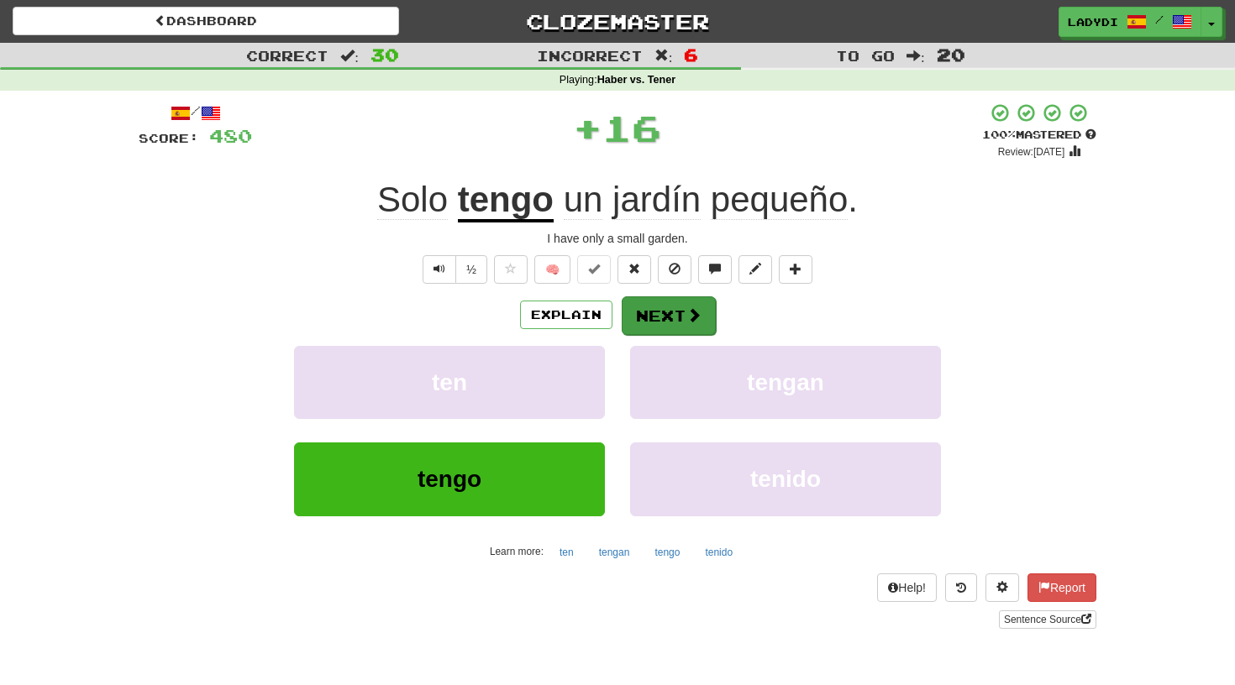
click at [658, 306] on button "Next" at bounding box center [669, 316] width 94 height 39
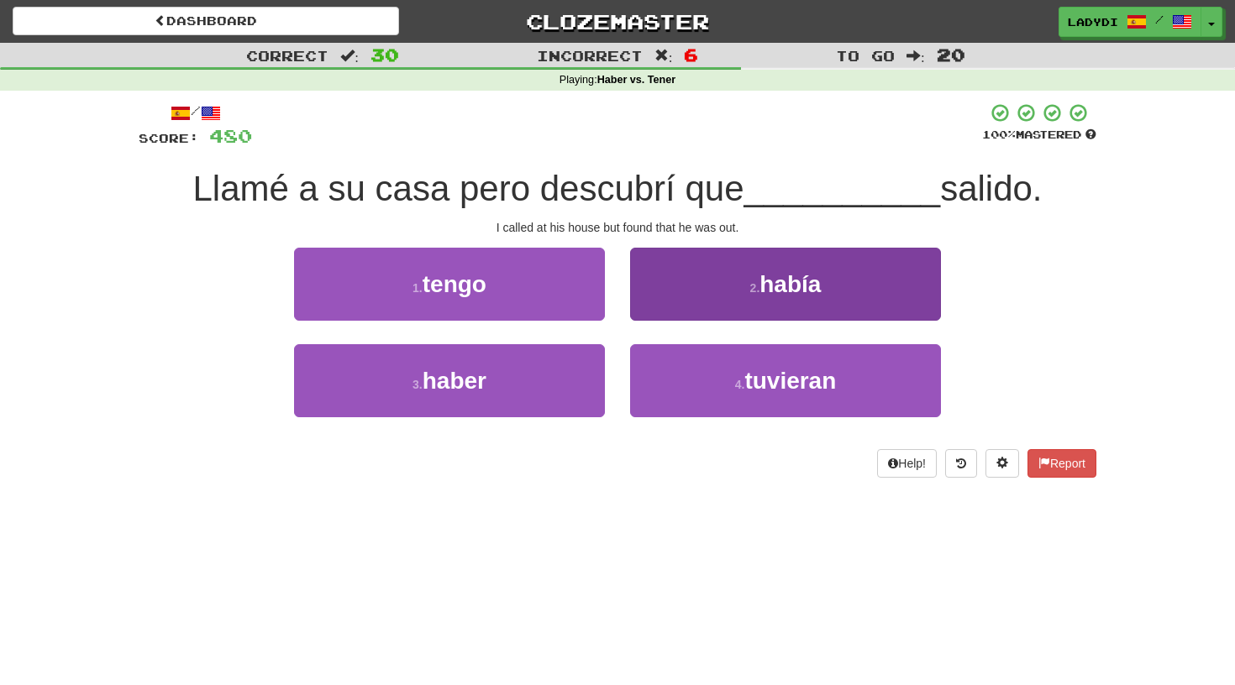
click at [654, 295] on button "2 . había" at bounding box center [785, 284] width 311 height 73
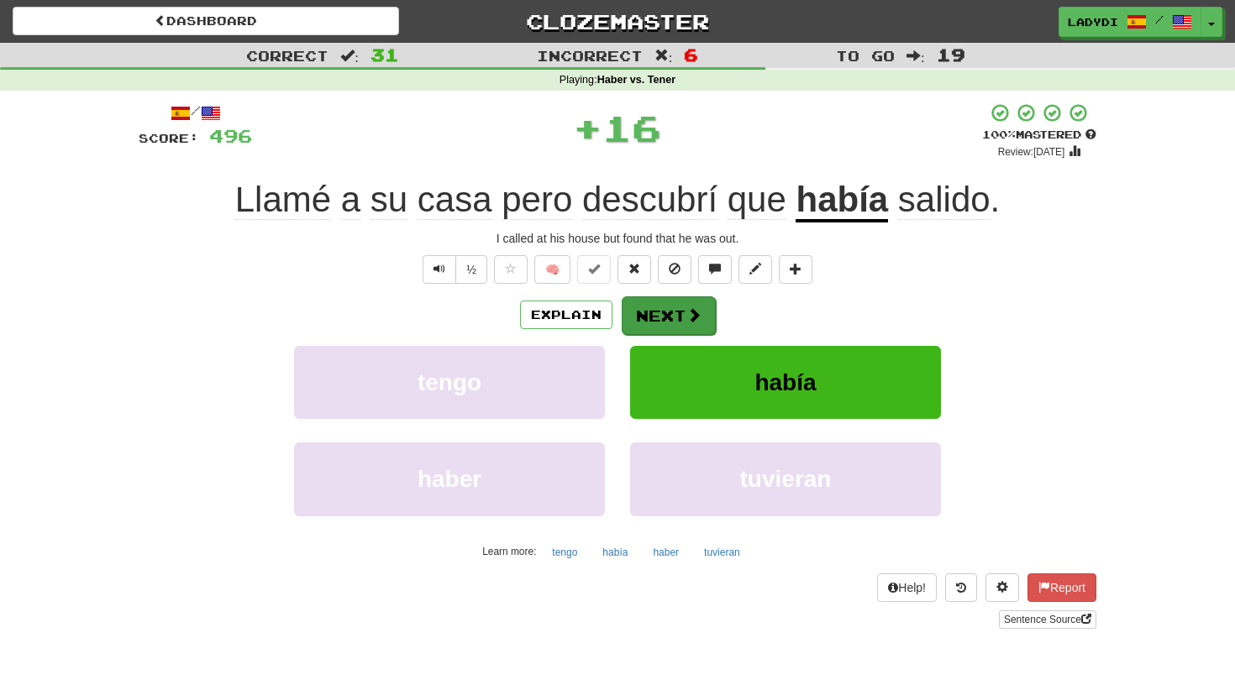
click at [654, 308] on button "Next" at bounding box center [669, 316] width 94 height 39
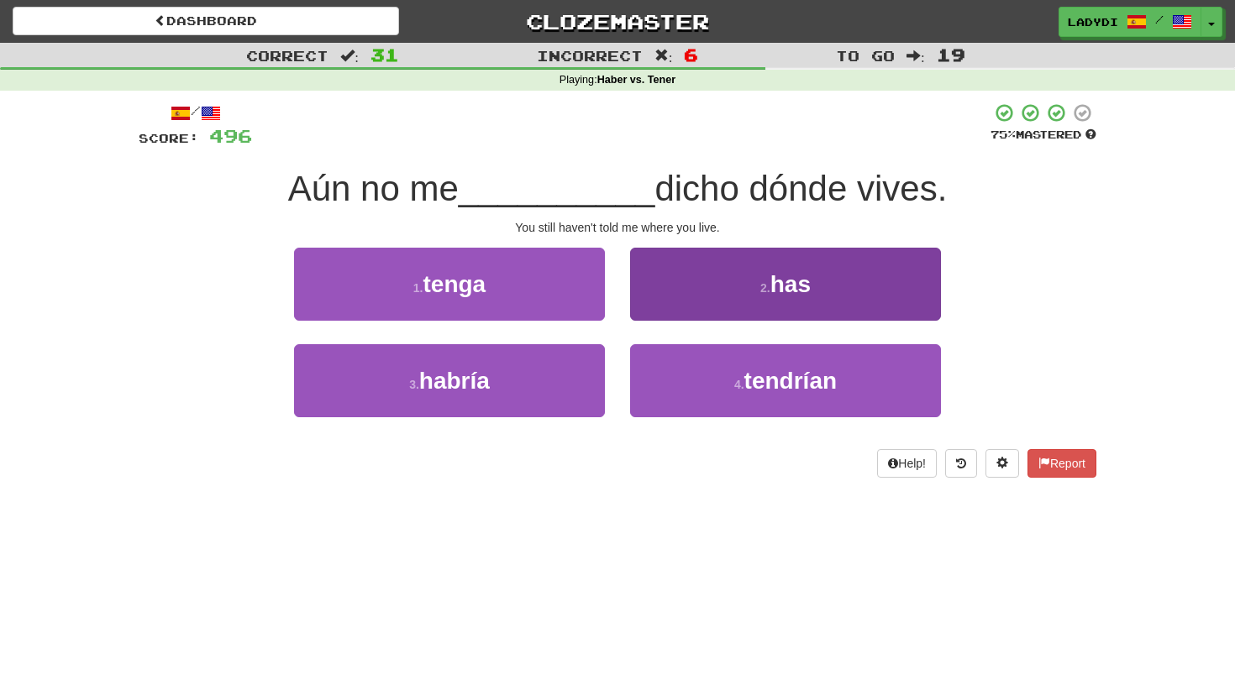
click at [664, 288] on button "2 . has" at bounding box center [785, 284] width 311 height 73
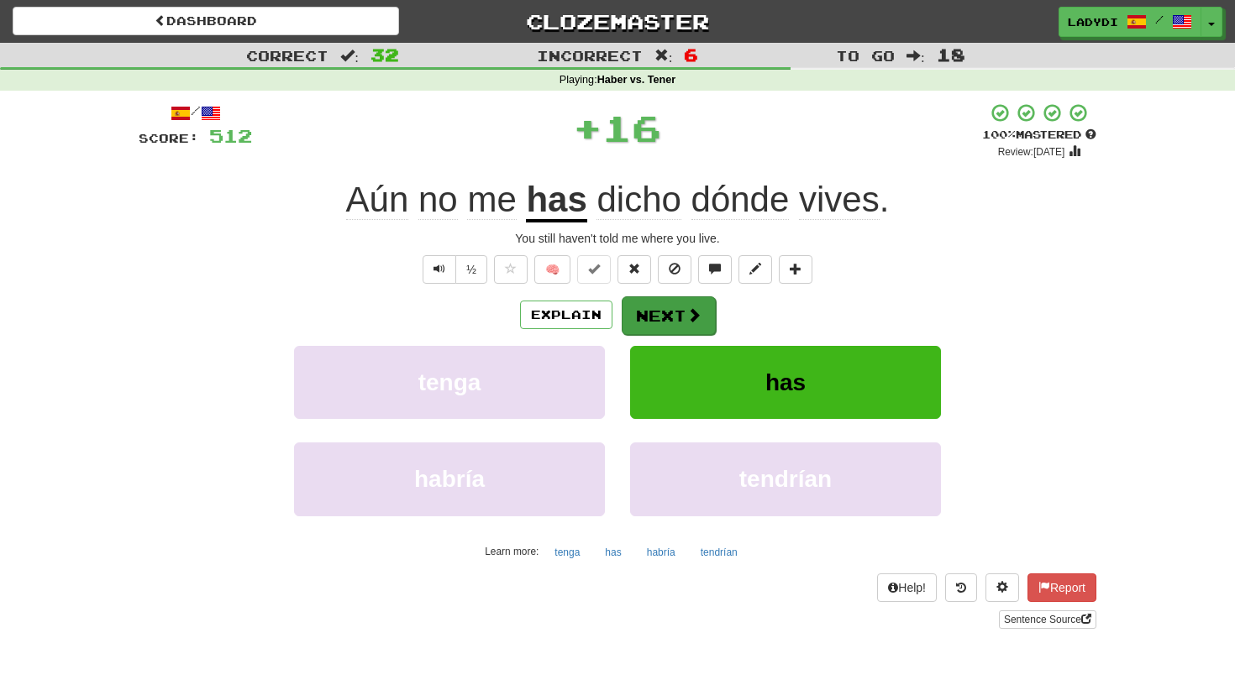
click at [657, 315] on button "Next" at bounding box center [669, 316] width 94 height 39
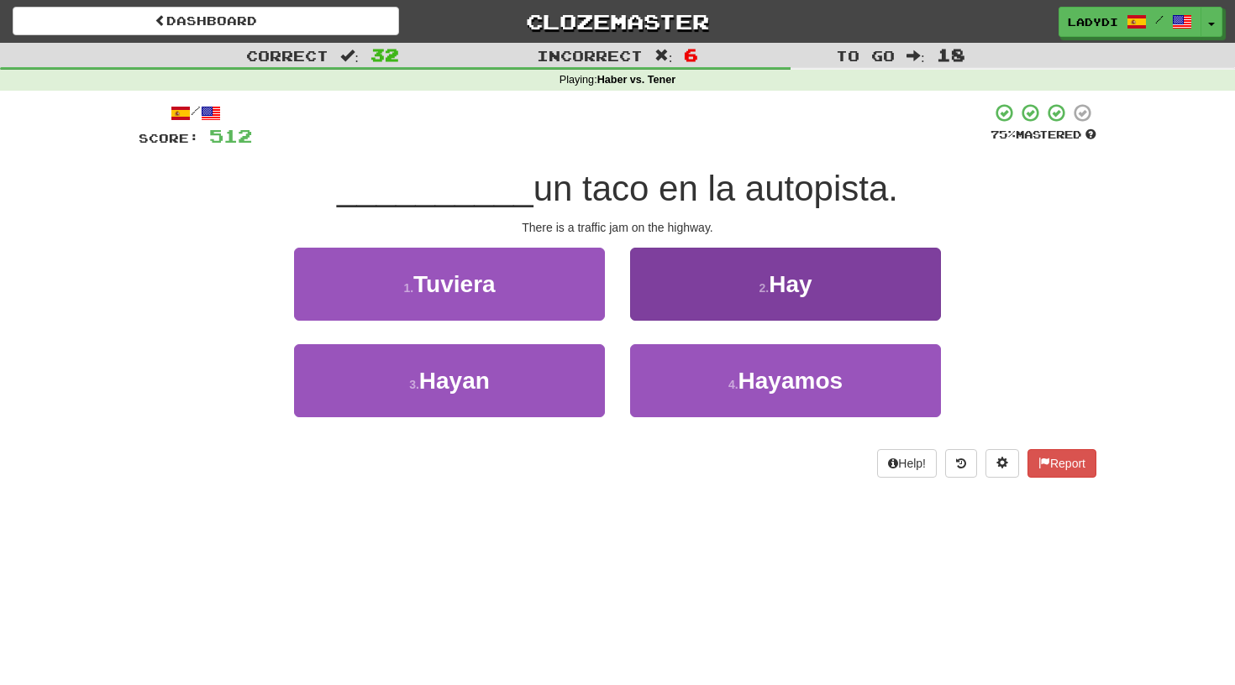
click at [676, 297] on button "2 . Hay" at bounding box center [785, 284] width 311 height 73
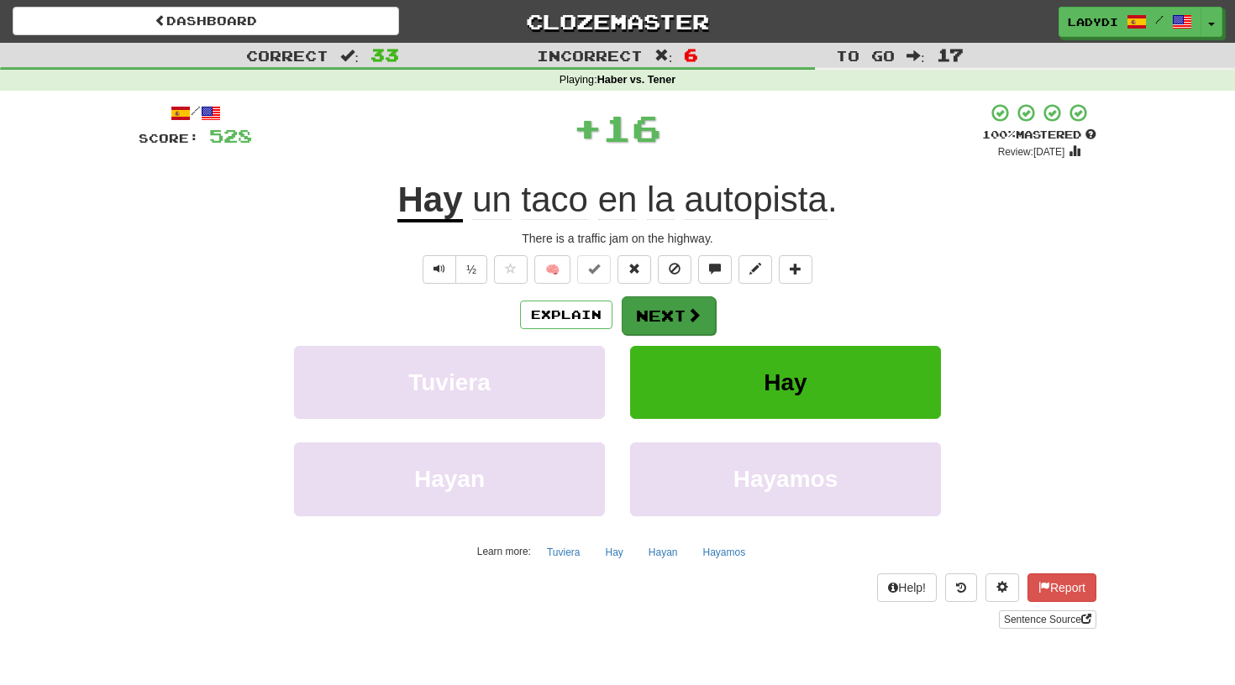
click at [656, 299] on button "Next" at bounding box center [669, 316] width 94 height 39
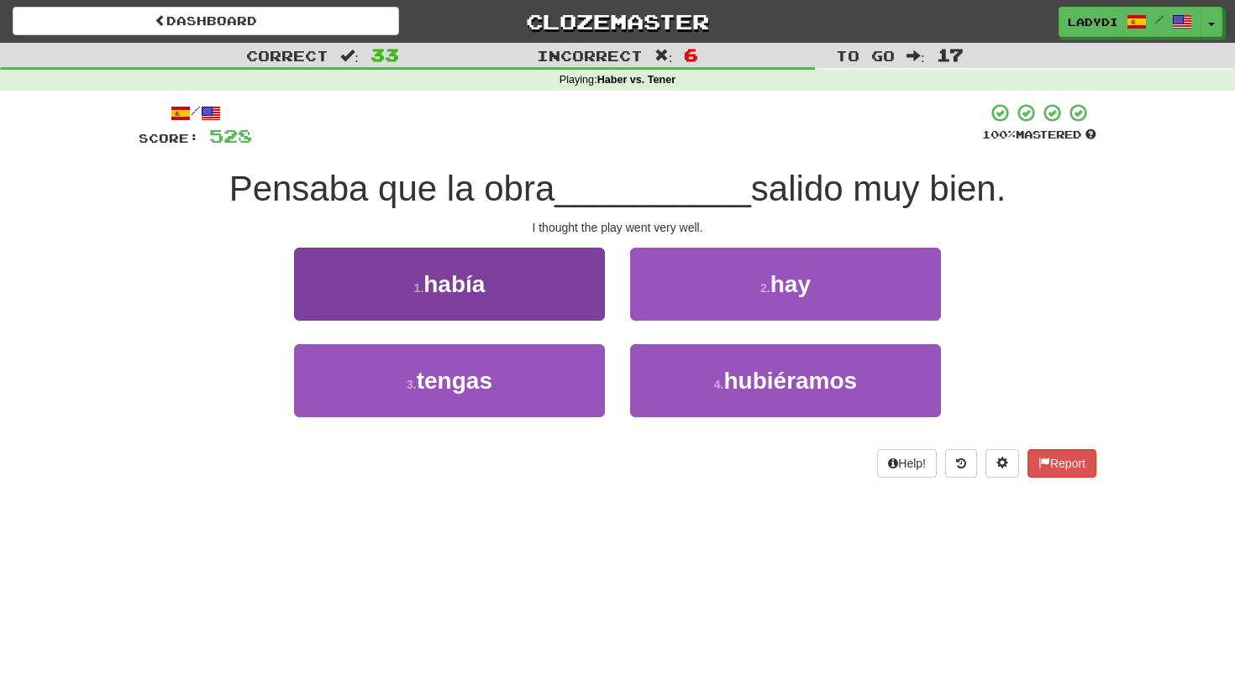
click at [553, 297] on button "1 . había" at bounding box center [449, 284] width 311 height 73
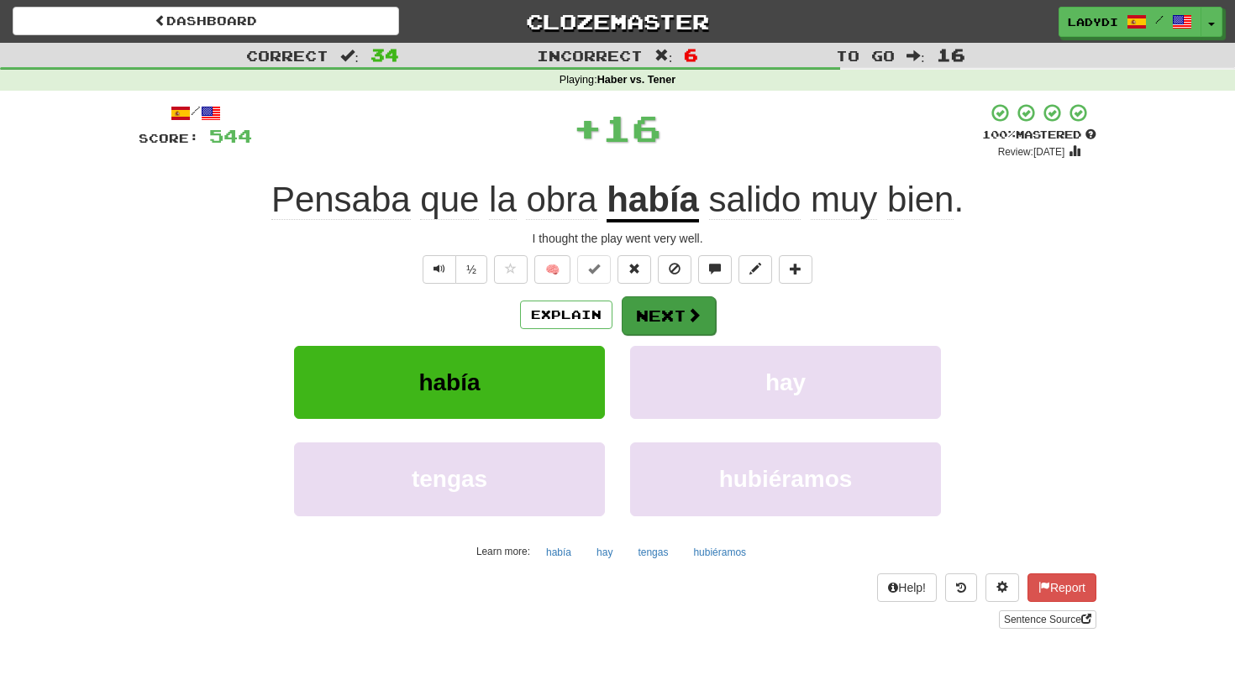
click at [655, 309] on button "Next" at bounding box center [669, 316] width 94 height 39
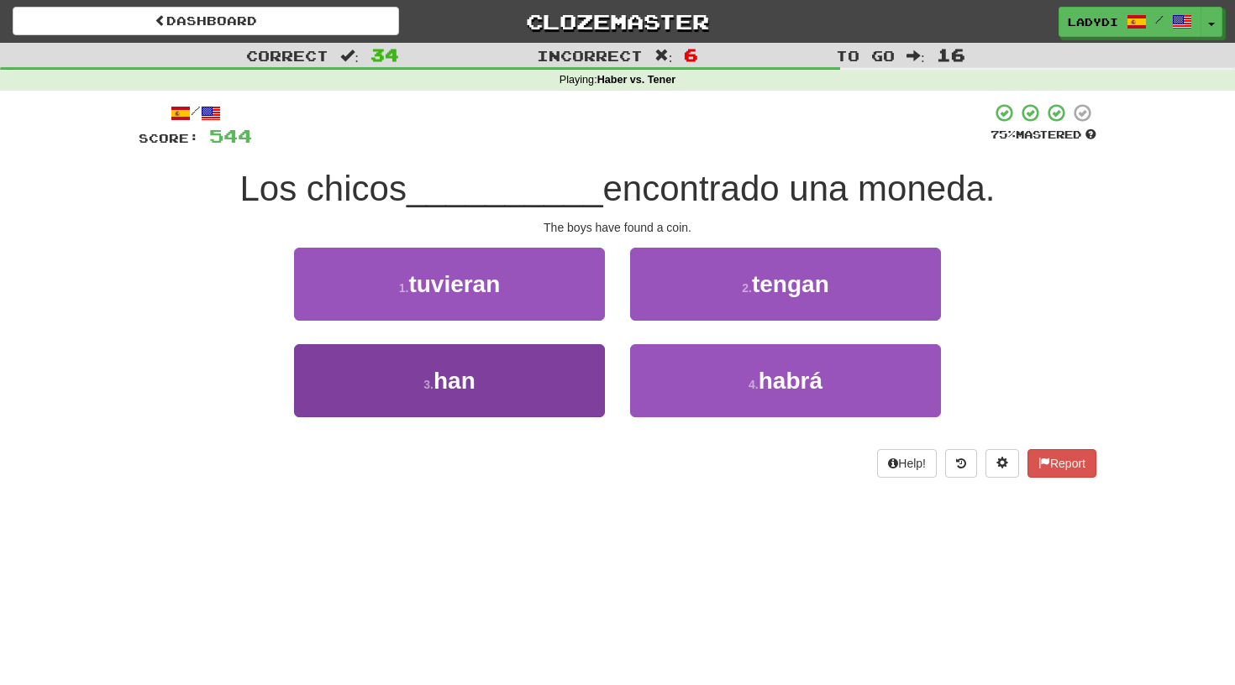
click at [562, 378] on button "3 . han" at bounding box center [449, 380] width 311 height 73
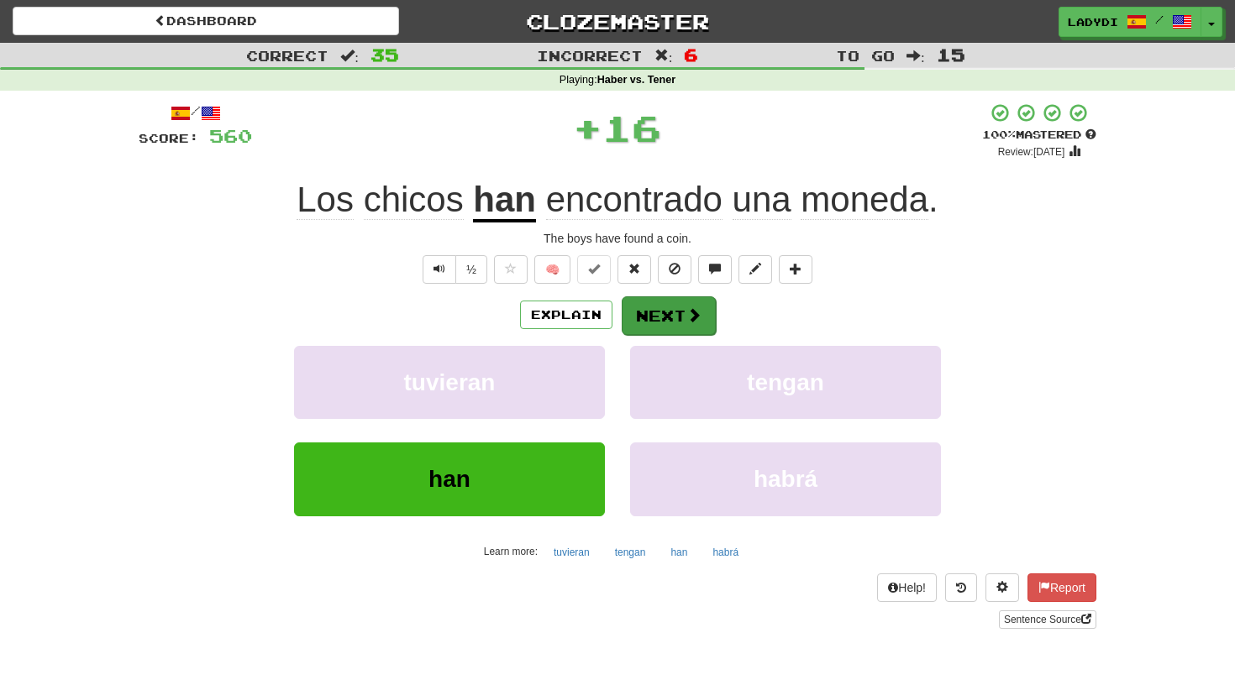
click at [664, 303] on button "Next" at bounding box center [669, 316] width 94 height 39
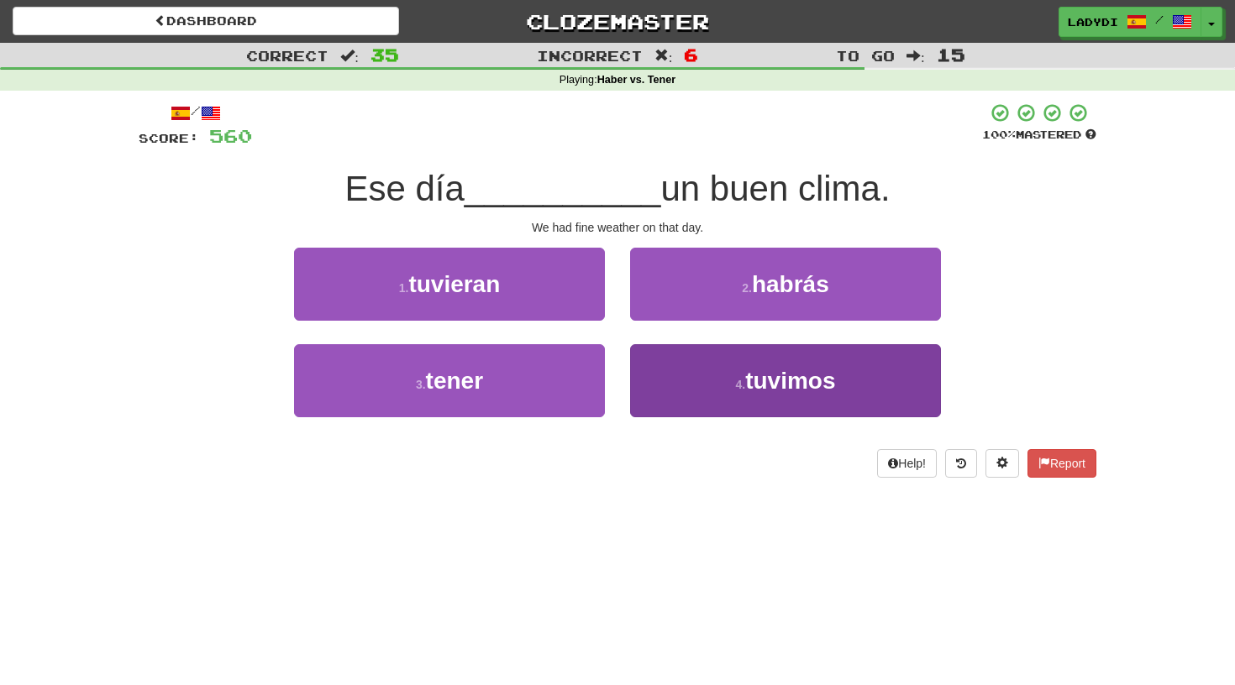
click at [693, 373] on button "4 . tuvimos" at bounding box center [785, 380] width 311 height 73
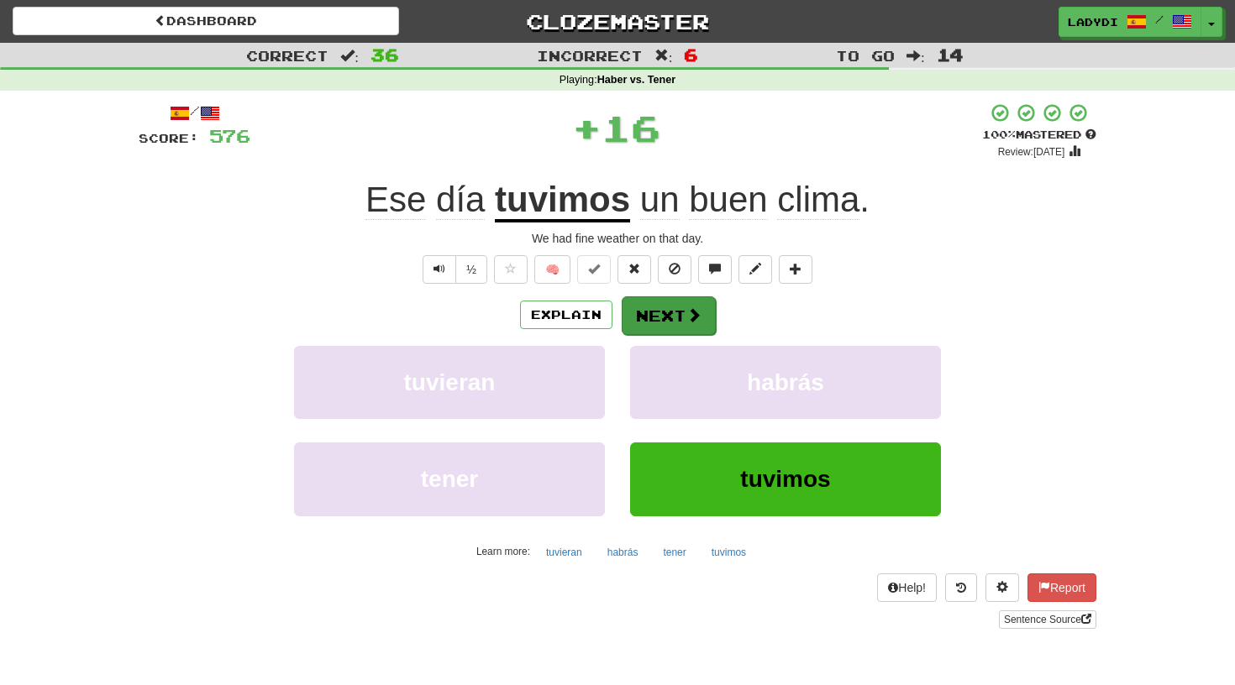
click at [657, 303] on button "Next" at bounding box center [669, 316] width 94 height 39
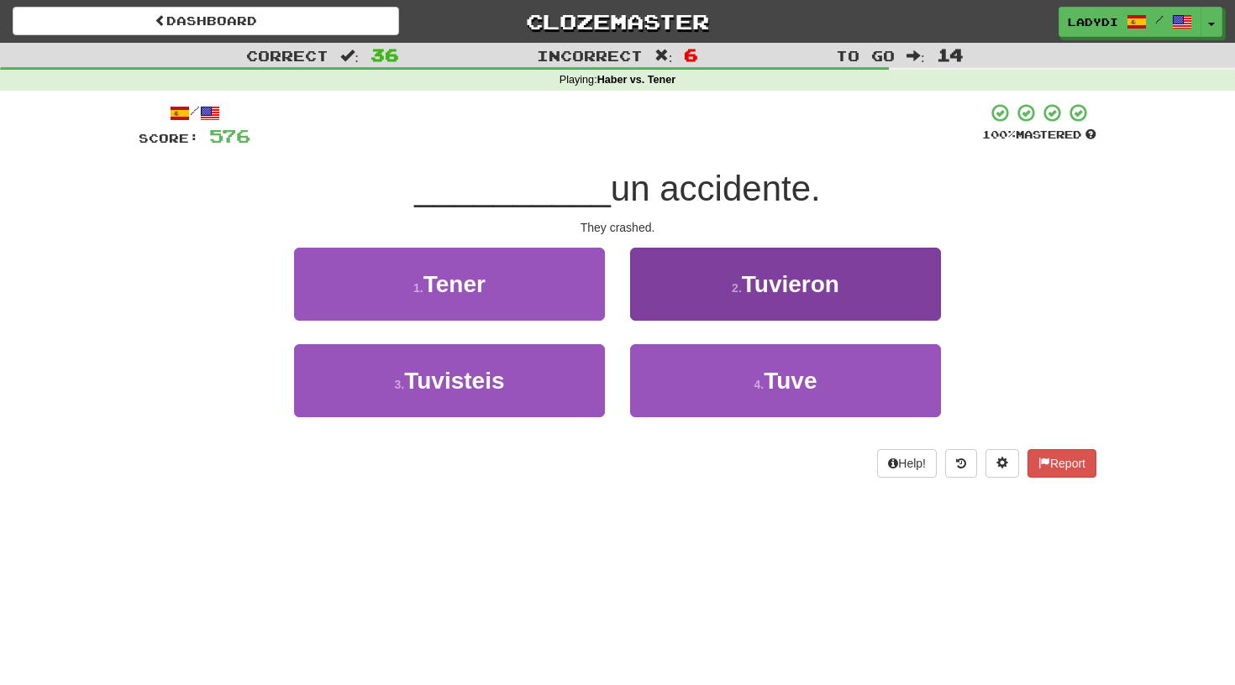
click at [663, 283] on button "2 . Tuvieron" at bounding box center [785, 284] width 311 height 73
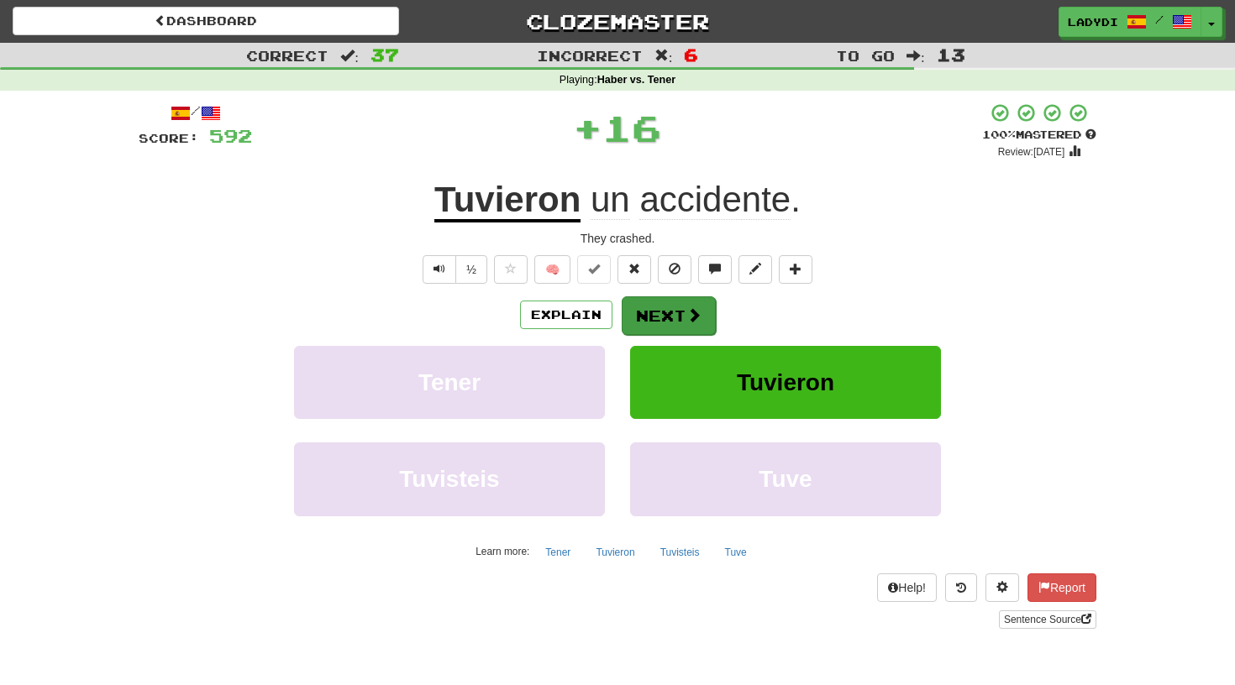
click at [637, 318] on button "Next" at bounding box center [669, 316] width 94 height 39
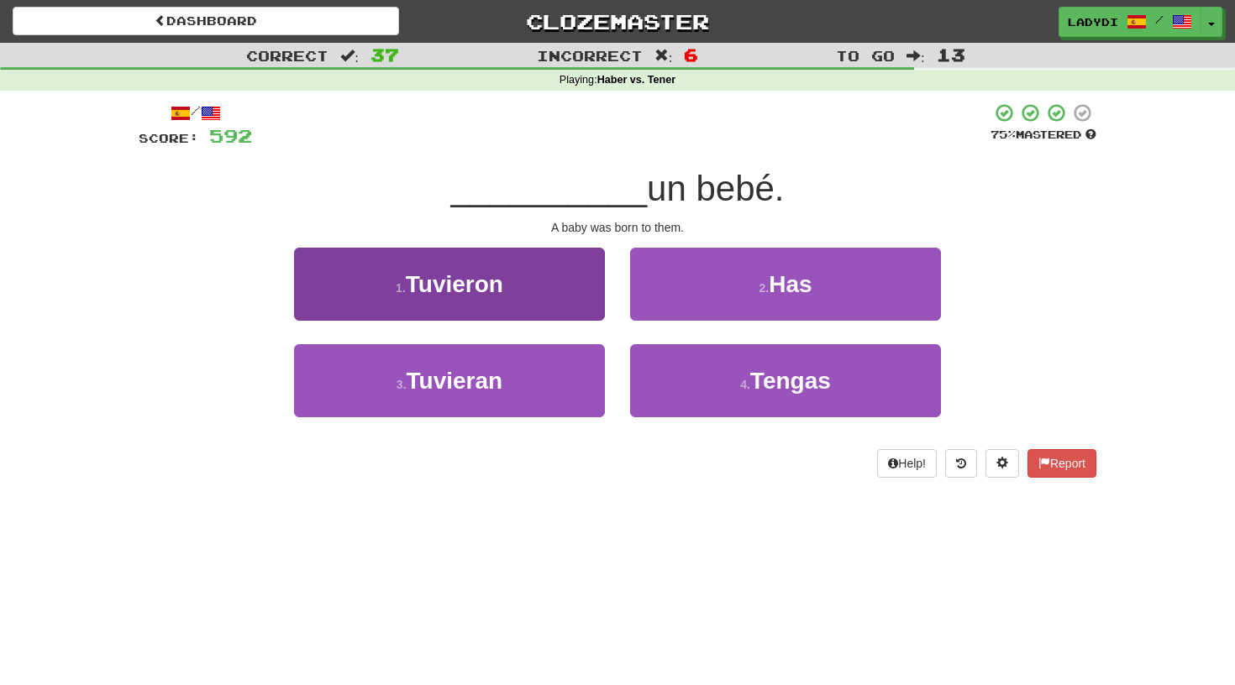
click at [523, 283] on button "1 . Tuvieron" at bounding box center [449, 284] width 311 height 73
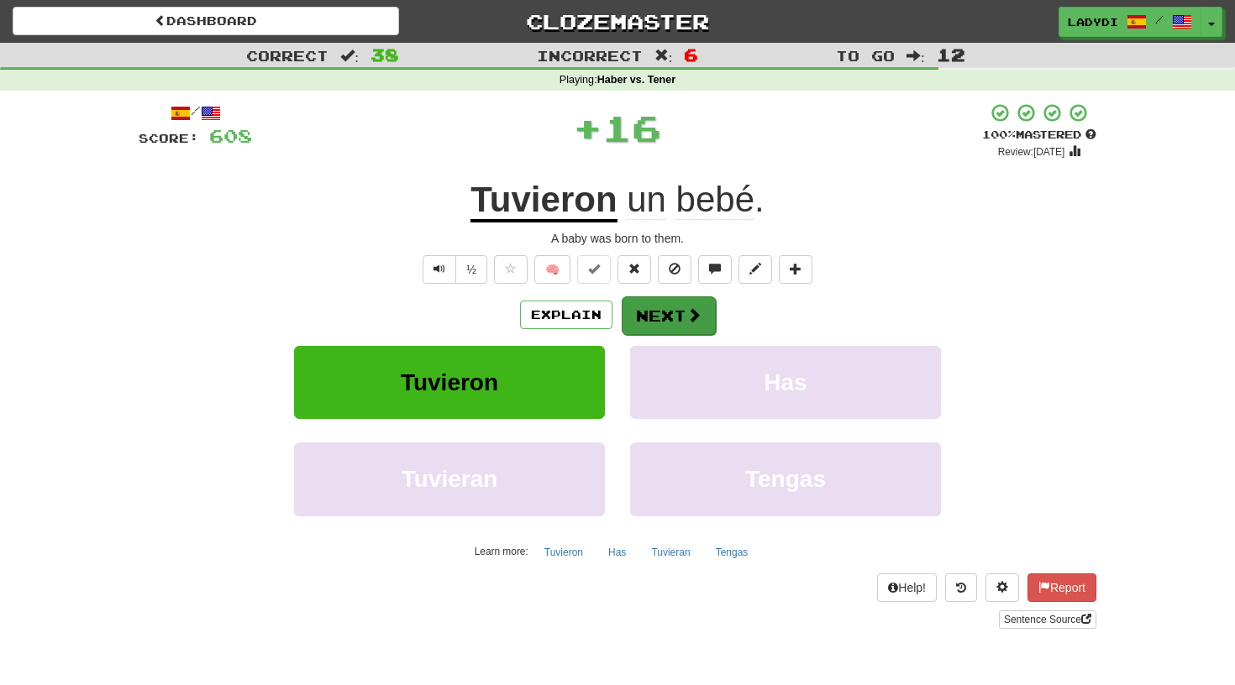
click at [664, 309] on button "Next" at bounding box center [669, 316] width 94 height 39
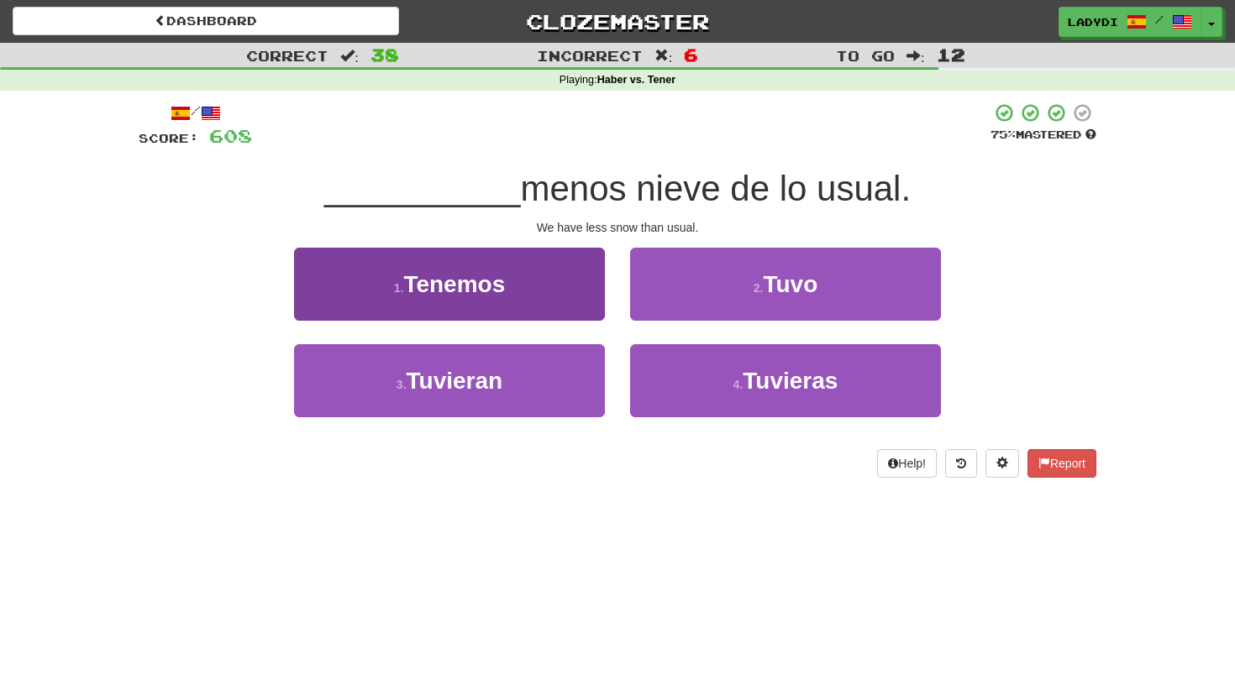
click at [558, 302] on button "1 . Tenemos" at bounding box center [449, 284] width 311 height 73
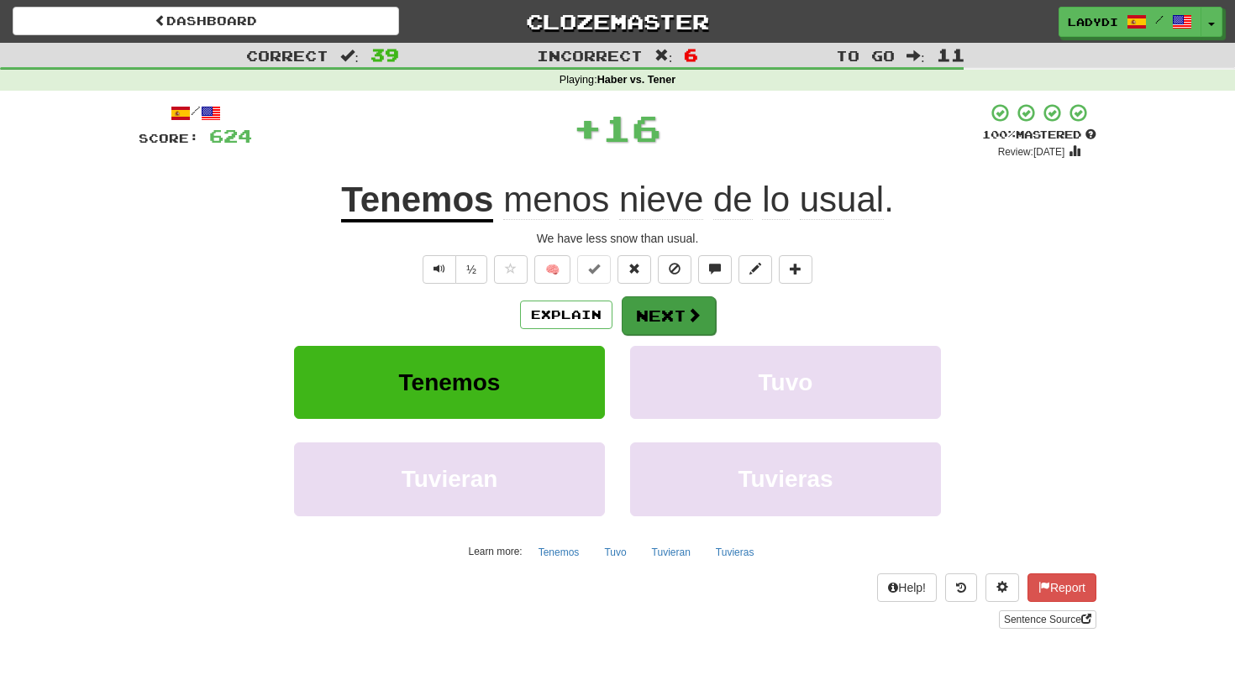
click at [654, 297] on button "Next" at bounding box center [669, 316] width 94 height 39
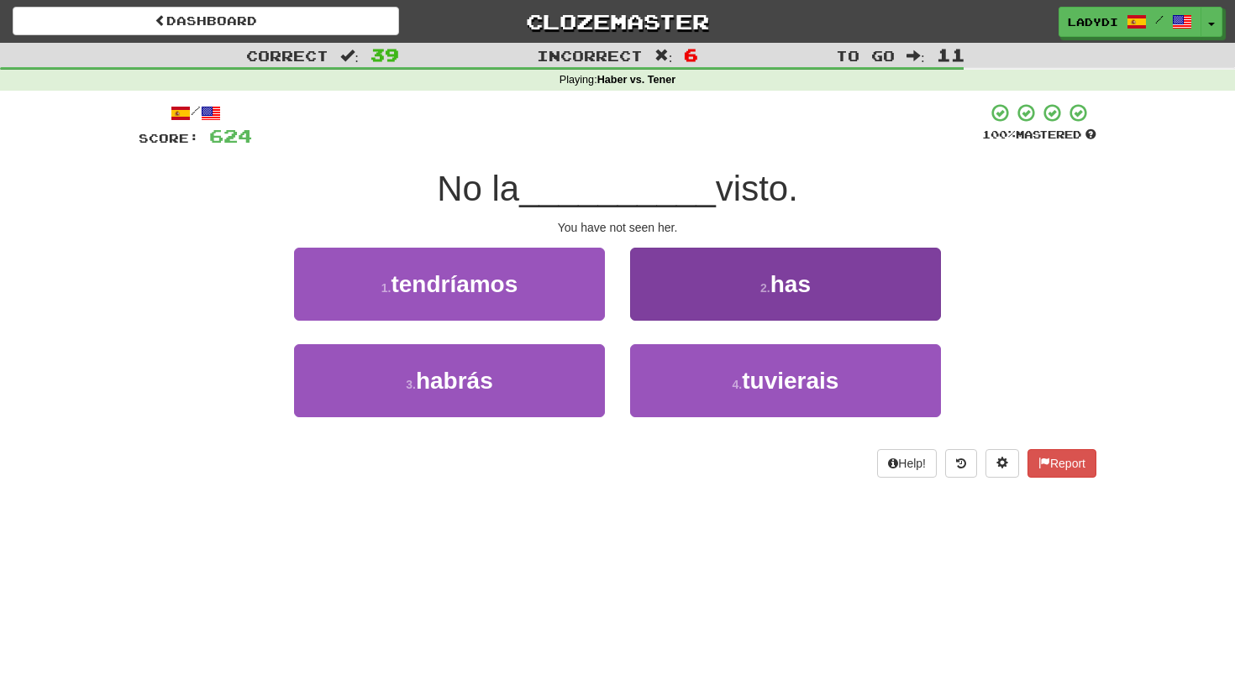
click at [666, 297] on button "2 . has" at bounding box center [785, 284] width 311 height 73
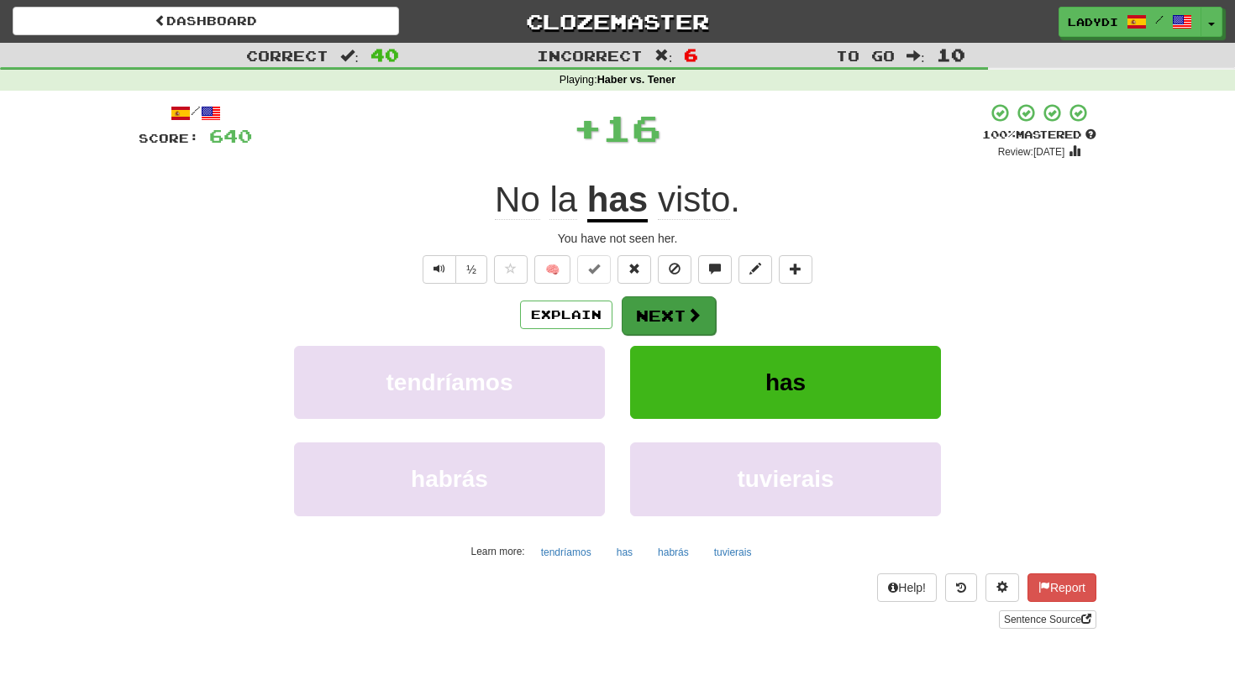
click at [649, 312] on button "Next" at bounding box center [669, 316] width 94 height 39
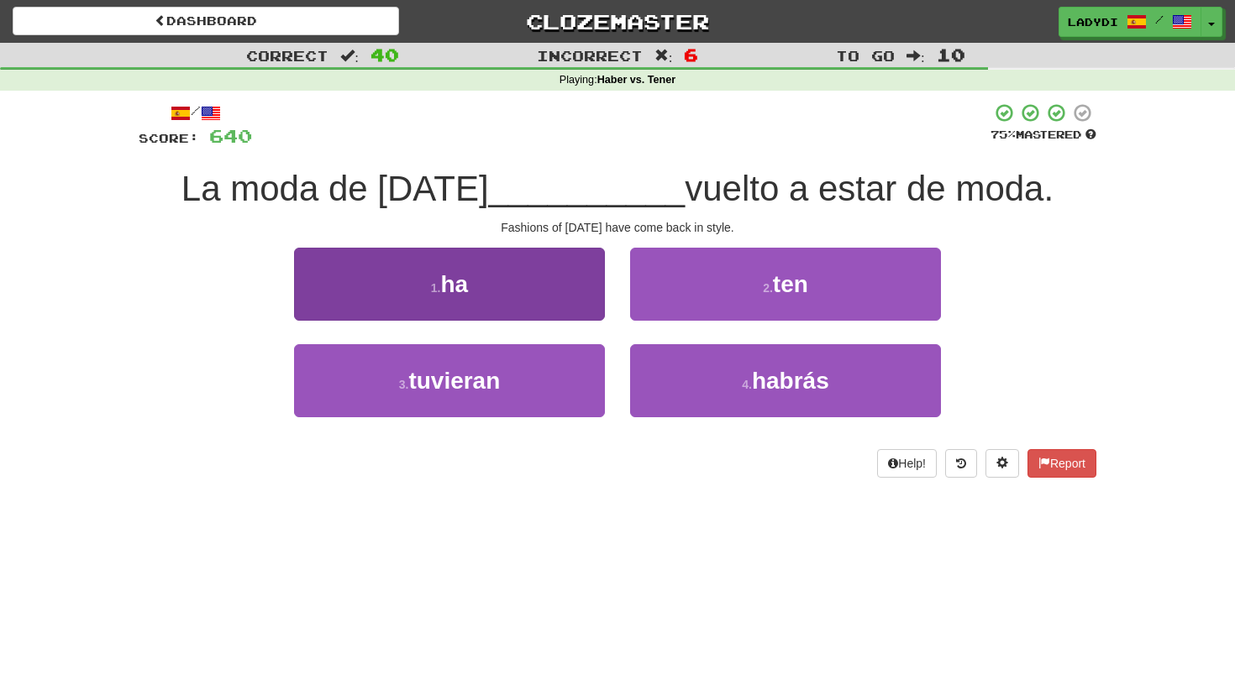
click at [550, 321] on button "1 . ha" at bounding box center [449, 284] width 311 height 73
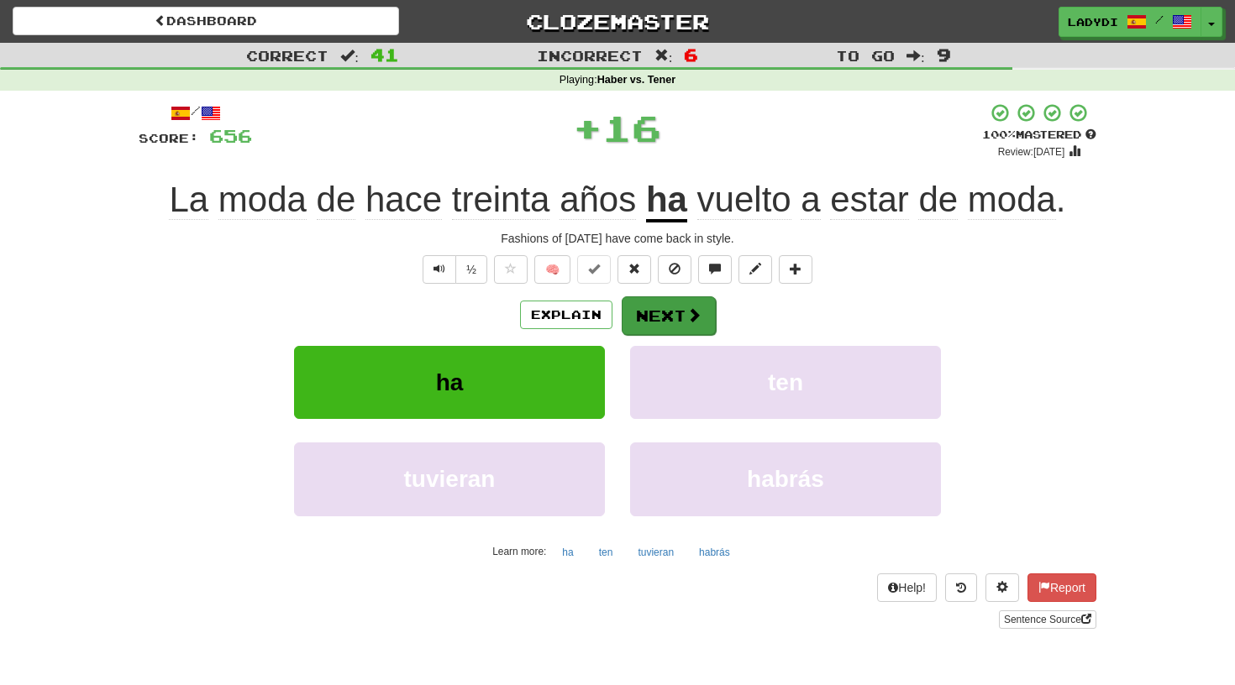
click at [664, 318] on button "Next" at bounding box center [669, 316] width 94 height 39
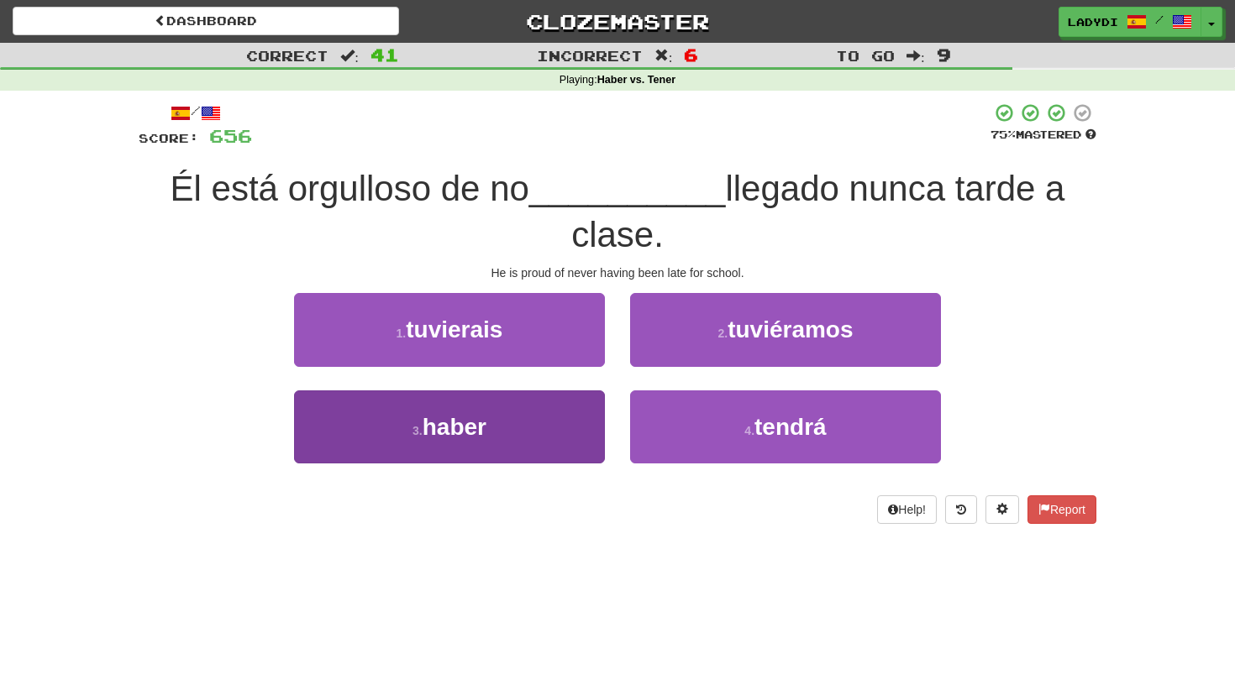
click at [528, 413] on button "3 . haber" at bounding box center [449, 427] width 311 height 73
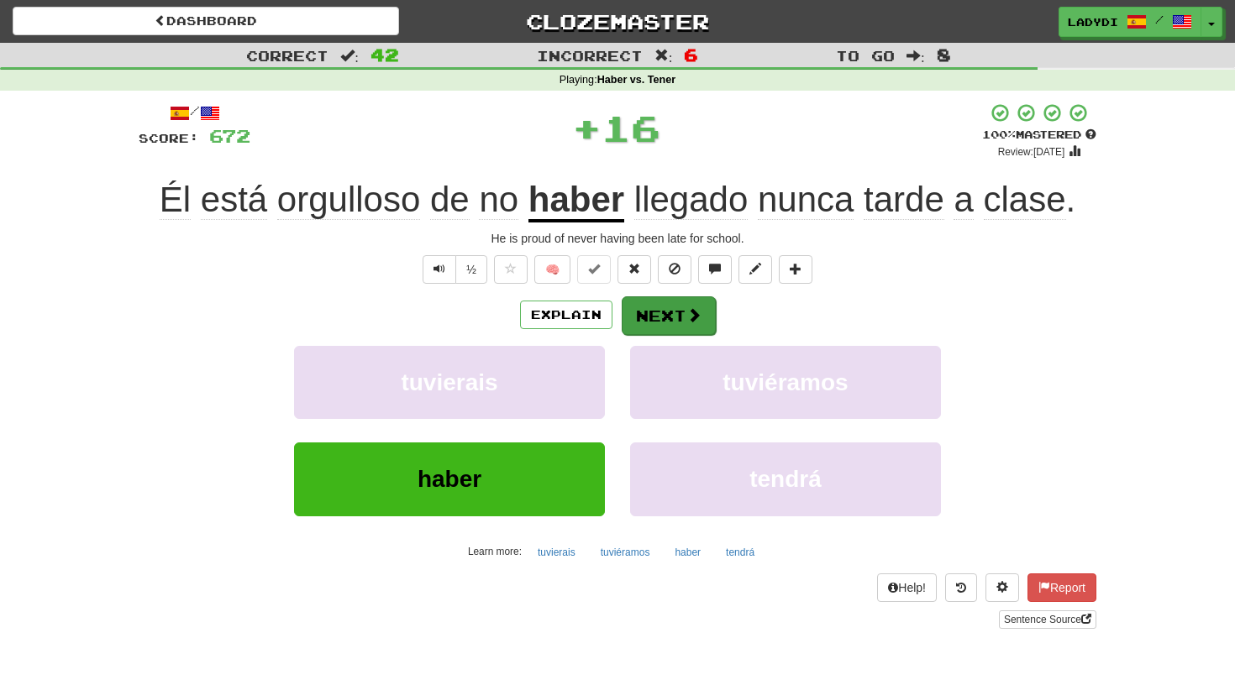
click at [665, 316] on button "Next" at bounding box center [669, 316] width 94 height 39
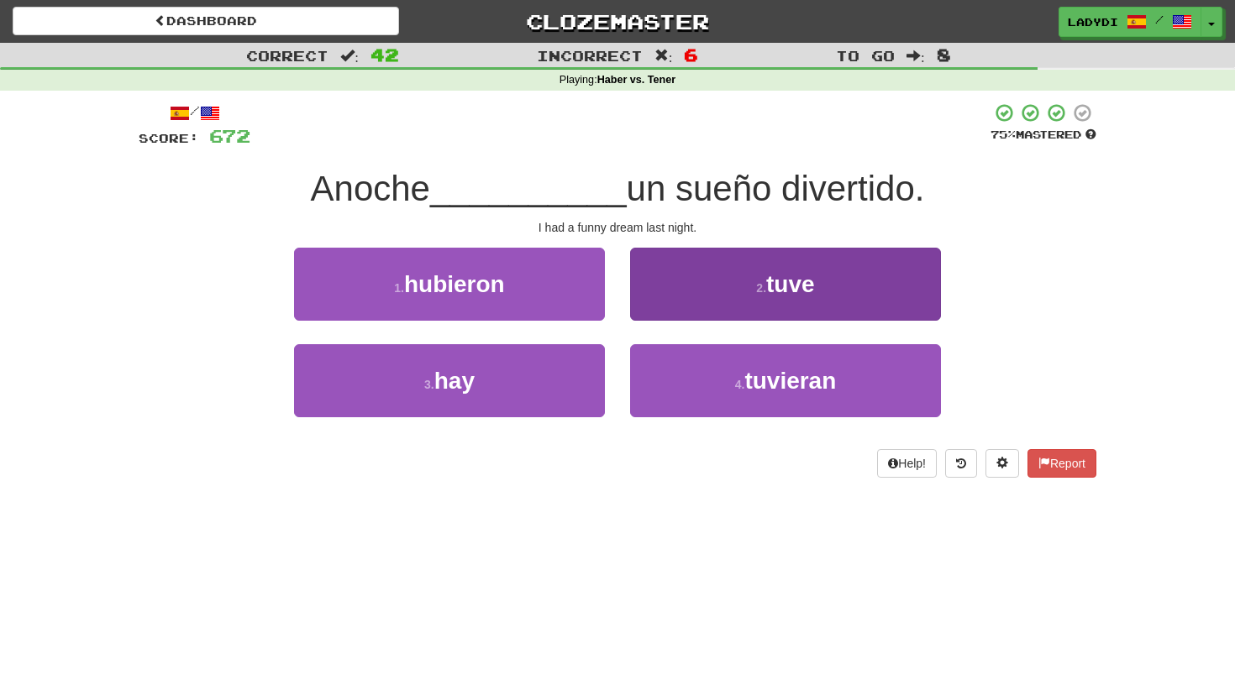
click at [699, 301] on button "2 . tuve" at bounding box center [785, 284] width 311 height 73
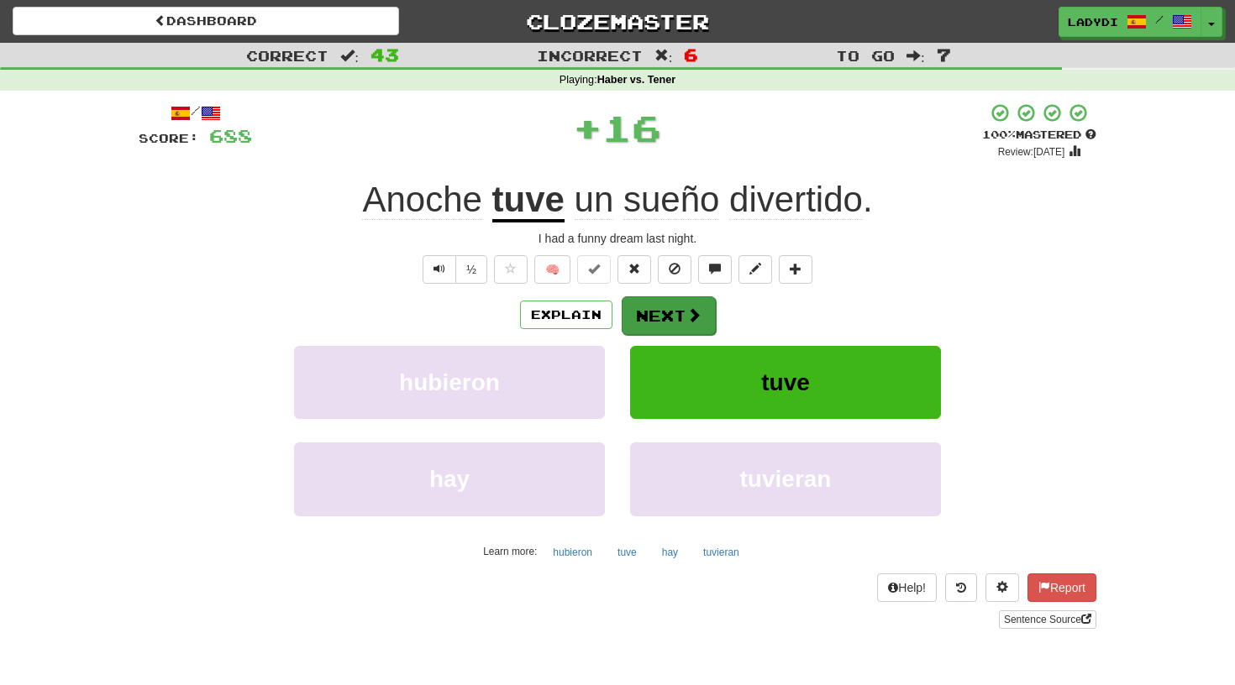
click at [659, 309] on button "Next" at bounding box center [669, 316] width 94 height 39
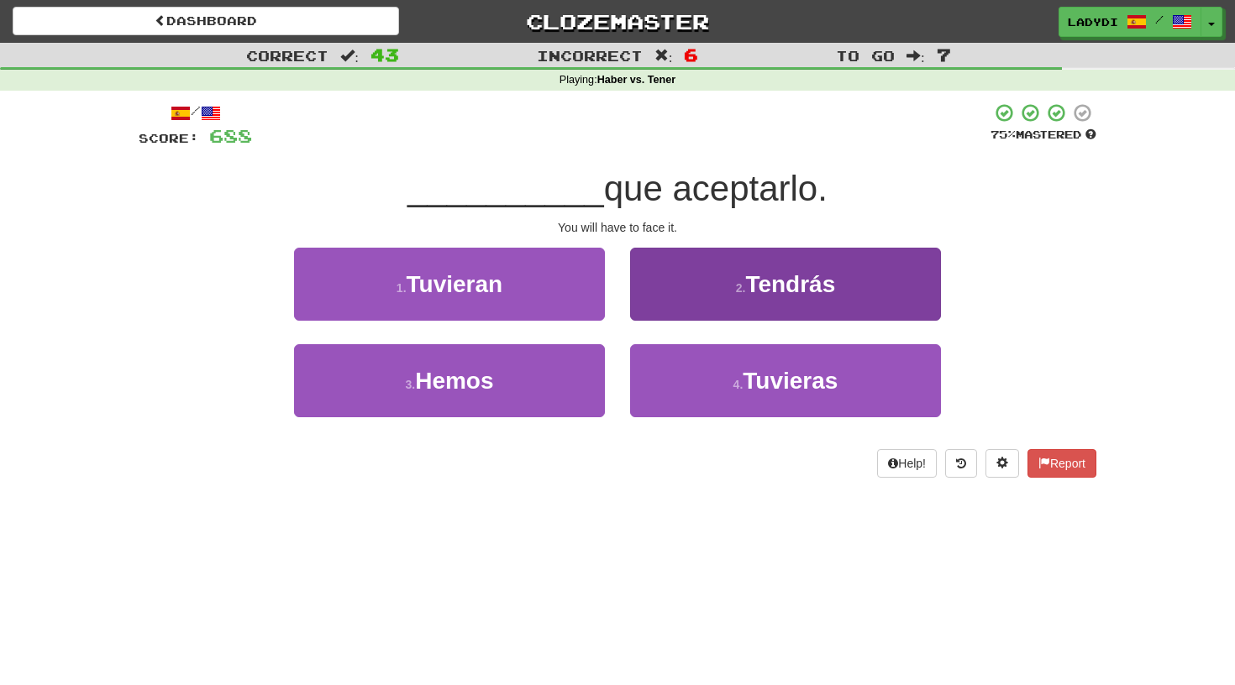
click at [711, 298] on button "2 . Tendrás" at bounding box center [785, 284] width 311 height 73
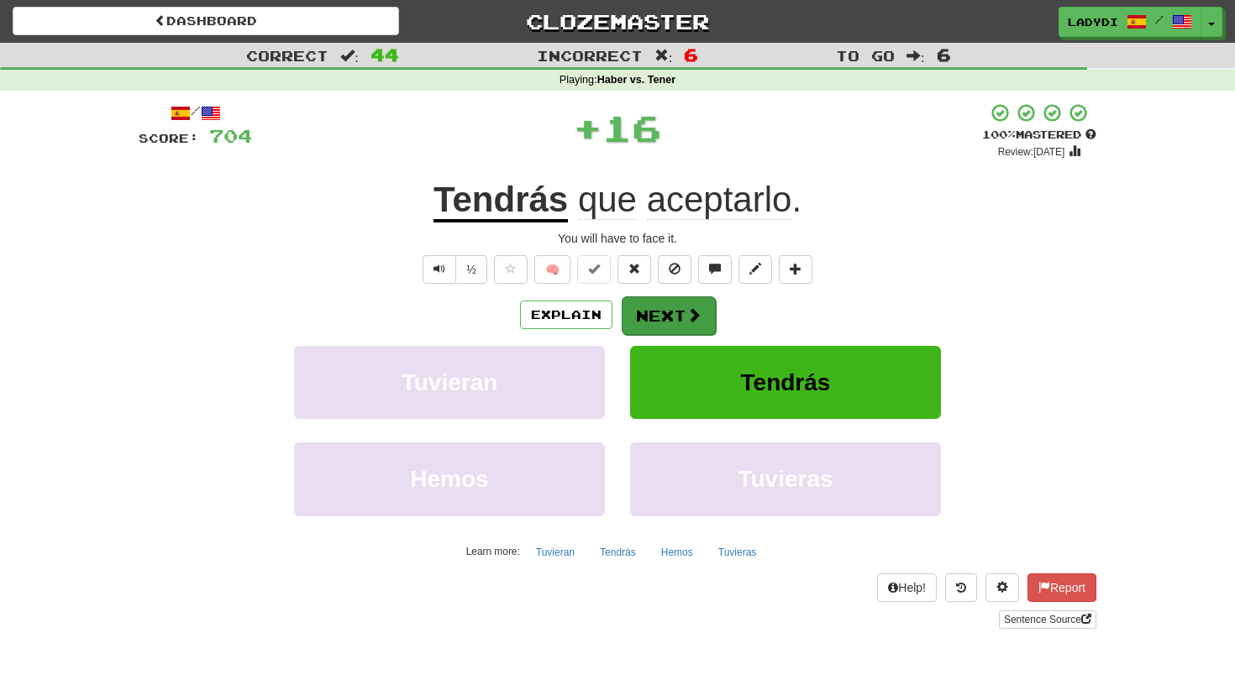
click at [662, 310] on button "Next" at bounding box center [669, 316] width 94 height 39
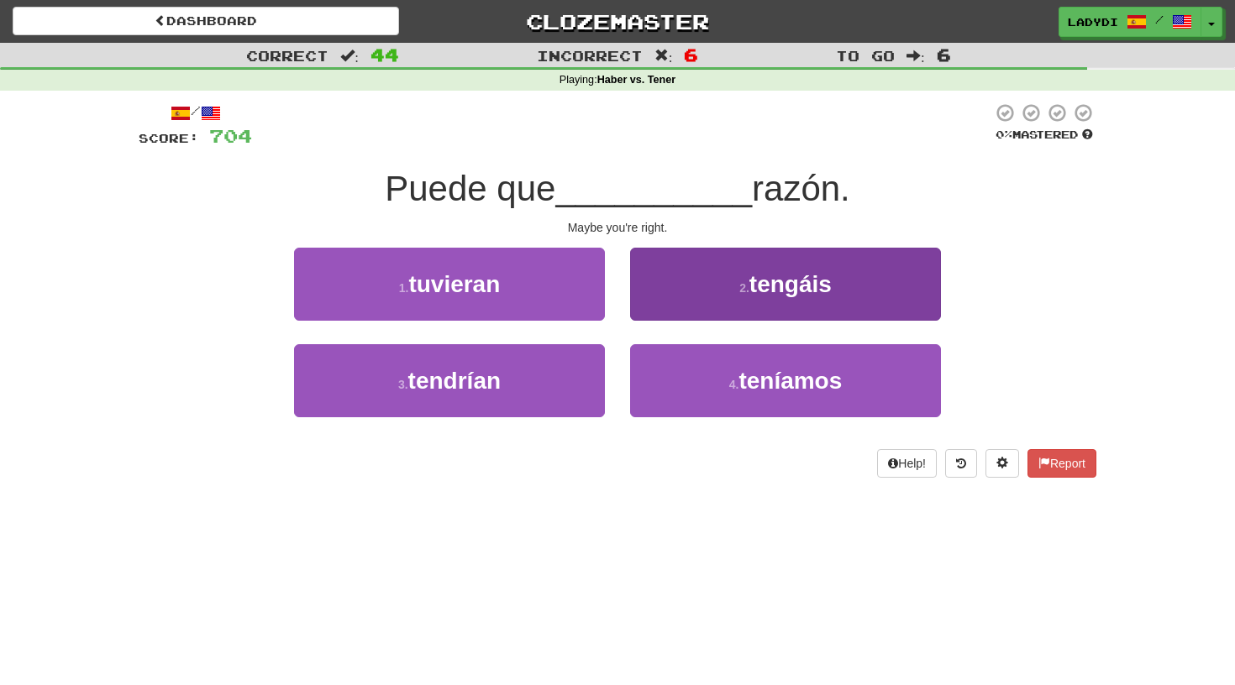
click at [711, 272] on button "2 . tengáis" at bounding box center [785, 284] width 311 height 73
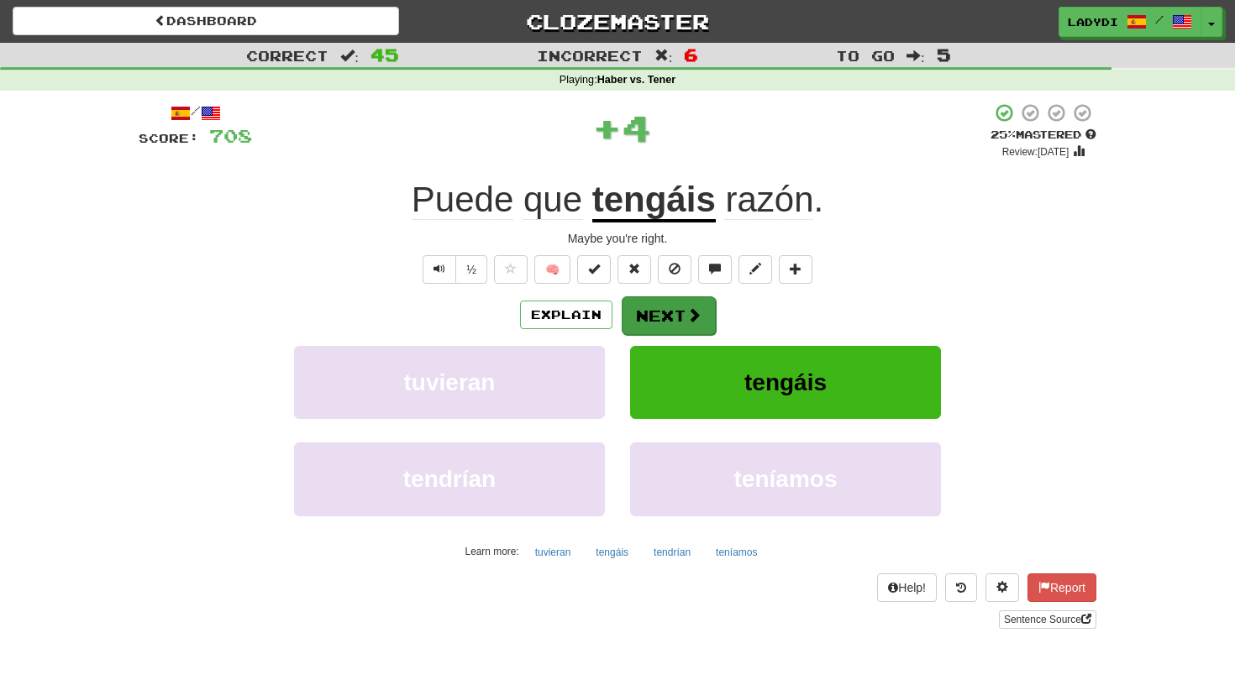
click at [660, 308] on button "Next" at bounding box center [669, 316] width 94 height 39
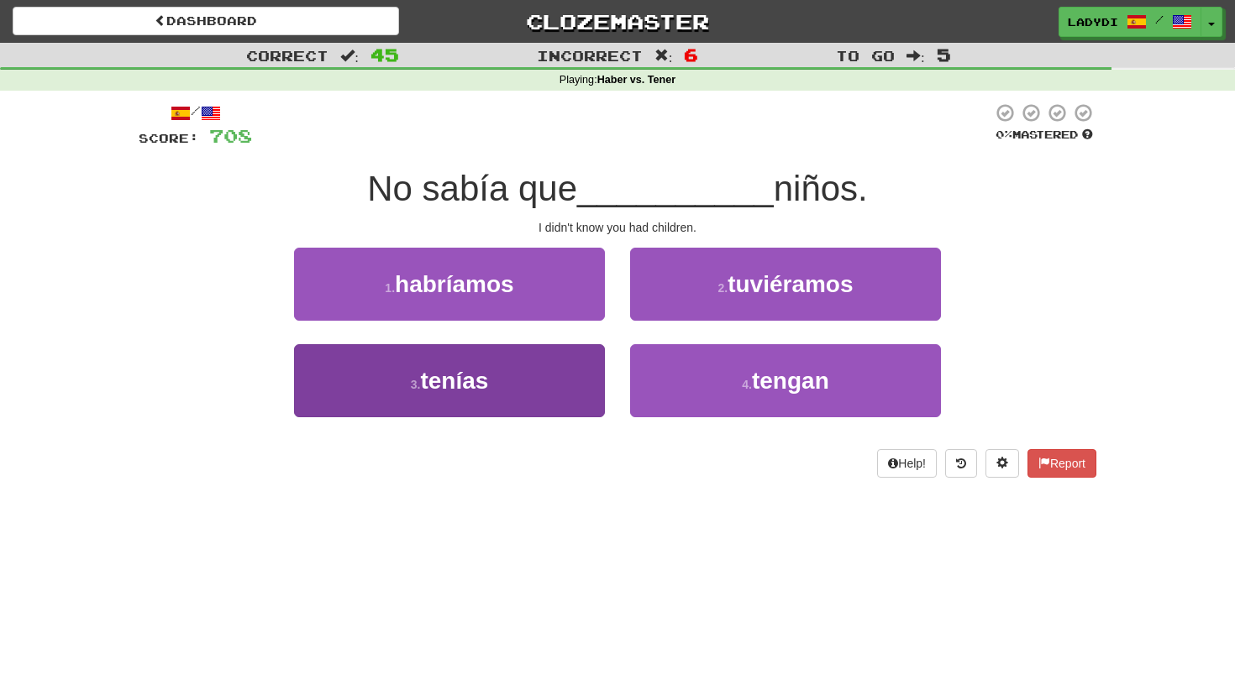
click at [567, 368] on button "3 . tenías" at bounding box center [449, 380] width 311 height 73
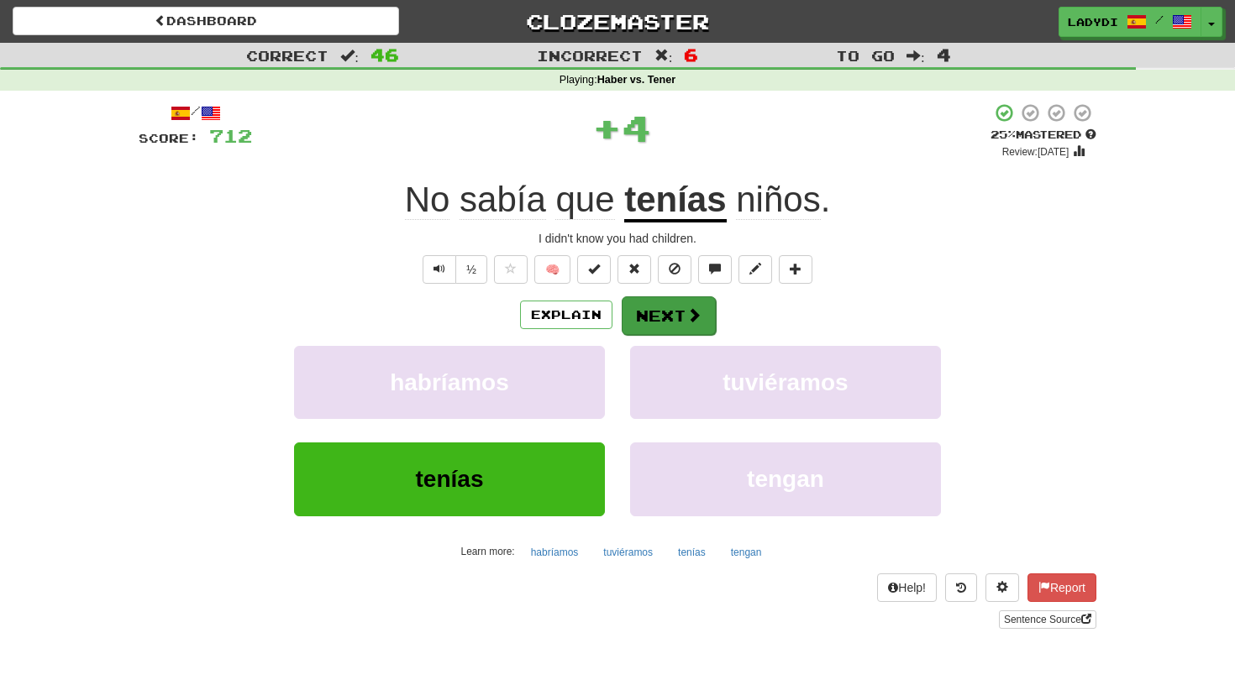
click at [682, 300] on button "Next" at bounding box center [669, 316] width 94 height 39
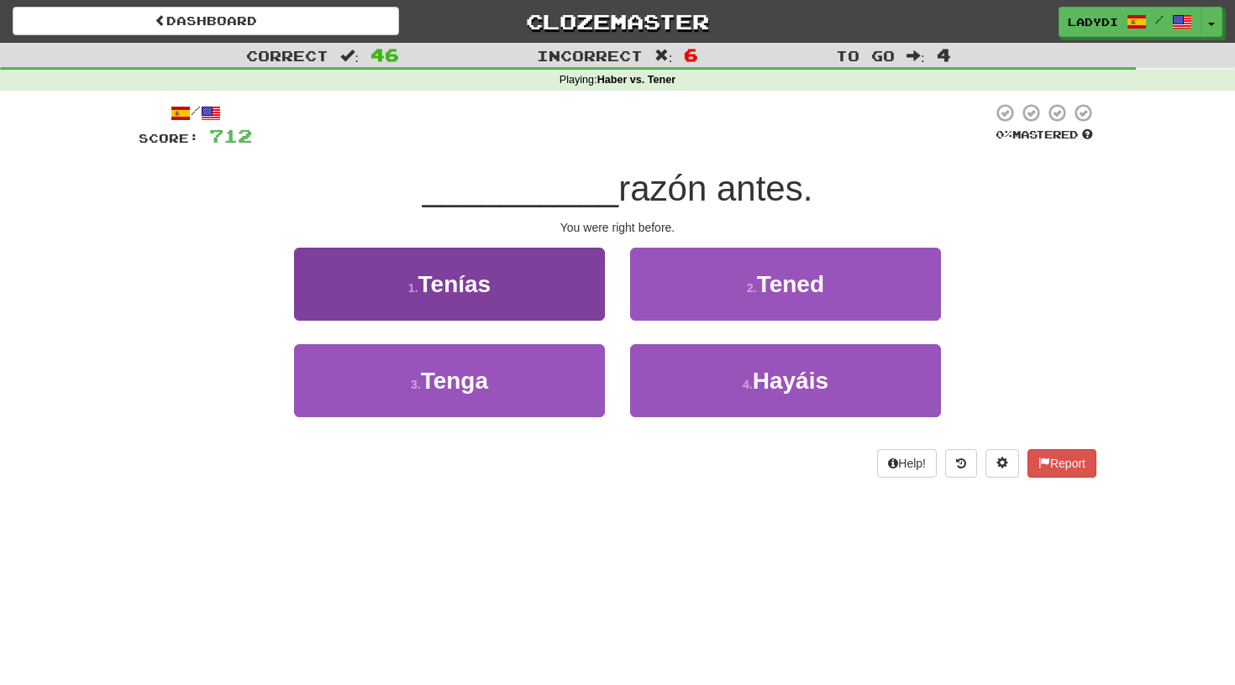
click at [539, 285] on button "1 . Tenías" at bounding box center [449, 284] width 311 height 73
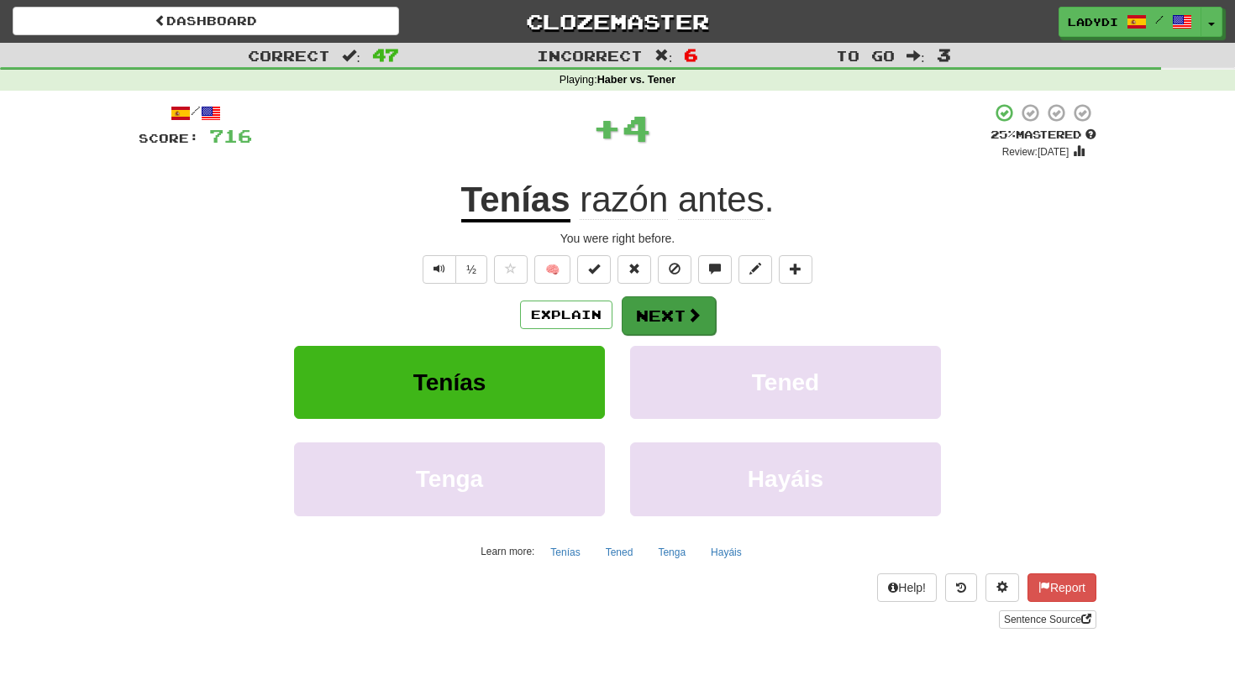
click at [651, 310] on button "Next" at bounding box center [669, 316] width 94 height 39
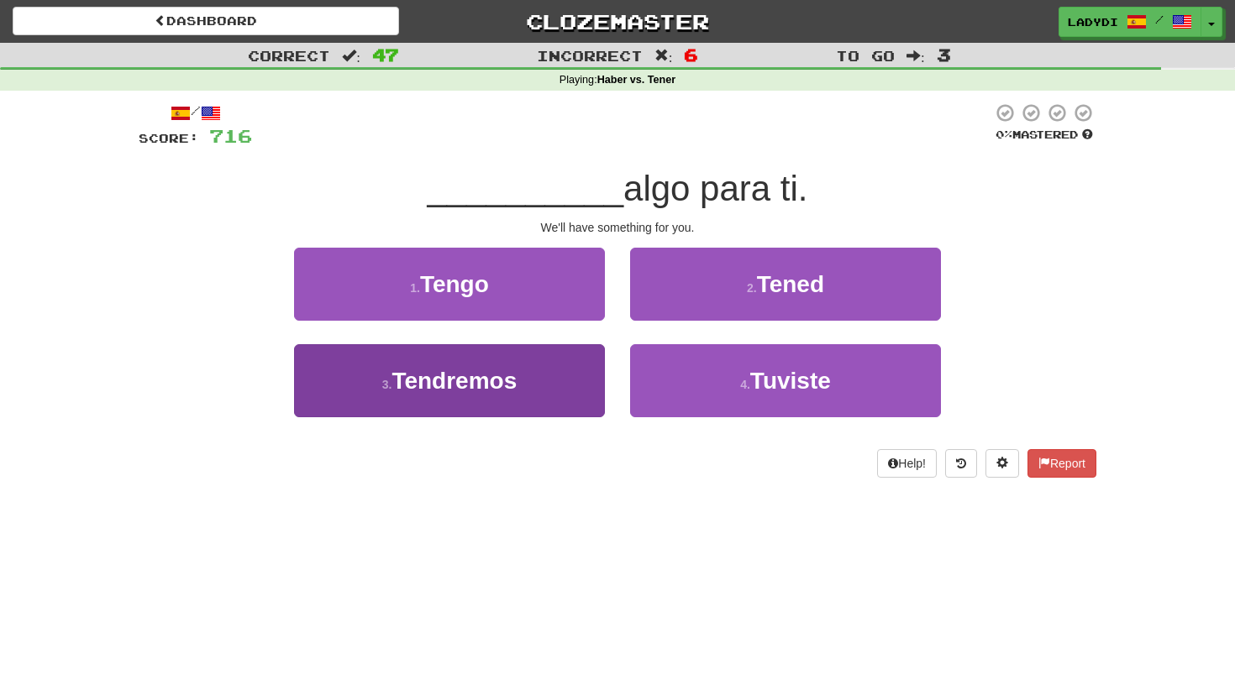
click at [565, 362] on button "3 . Tendremos" at bounding box center [449, 380] width 311 height 73
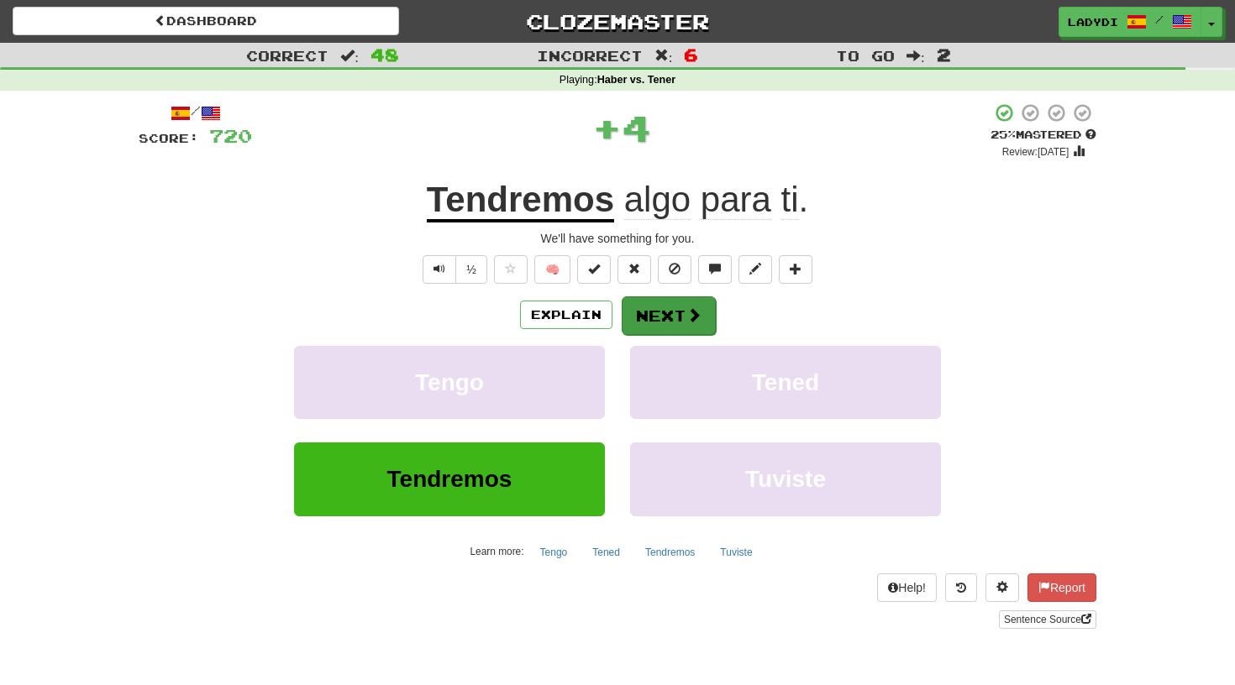
click at [646, 312] on button "Next" at bounding box center [669, 316] width 94 height 39
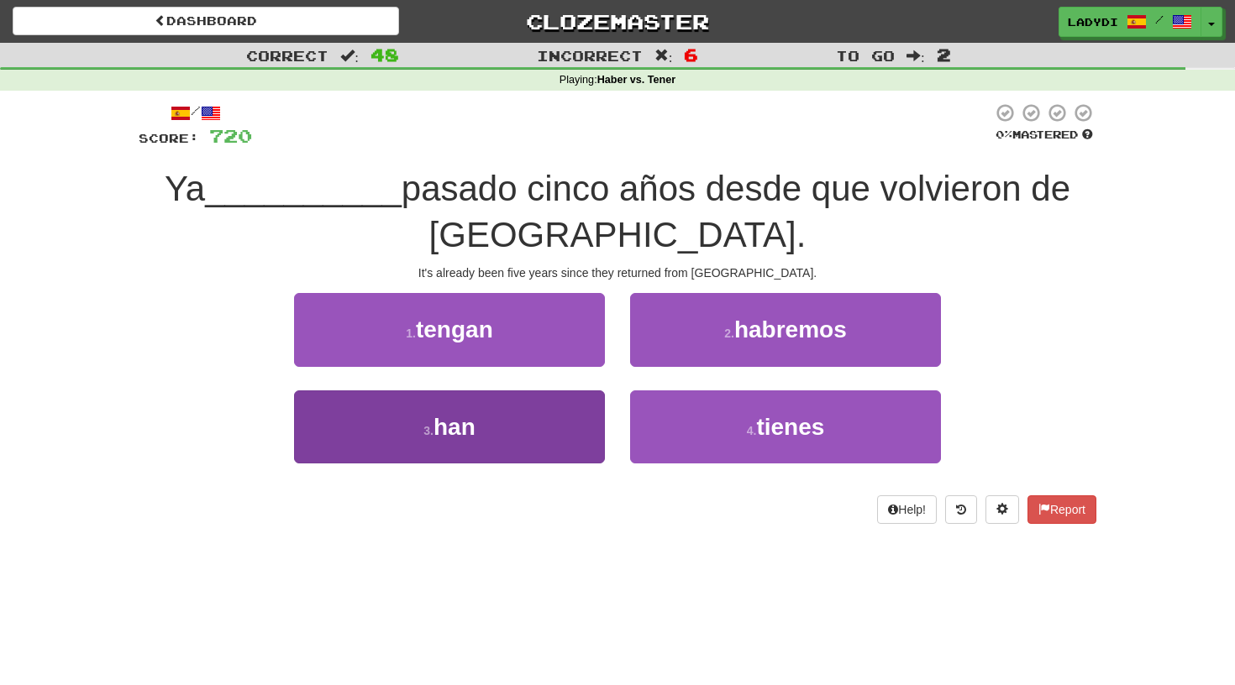
click at [531, 419] on button "3 . han" at bounding box center [449, 427] width 311 height 73
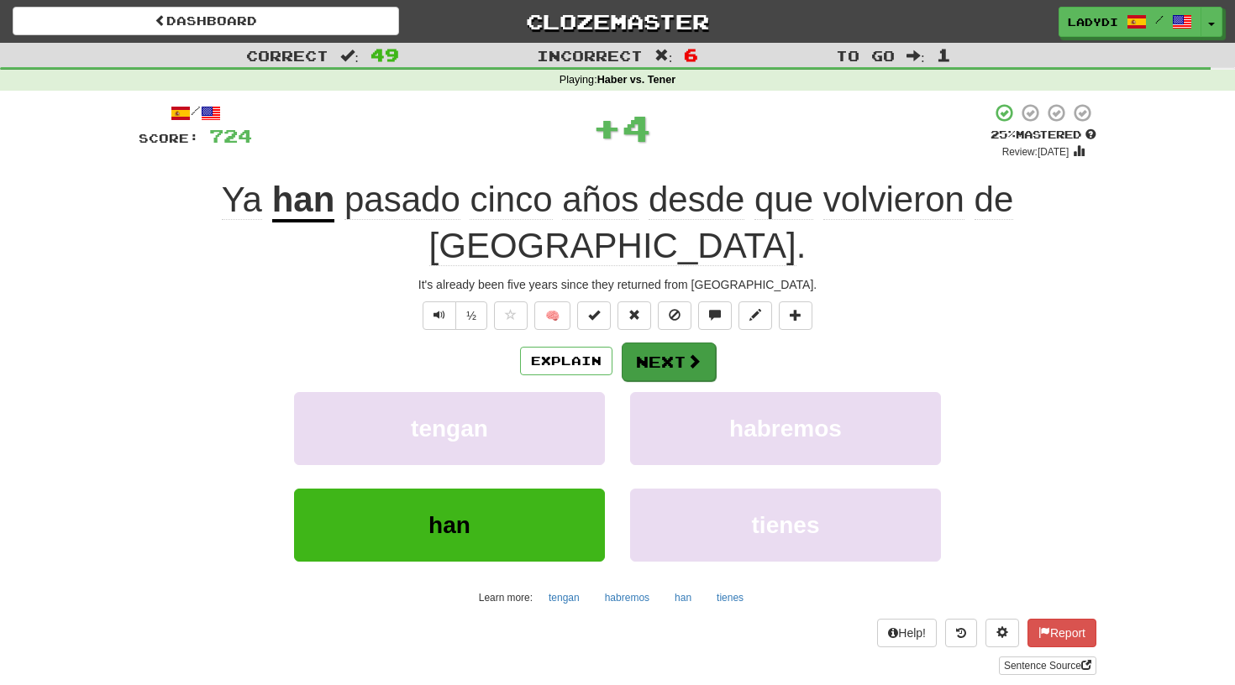
click at [677, 343] on button "Next" at bounding box center [669, 362] width 94 height 39
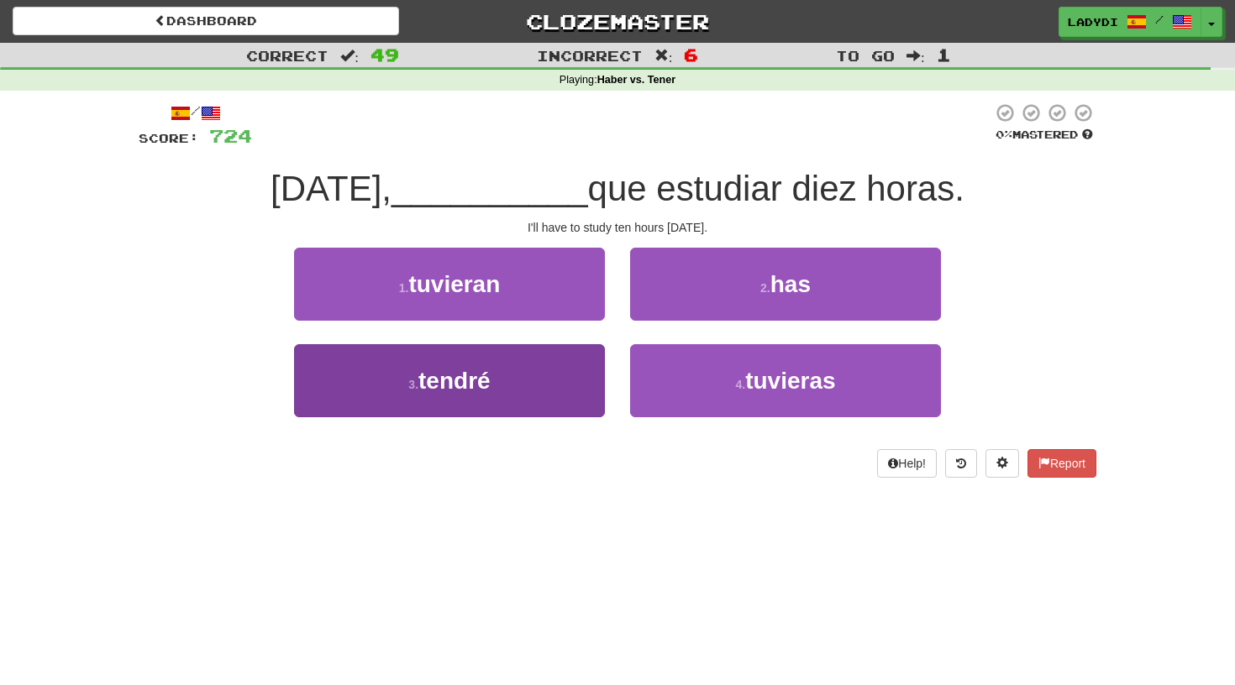
click at [570, 367] on button "3 . tendré" at bounding box center [449, 380] width 311 height 73
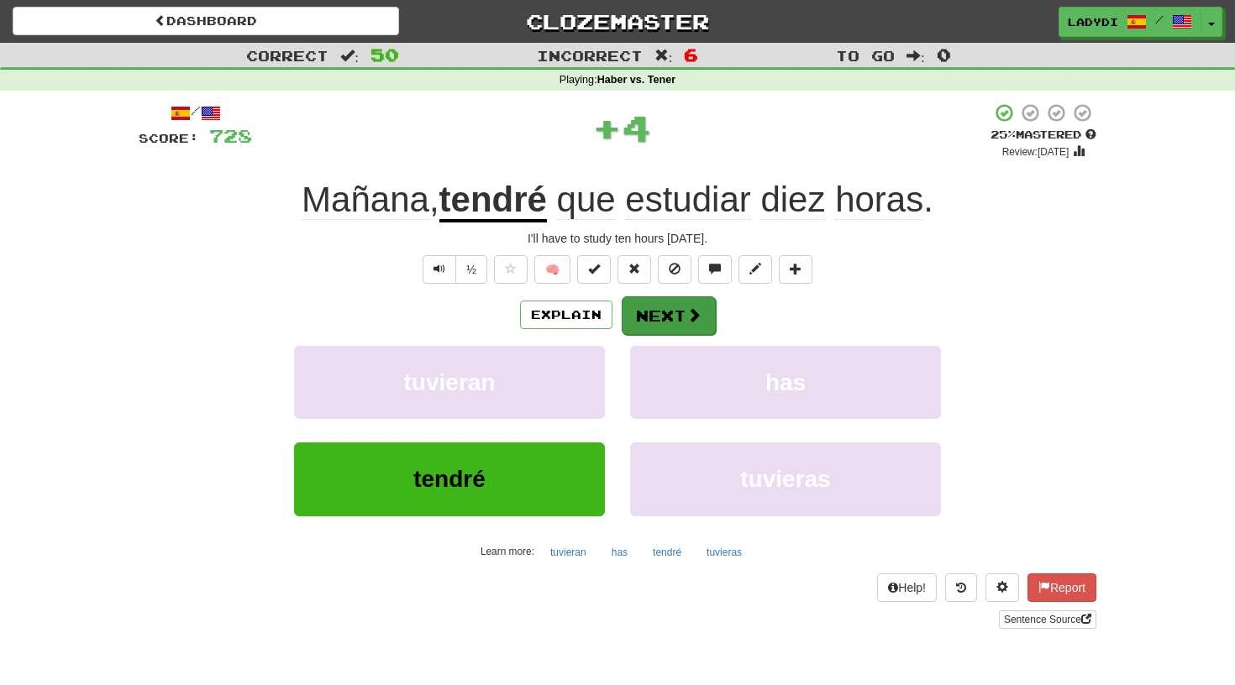
click at [654, 312] on button "Next" at bounding box center [669, 316] width 94 height 39
